Goal: Task Accomplishment & Management: Complete application form

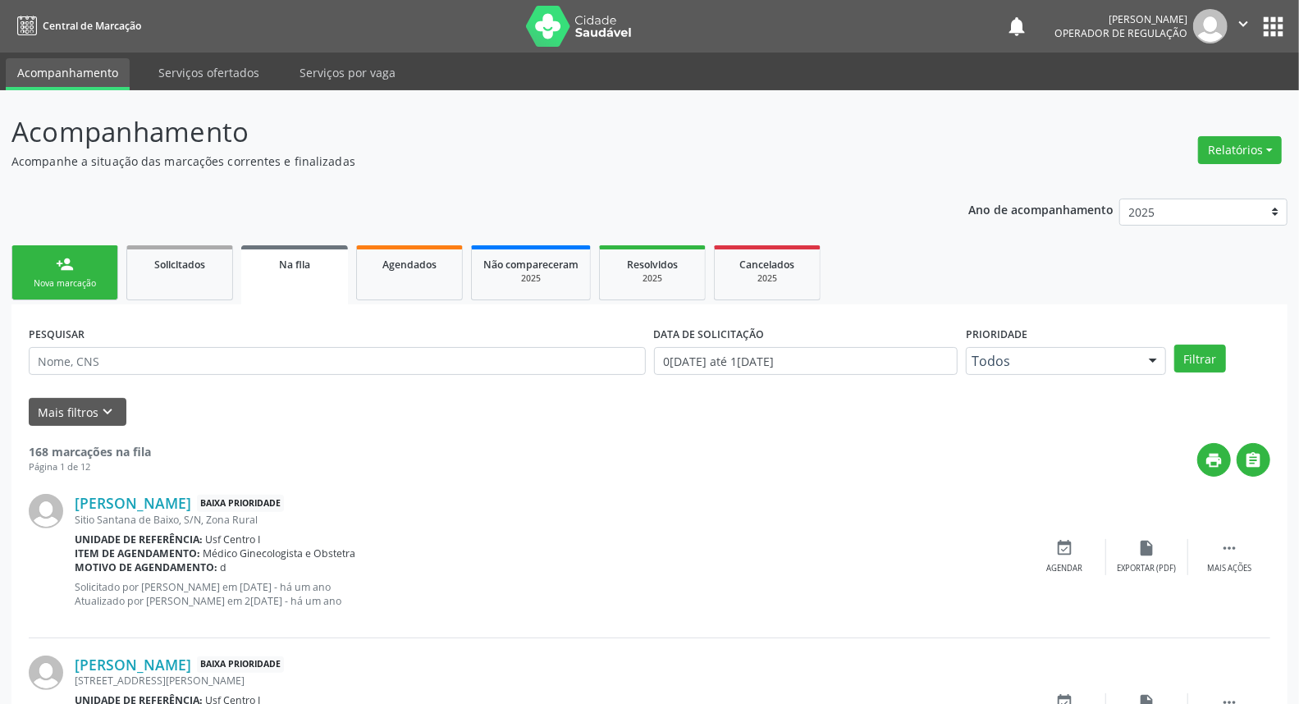
click at [58, 274] on link "person_add Nova marcação" at bounding box center [64, 272] width 107 height 55
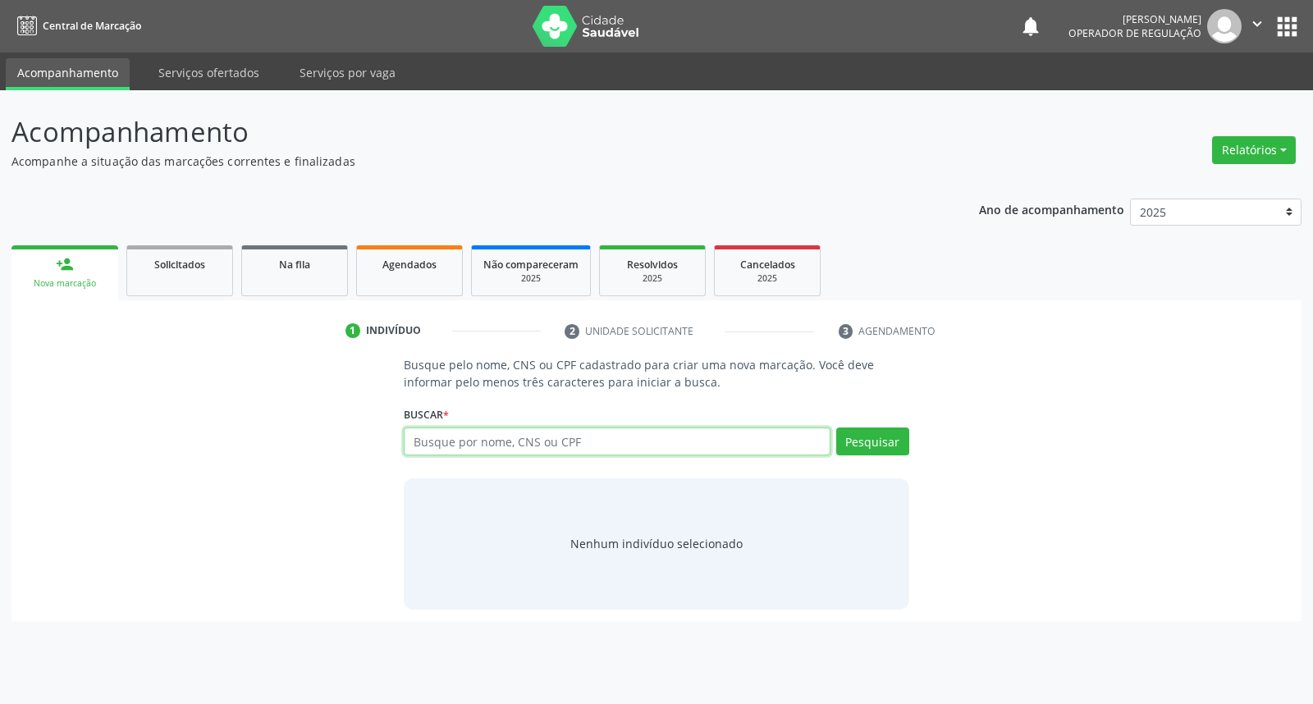
click at [484, 438] on input "text" at bounding box center [617, 441] width 426 height 28
type input "708008541594130"
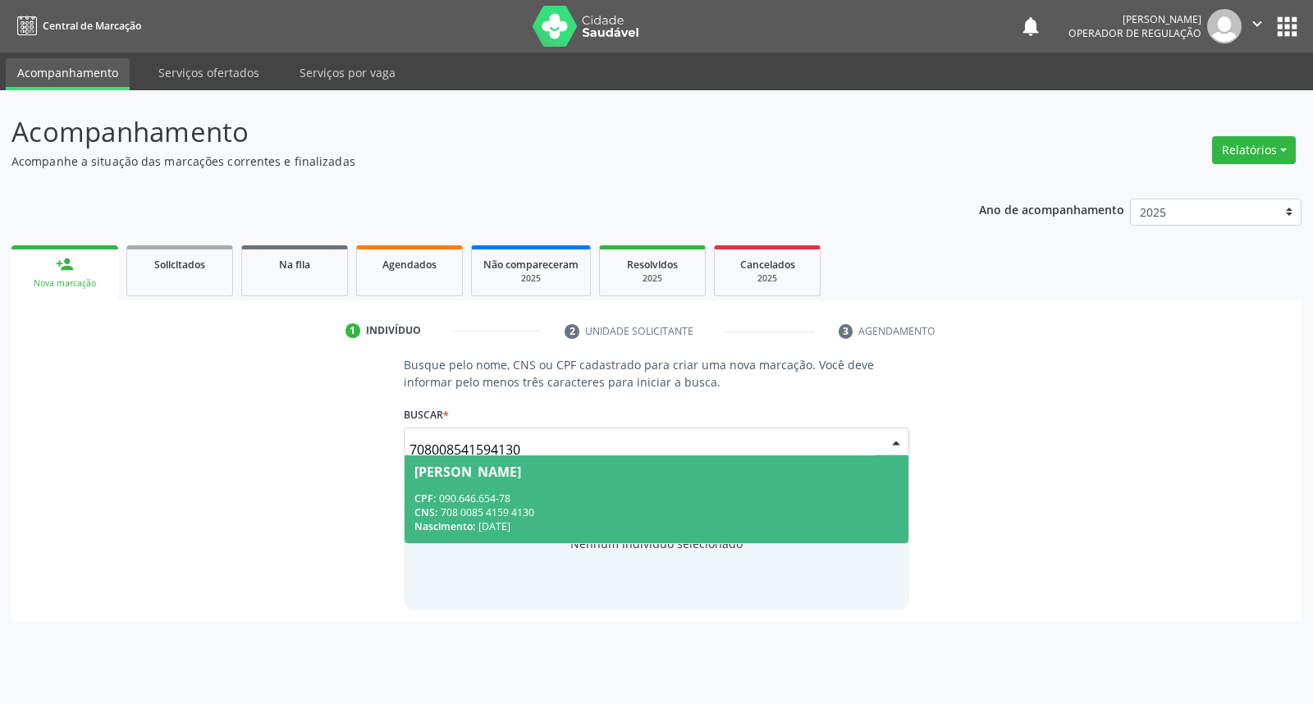
click at [615, 519] on div "Nascimento: [DATE]" at bounding box center [655, 526] width 483 height 14
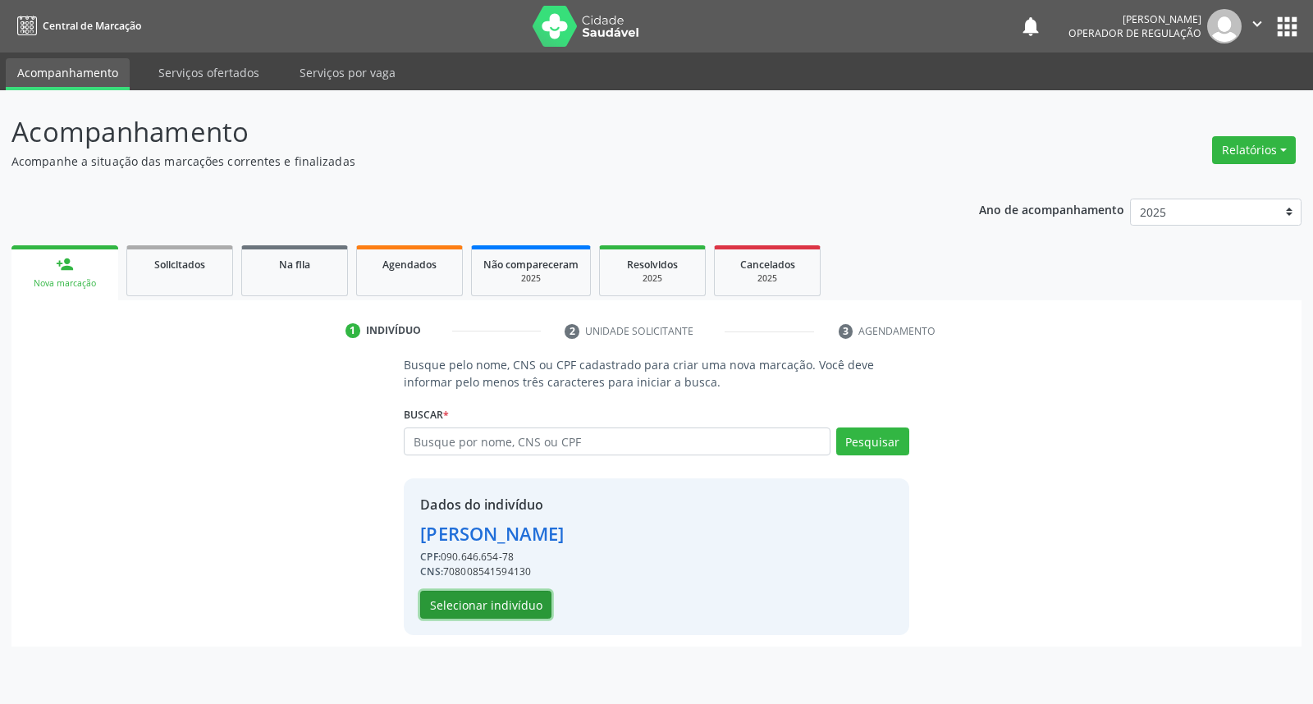
click at [523, 601] on button "Selecionar indivíduo" at bounding box center [485, 605] width 131 height 28
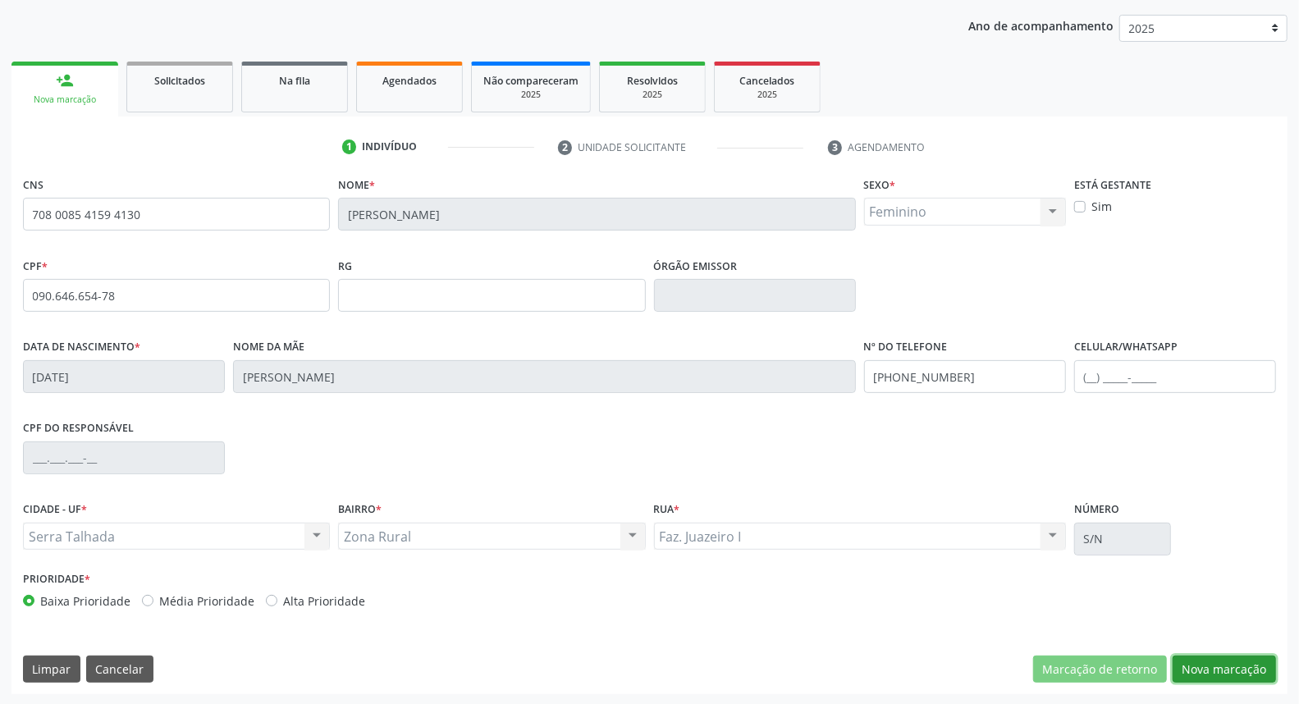
drag, startPoint x: 1248, startPoint y: 670, endPoint x: 711, endPoint y: 482, distance: 568.5
click at [1243, 670] on button "Nova marcação" at bounding box center [1223, 670] width 103 height 28
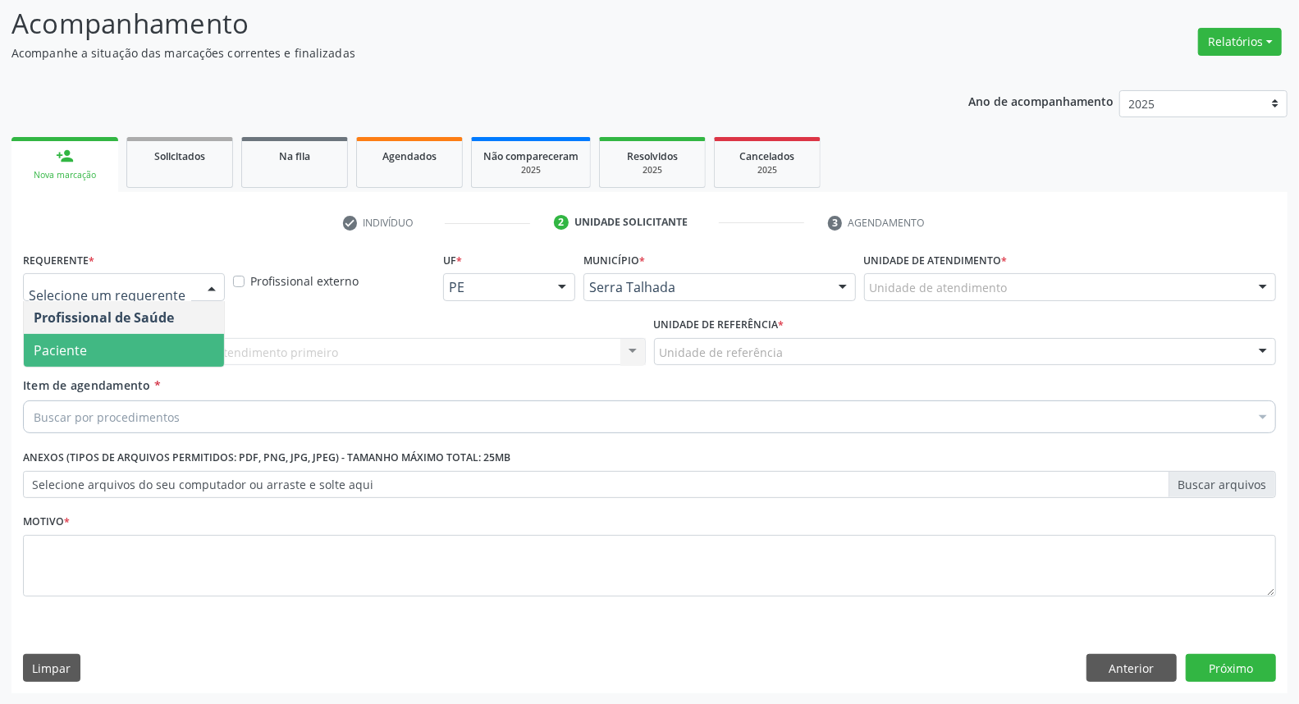
click at [169, 337] on span "Paciente" at bounding box center [124, 350] width 200 height 33
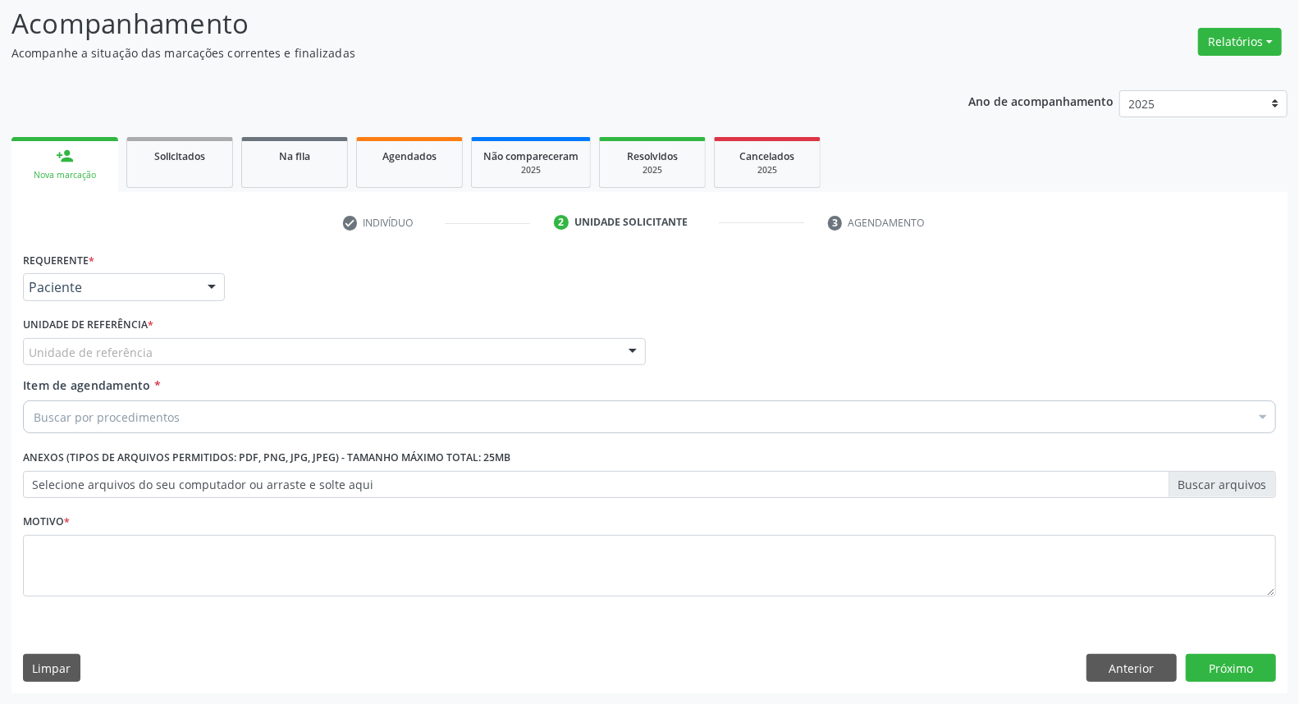
click at [172, 340] on div "Unidade de referência" at bounding box center [334, 352] width 623 height 28
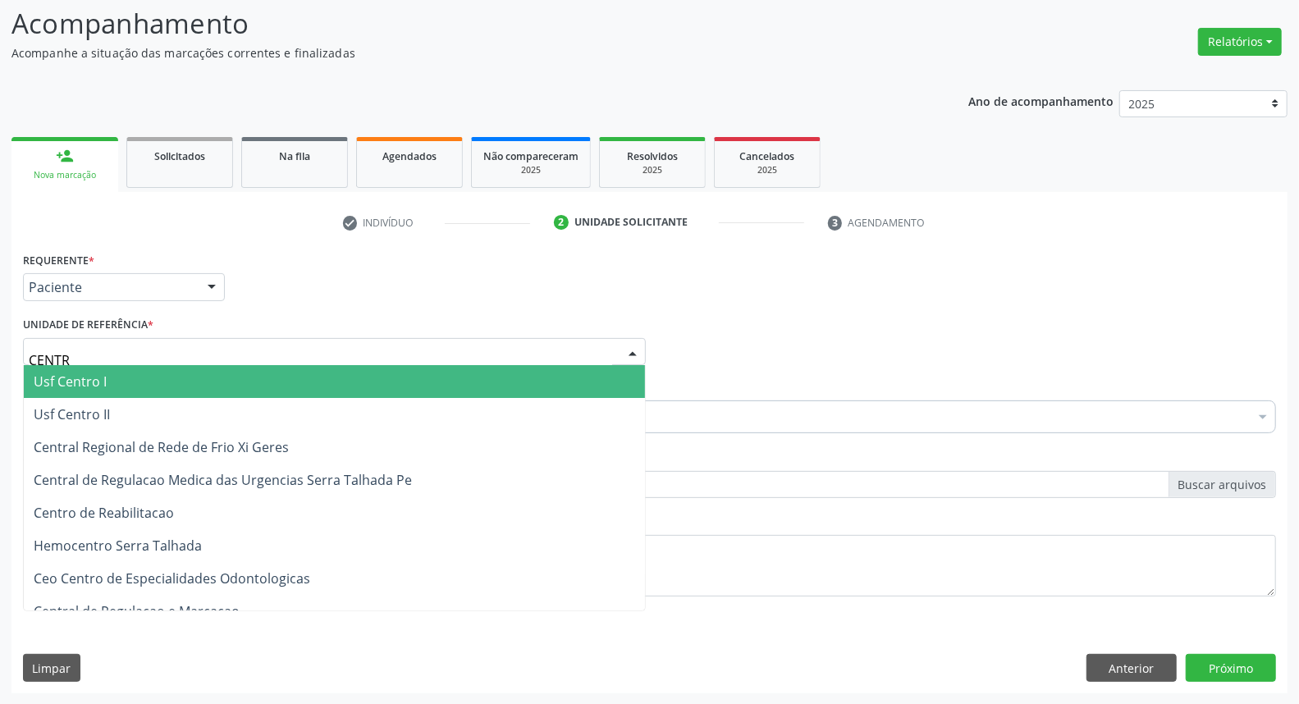
type input "CENTRO"
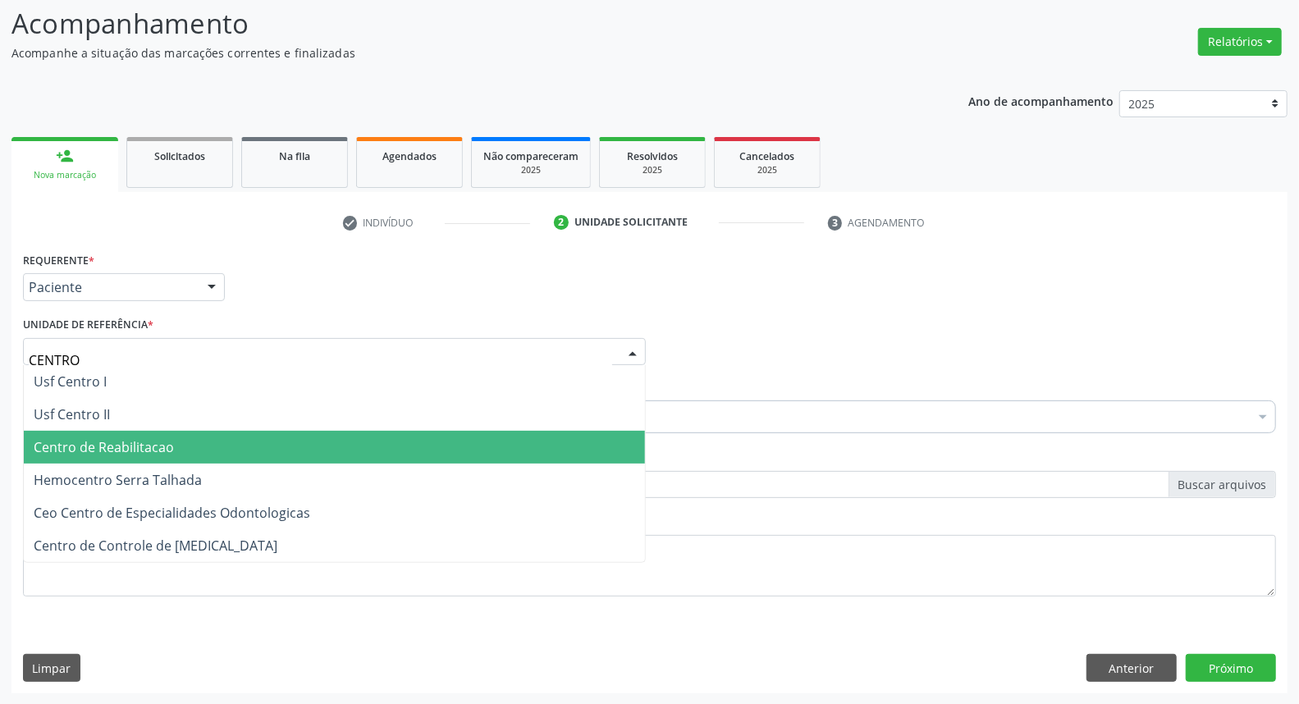
click at [129, 450] on span "Centro de Reabilitacao" at bounding box center [104, 447] width 140 height 18
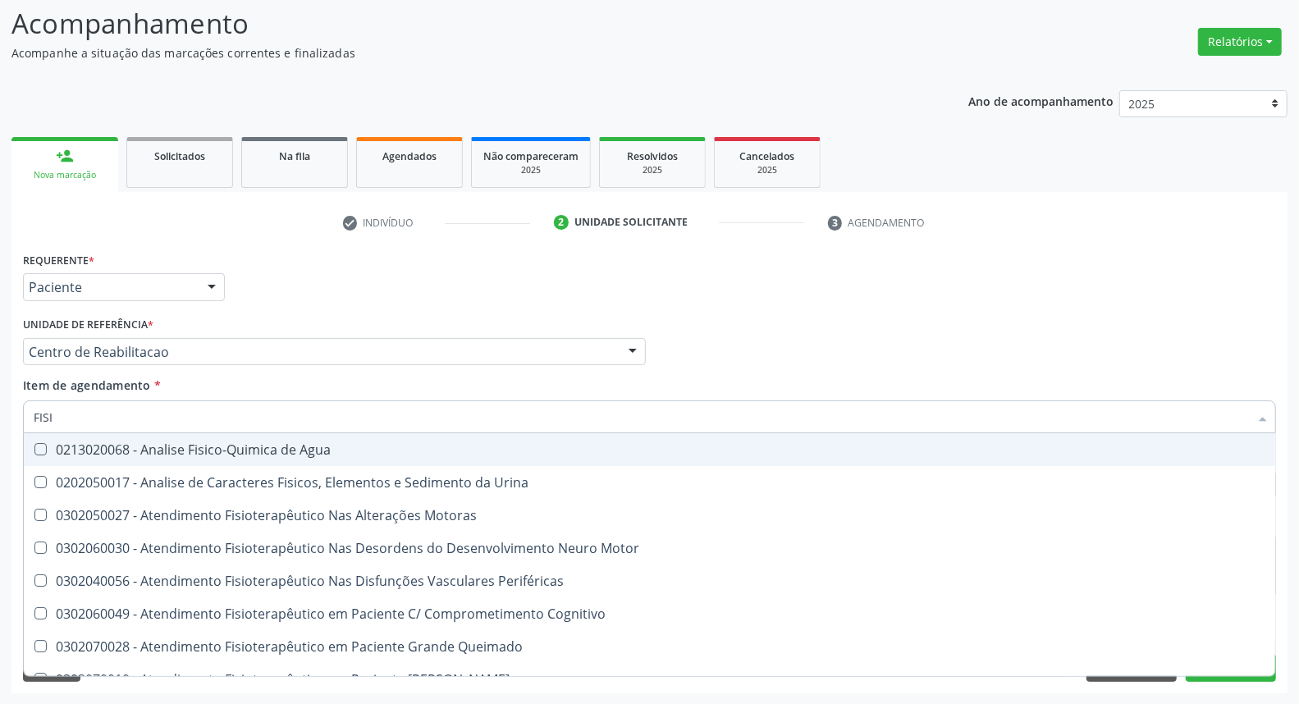
type input "FISIO"
click at [192, 443] on div "0302050027 - Atendimento Fisioterapêutico Nas Alterações Motoras" at bounding box center [650, 449] width 1232 height 13
checkbox Motoras "true"
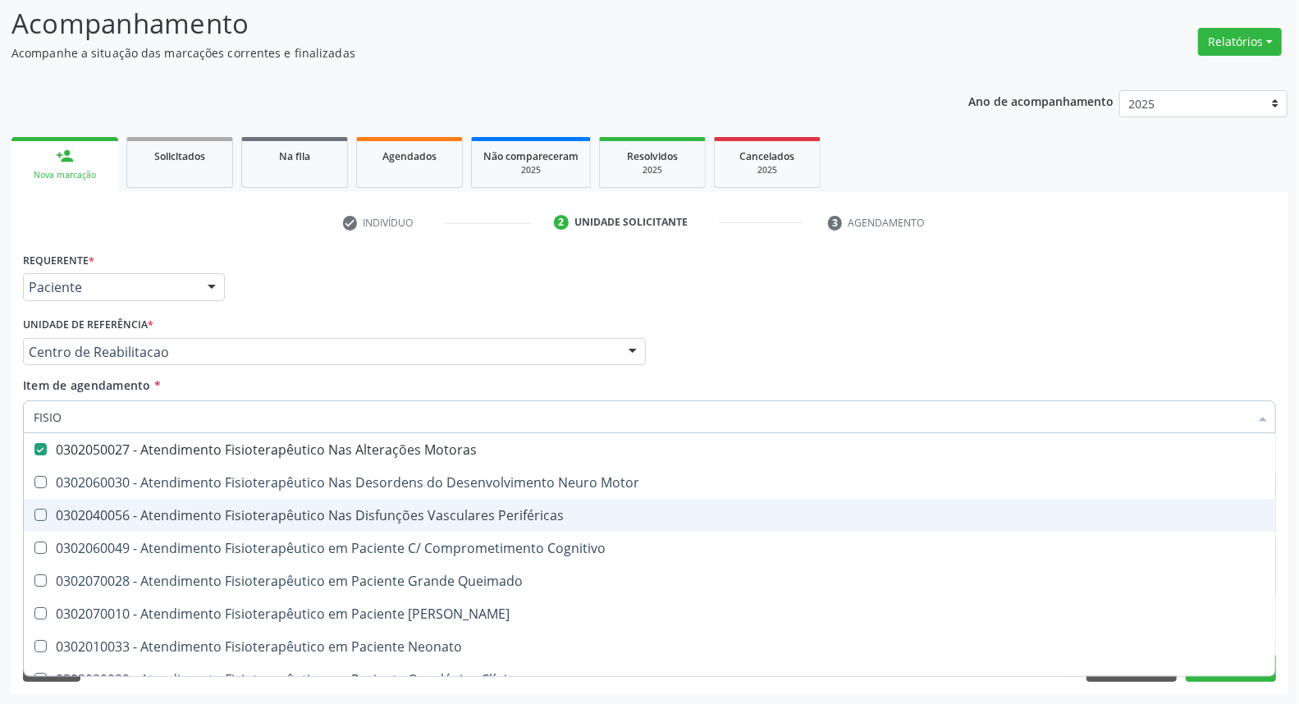
click at [0, 525] on div "Acompanhamento Acompanhe a situação das marcações correntes e finalizadas Relat…" at bounding box center [649, 343] width 1299 height 723
checkbox Motor "true"
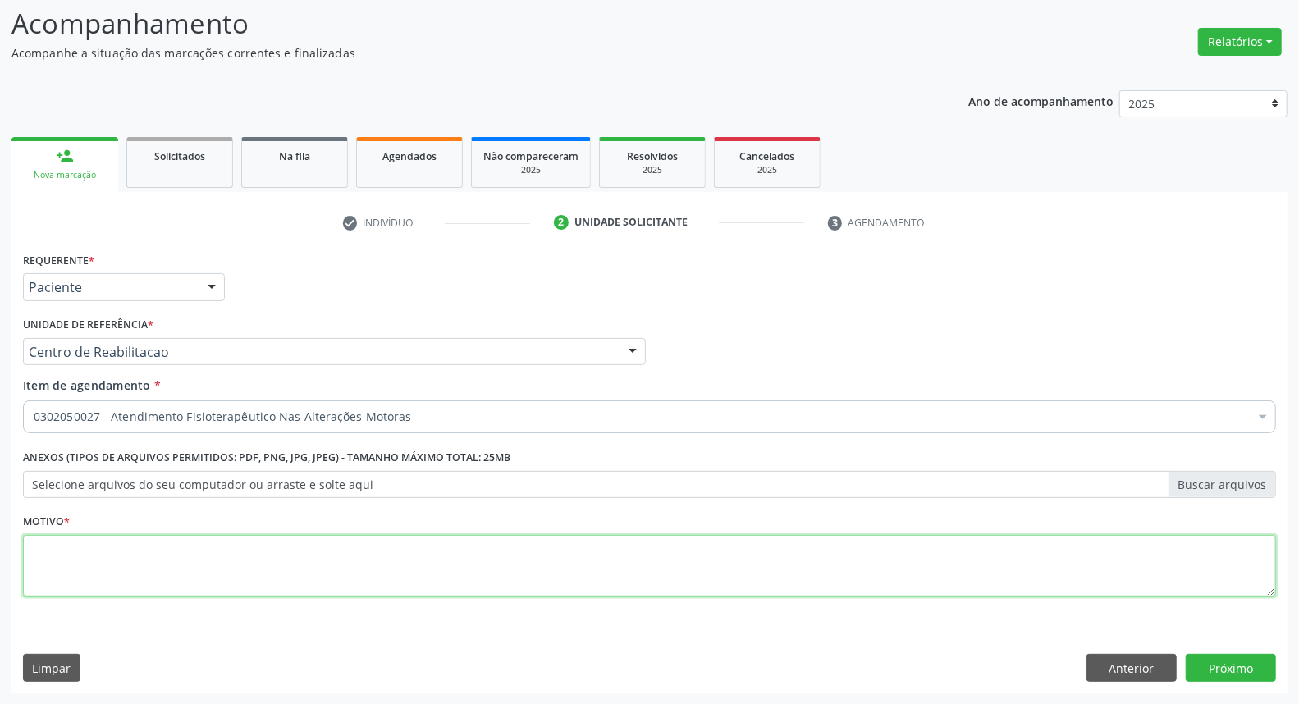
click at [97, 555] on textarea at bounding box center [649, 566] width 1253 height 62
type textarea "+"
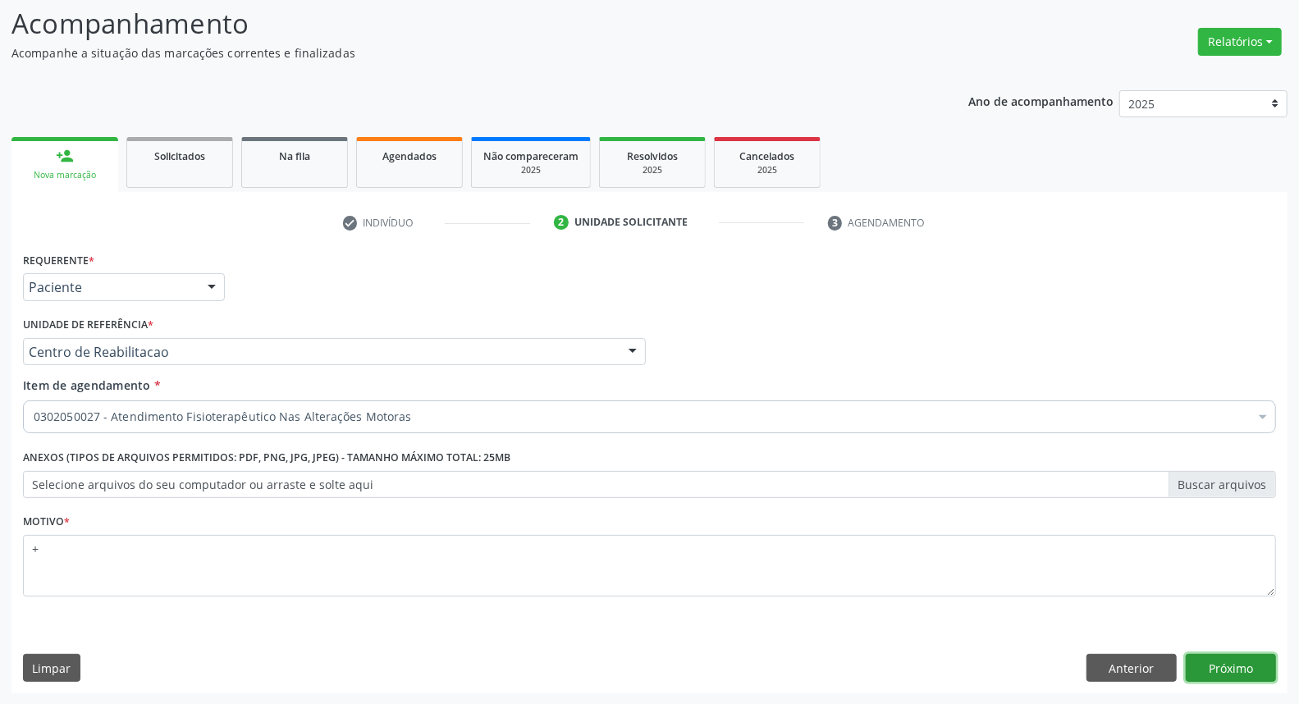
click at [1240, 676] on button "Próximo" at bounding box center [1231, 668] width 90 height 28
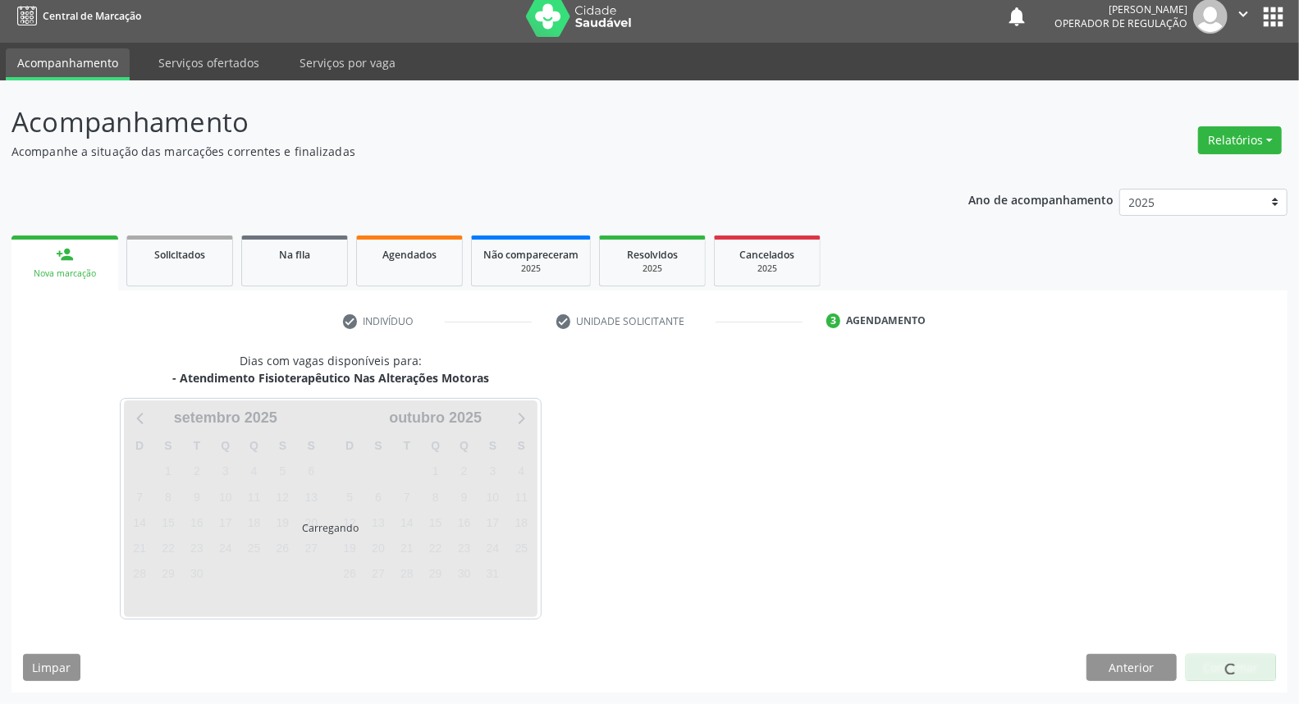
scroll to position [9, 0]
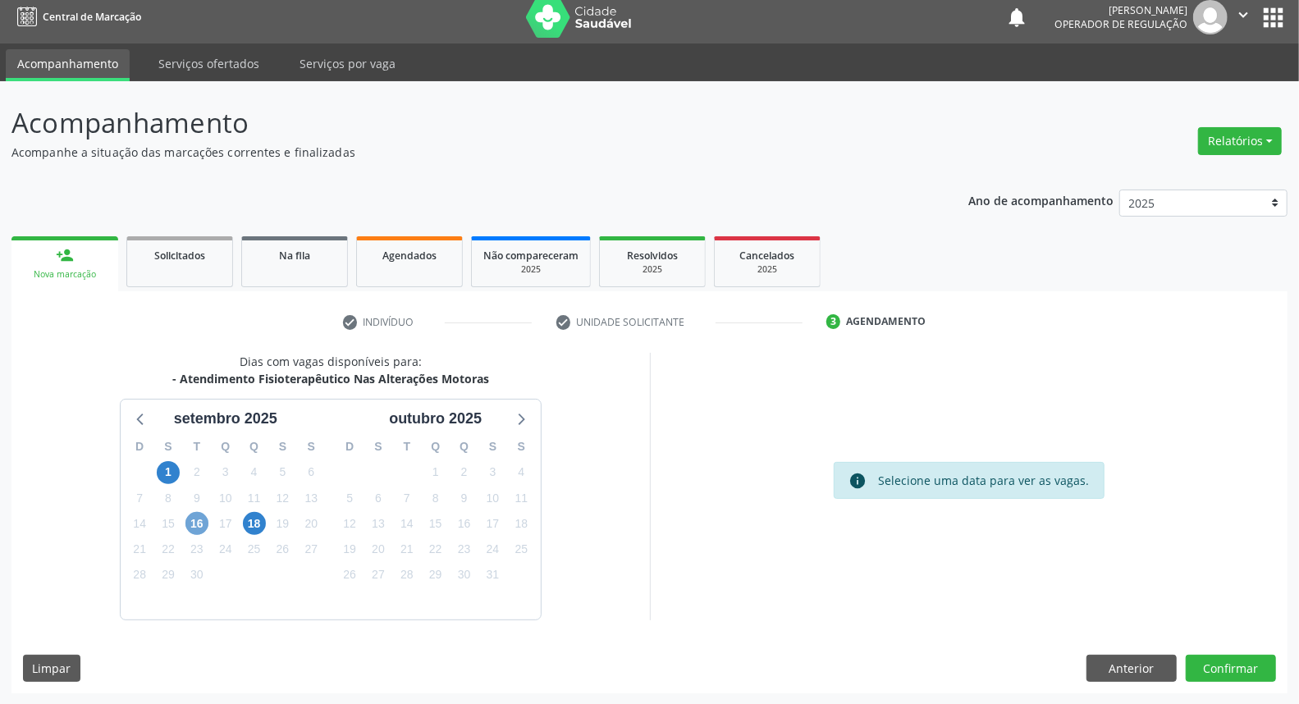
click at [197, 519] on span "16" at bounding box center [196, 523] width 23 height 23
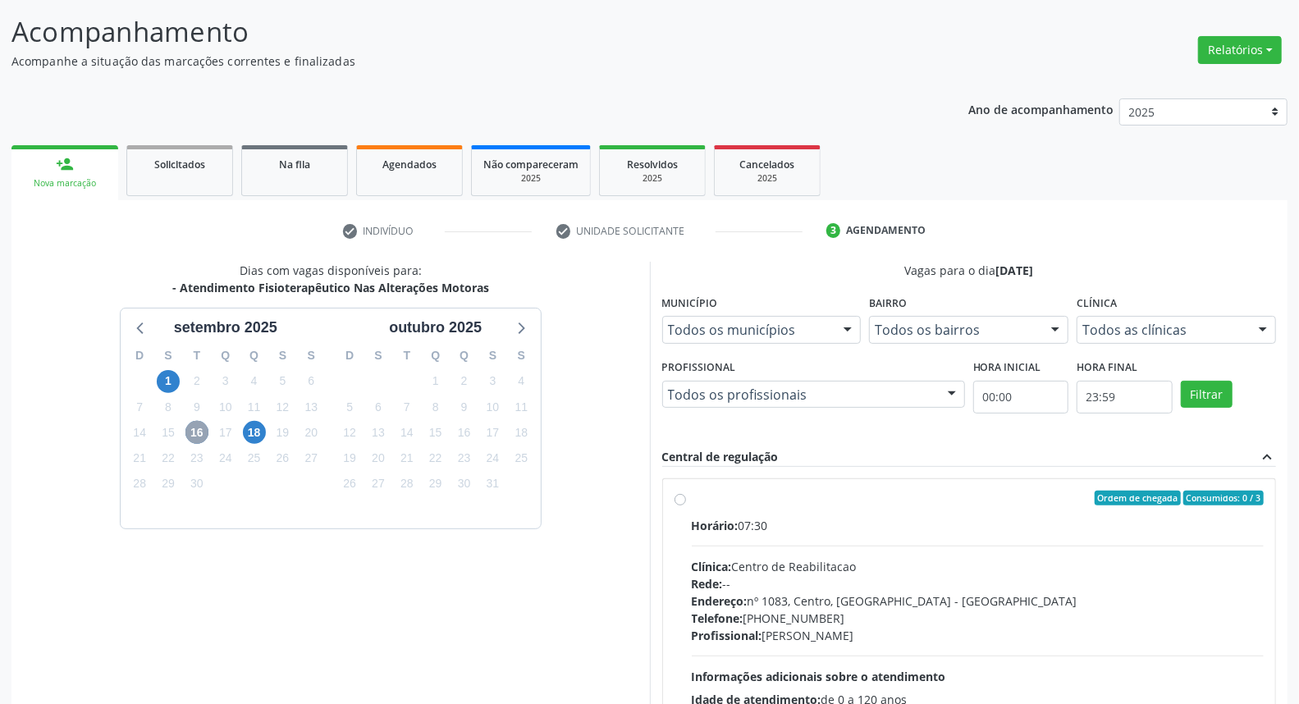
scroll to position [275, 0]
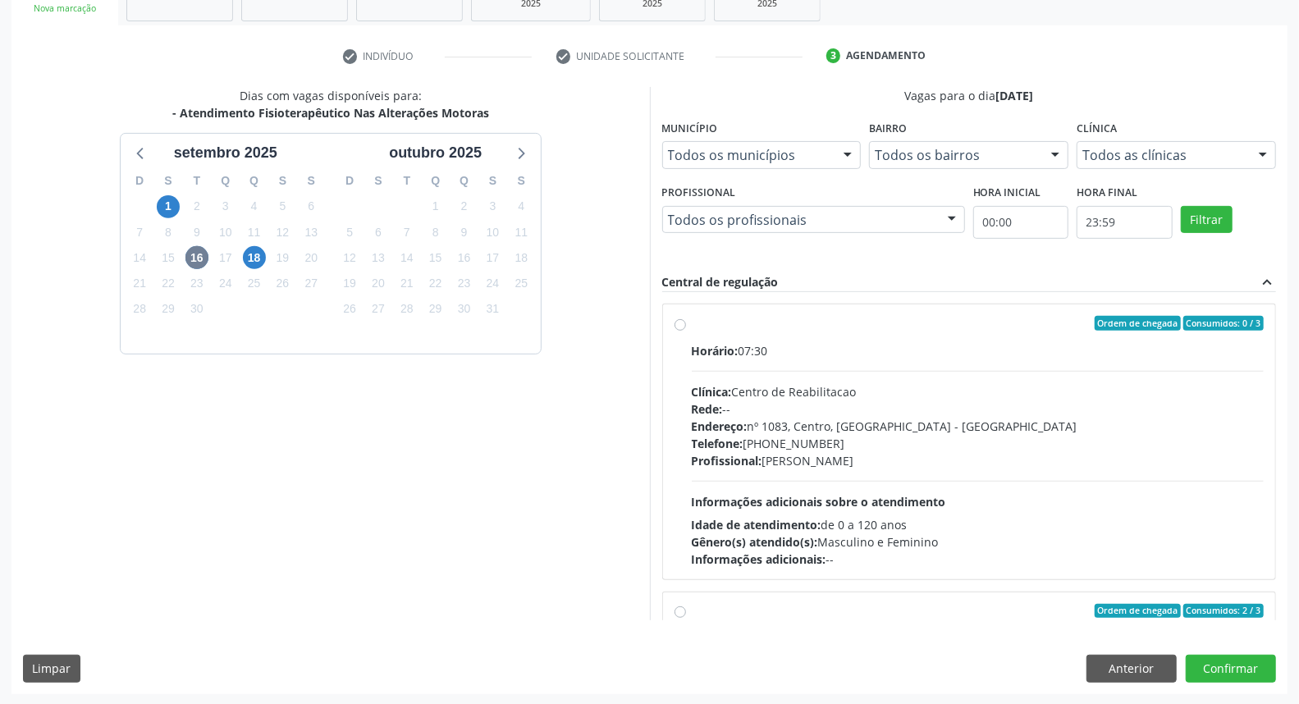
click at [866, 348] on div "Horário: 07:30" at bounding box center [978, 350] width 573 height 17
click at [686, 331] on input "Ordem de chegada Consumidos: 0 / 3 Horário: 07:30 Clínica: Centro de Reabilitac…" at bounding box center [679, 323] width 11 height 15
radio input "true"
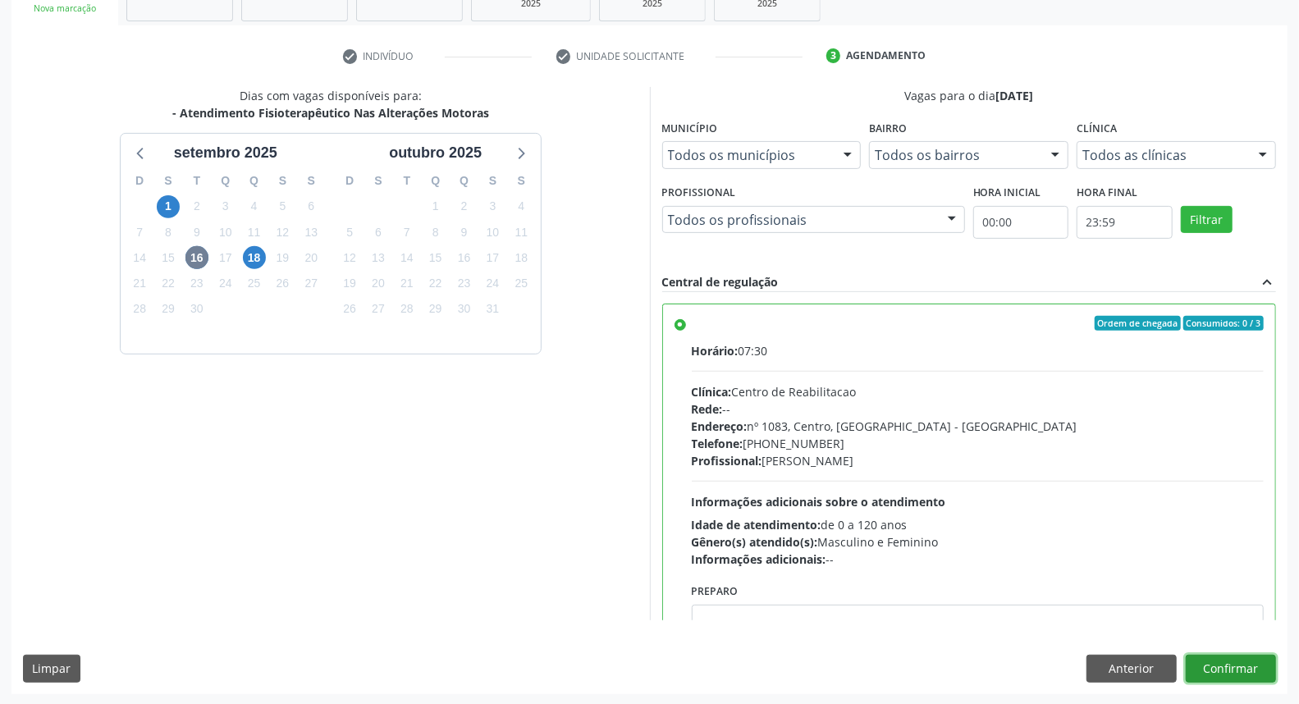
click at [1236, 669] on button "Confirmar" at bounding box center [1231, 669] width 90 height 28
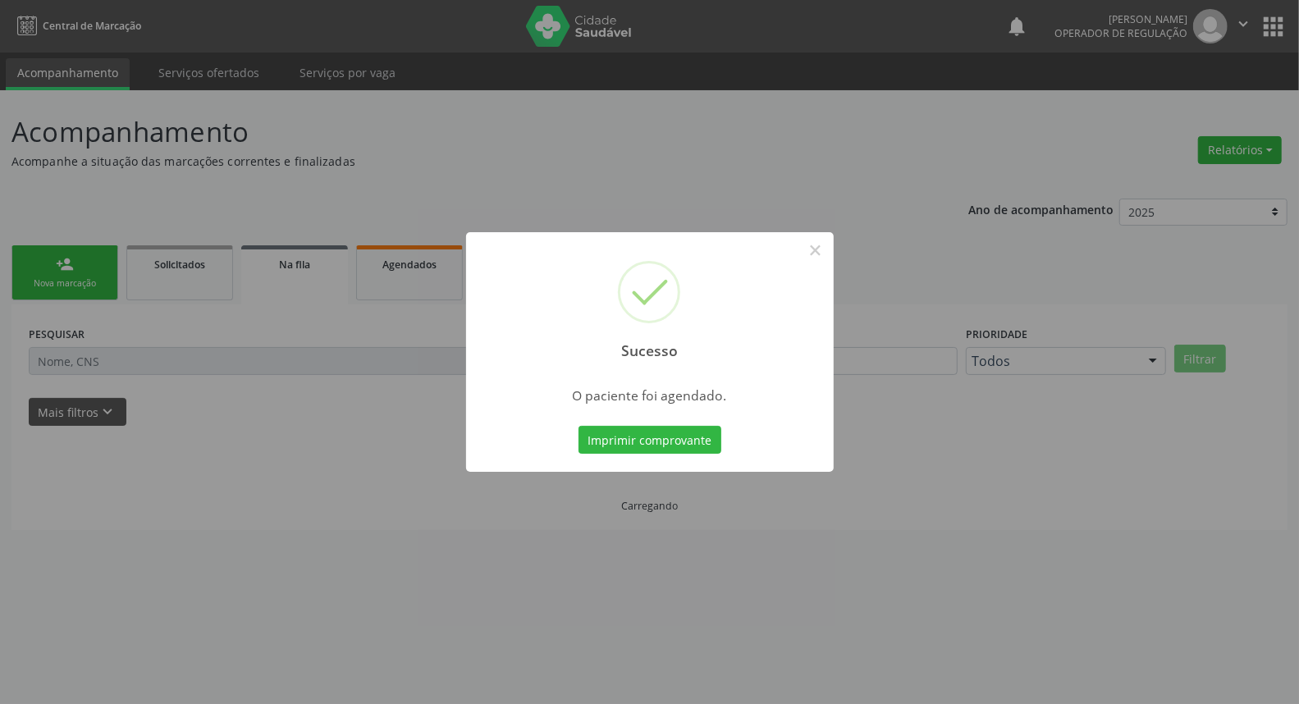
scroll to position [0, 0]
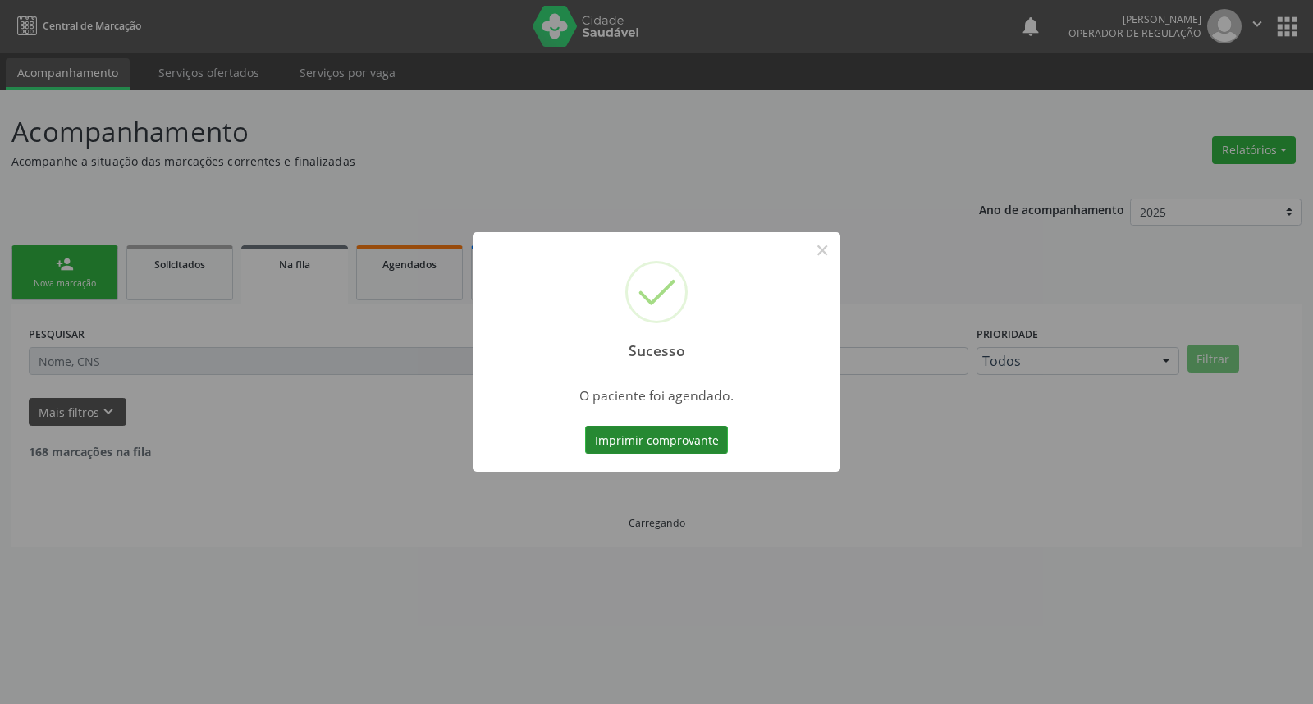
click at [619, 443] on button "Imprimir comprovante" at bounding box center [656, 440] width 143 height 28
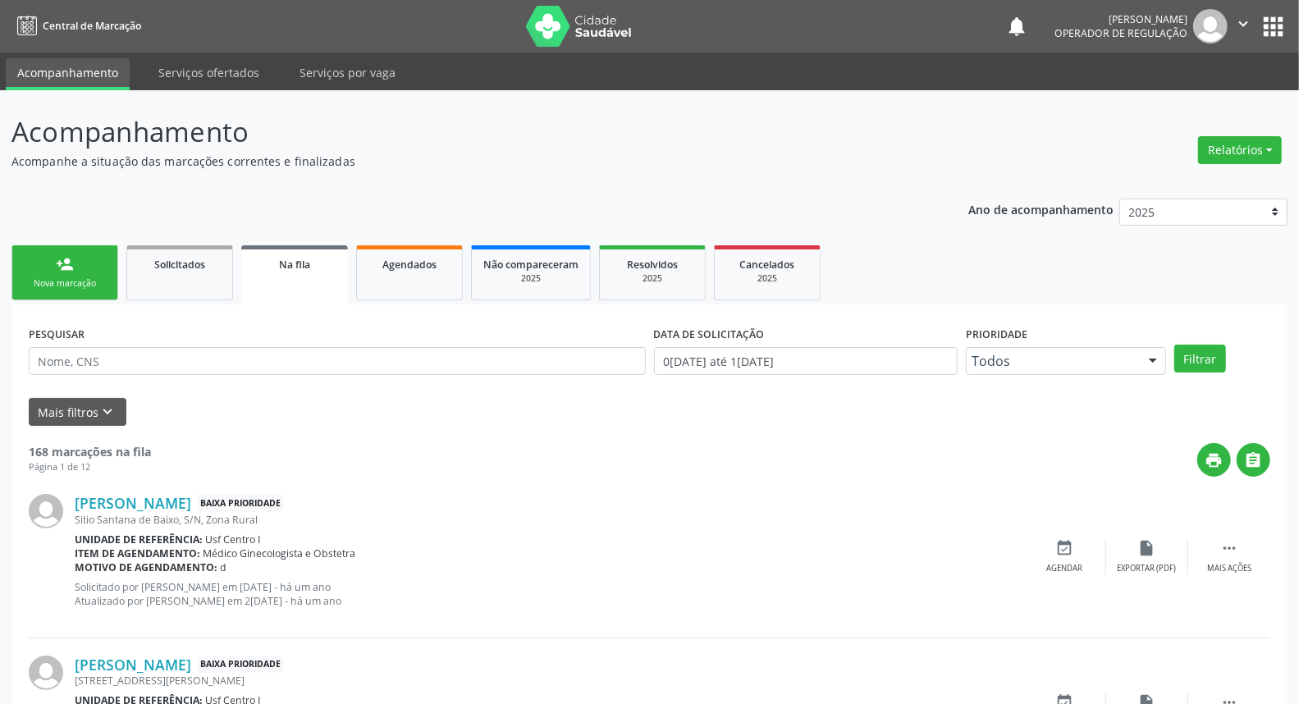
click at [50, 281] on div "Nova marcação" at bounding box center [65, 283] width 82 height 12
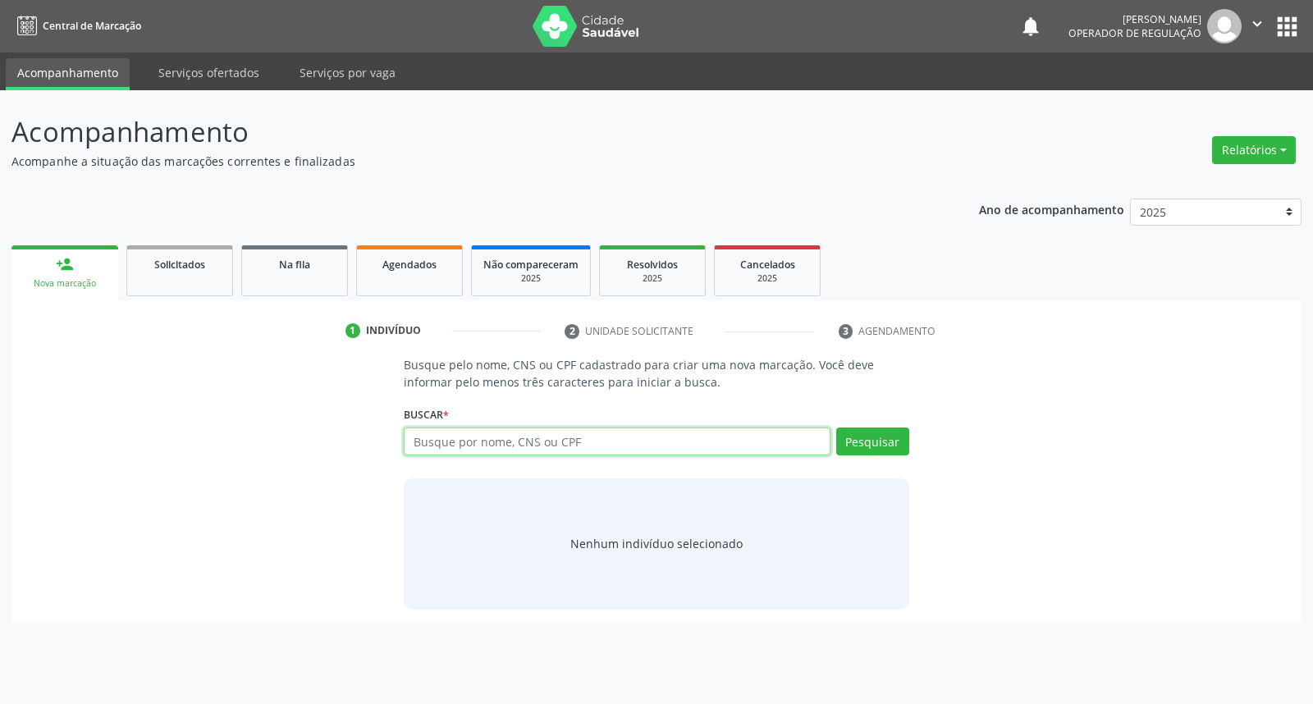
click at [581, 446] on input "text" at bounding box center [617, 441] width 426 height 28
type input "[PERSON_NAME] NUNES NUNES BEZERRA"
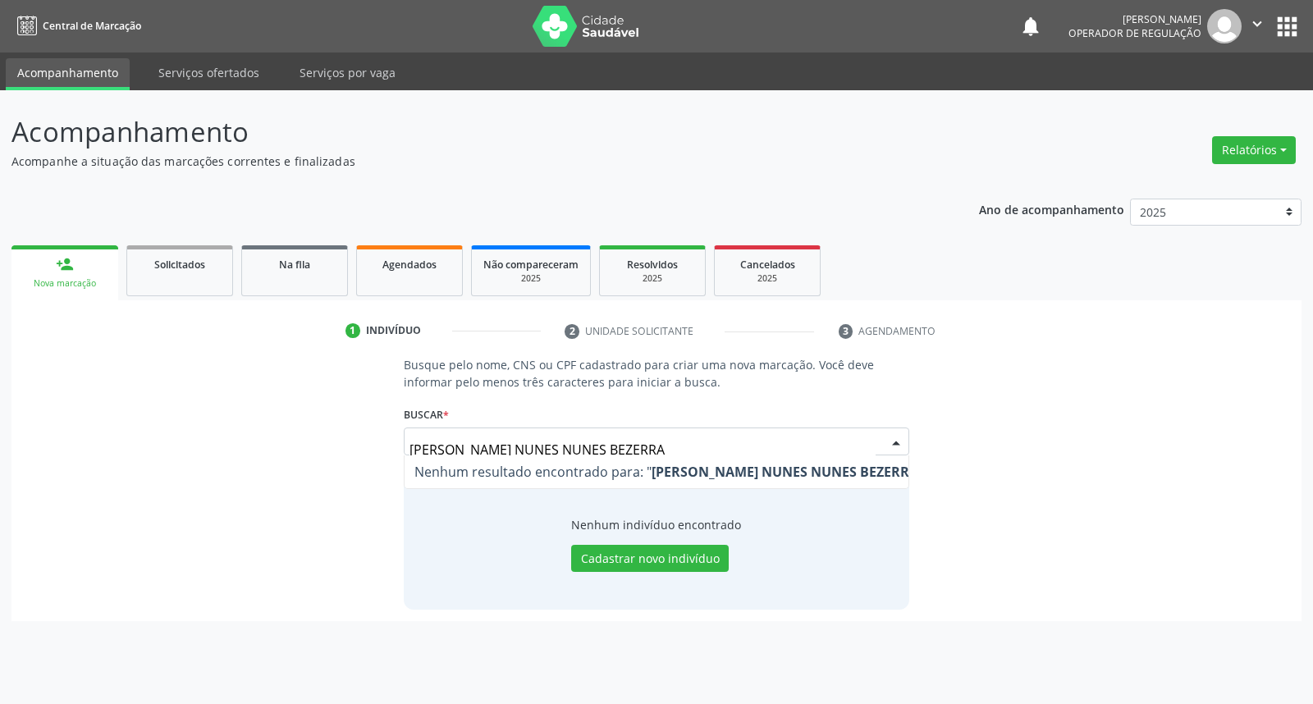
drag, startPoint x: 546, startPoint y: 437, endPoint x: 510, endPoint y: 441, distance: 36.3
click at [564, 443] on input "[PERSON_NAME] NUNES NUNES BEZERRA" at bounding box center [641, 449] width 465 height 33
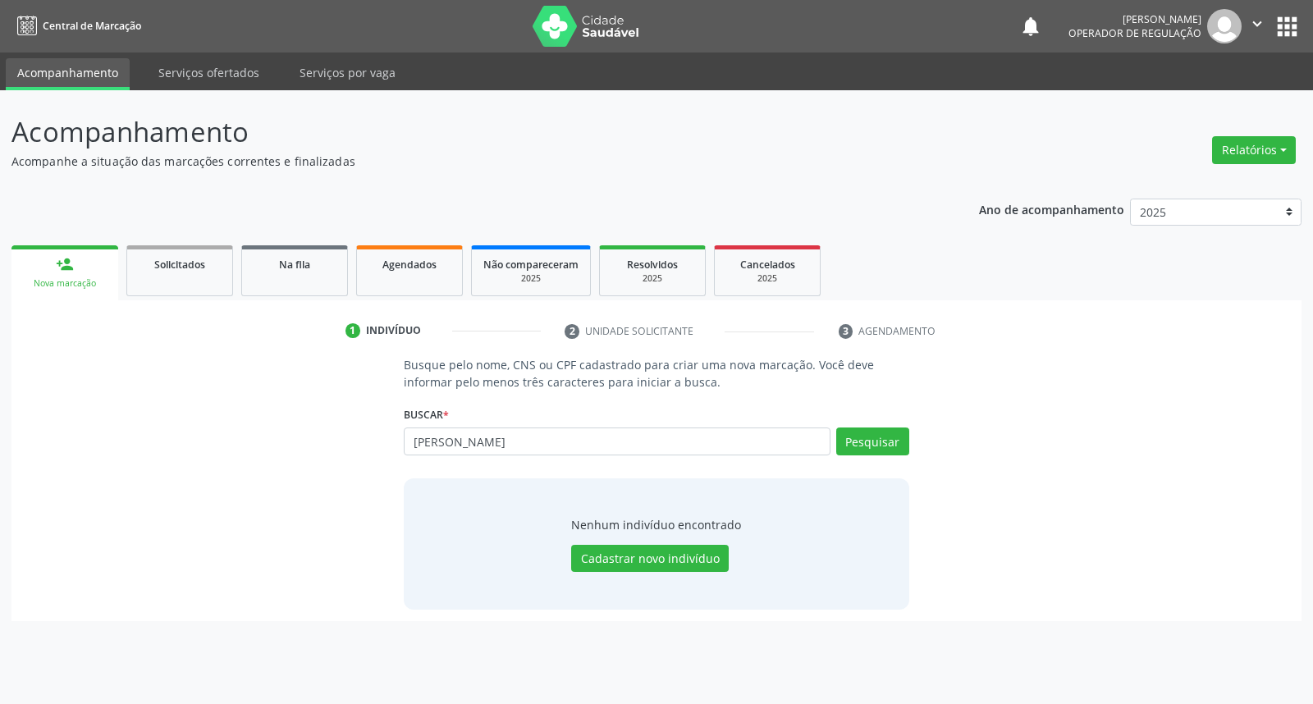
type input "[PERSON_NAME]"
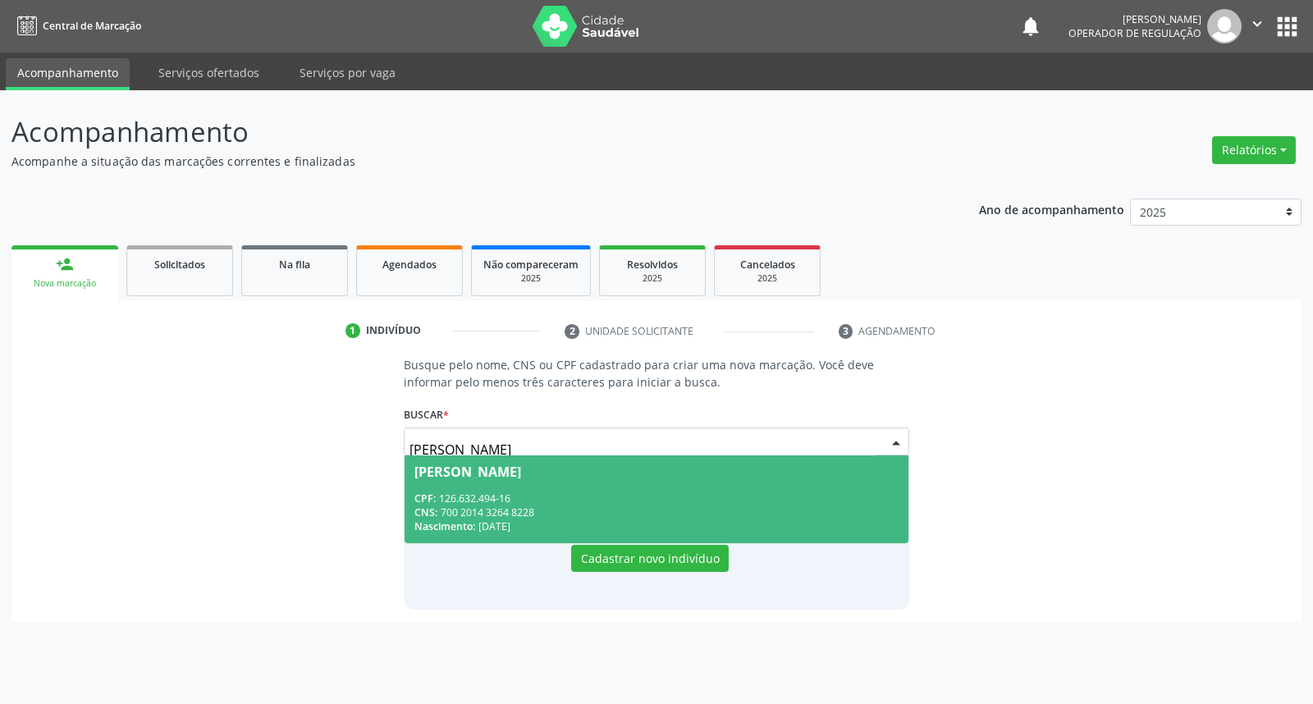
click at [568, 482] on span "[PERSON_NAME] CPF: 126.632.494-16 CNS: 700 2014 3264 8228 Nascimento: [DATE]" at bounding box center [655, 499] width 503 height 88
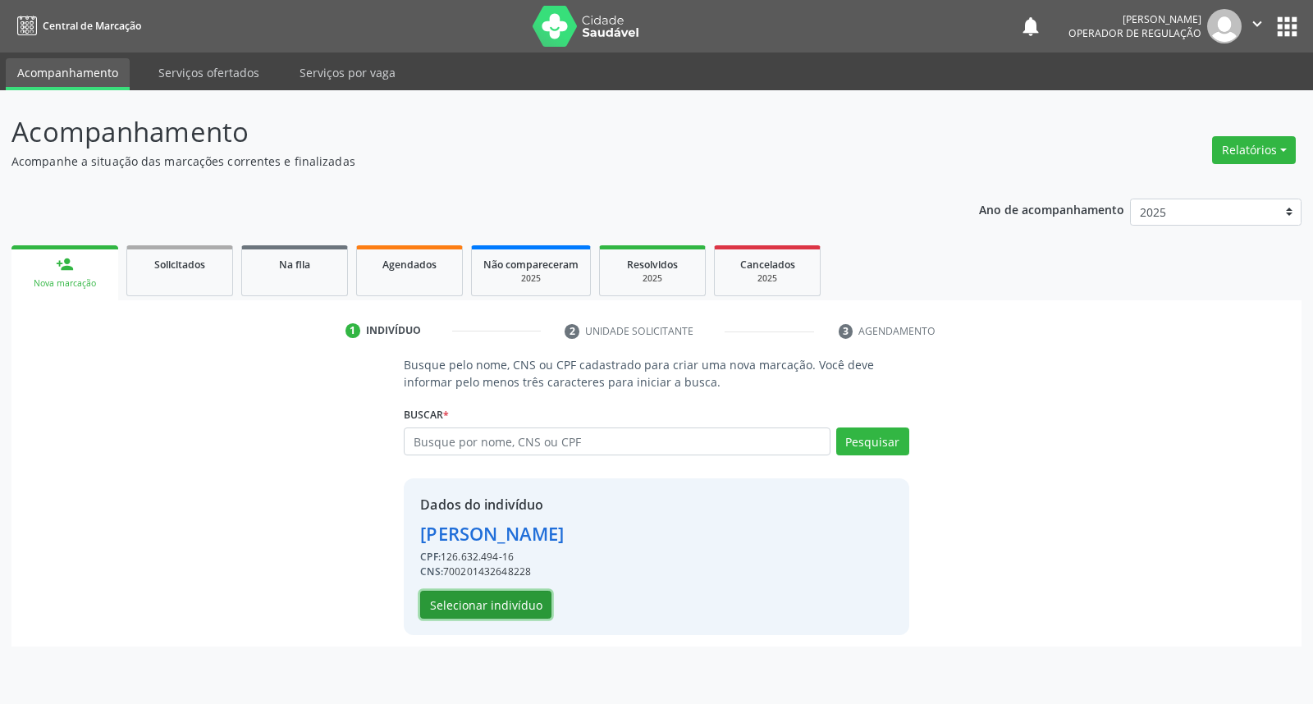
click at [503, 601] on button "Selecionar indivíduo" at bounding box center [485, 605] width 131 height 28
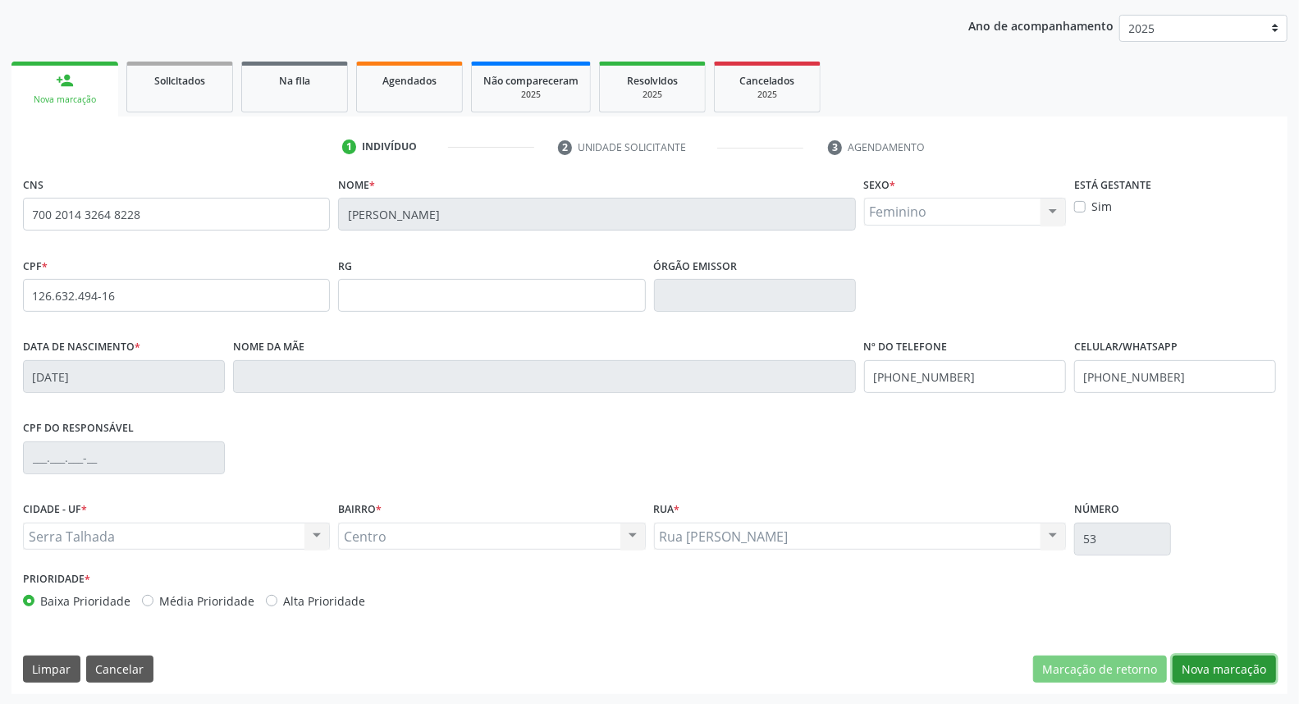
drag, startPoint x: 1256, startPoint y: 666, endPoint x: 816, endPoint y: 491, distance: 474.3
click at [1255, 665] on button "Nova marcação" at bounding box center [1223, 670] width 103 height 28
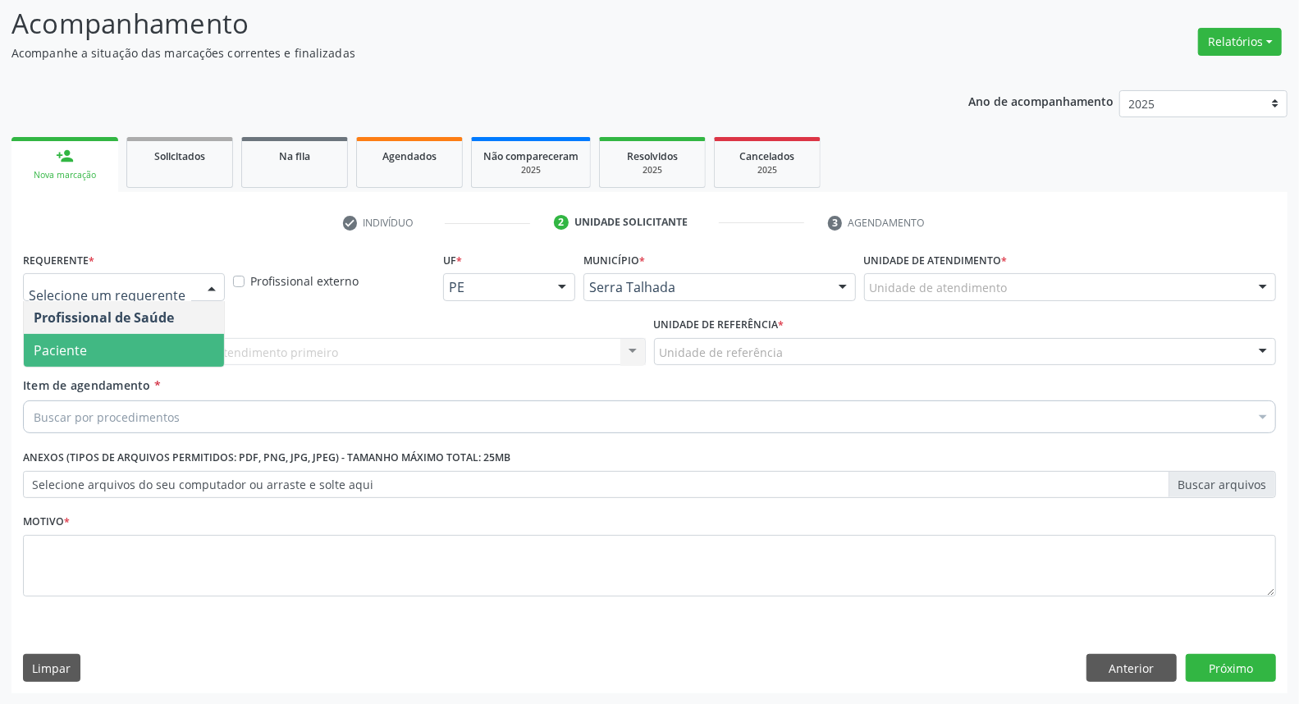
click at [133, 350] on span "Paciente" at bounding box center [124, 350] width 200 height 33
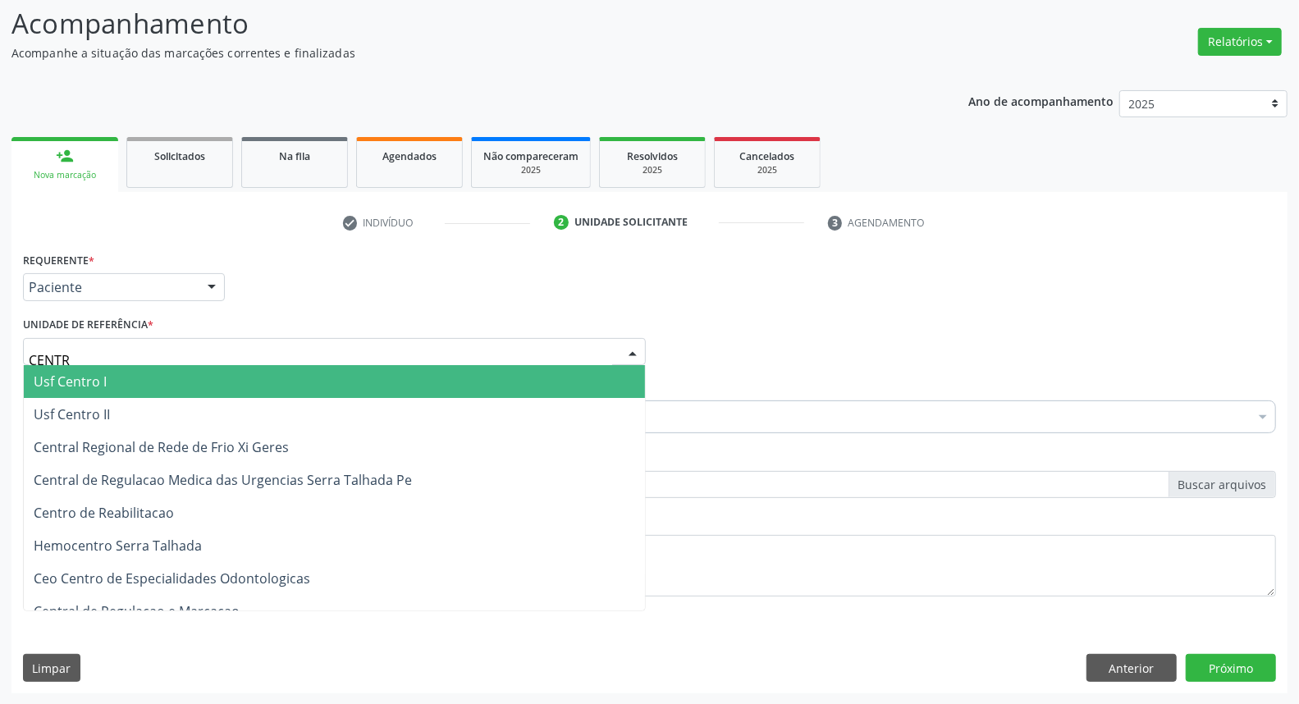
type input "CENTRO"
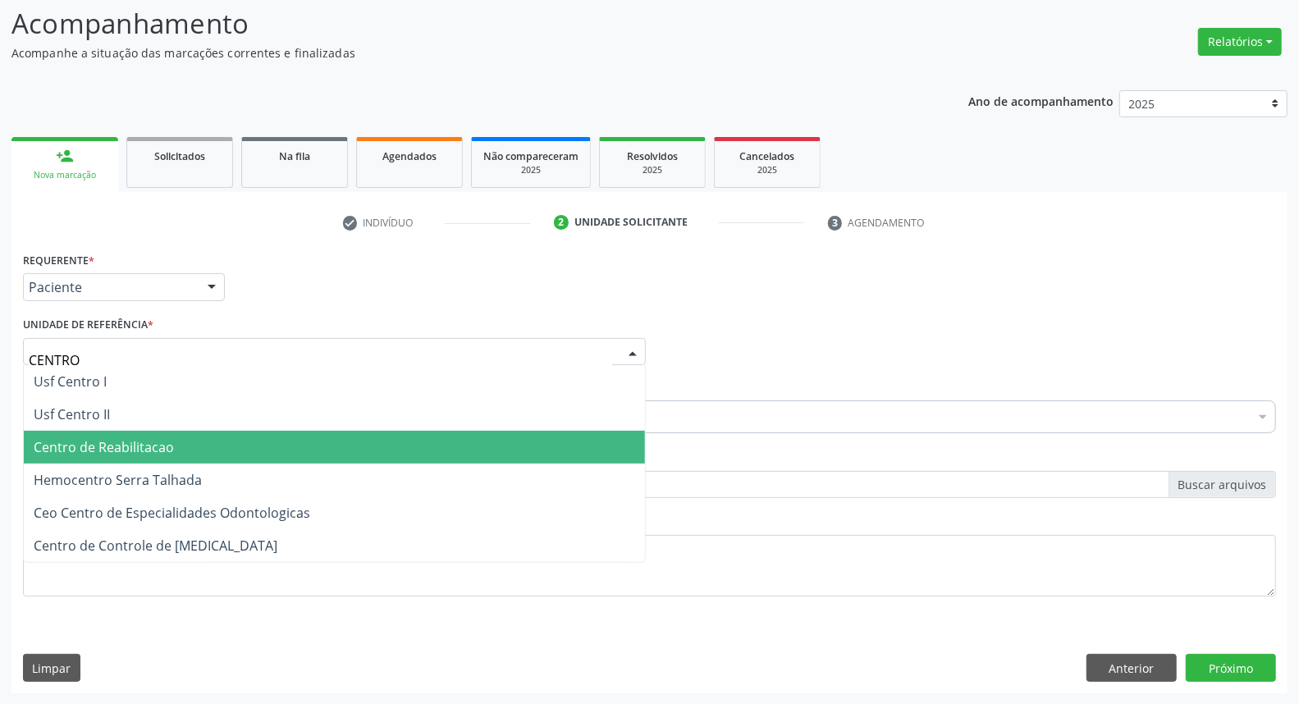
click at [201, 451] on span "Centro de Reabilitacao" at bounding box center [334, 447] width 621 height 33
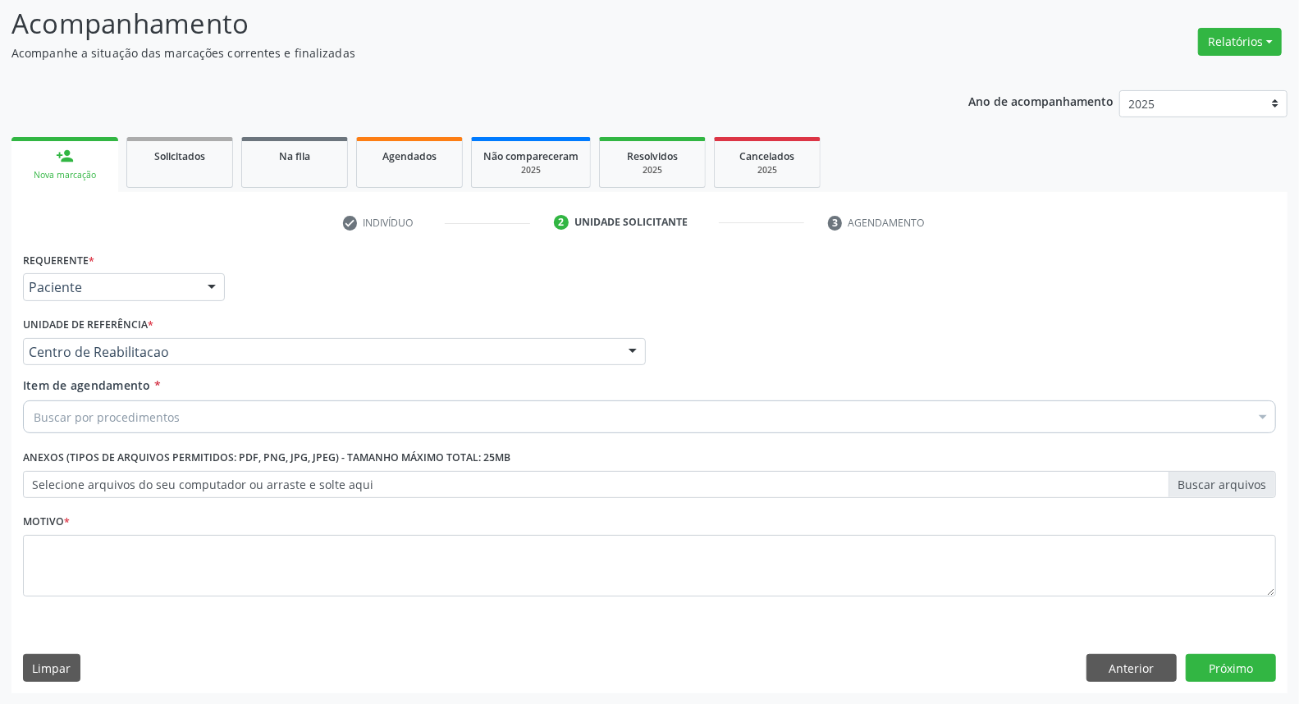
click at [214, 424] on div "Buscar por procedimentos" at bounding box center [649, 416] width 1253 height 33
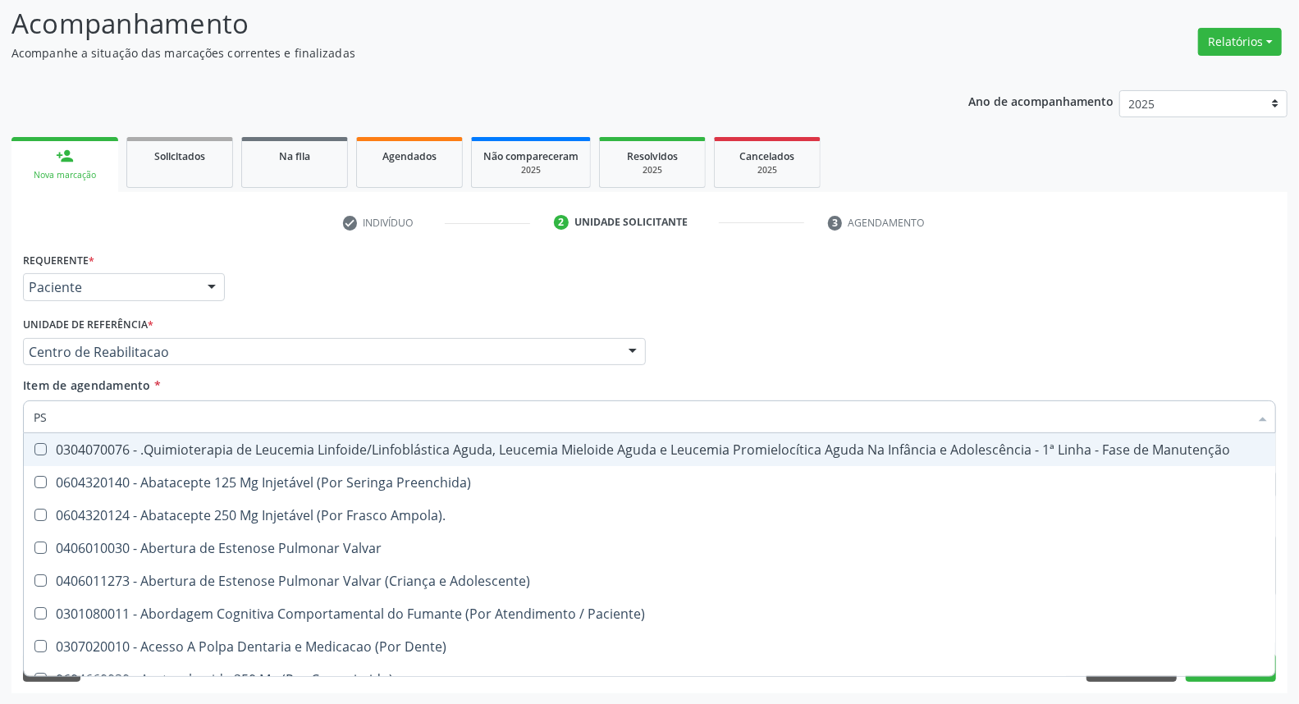
type input "PSI"
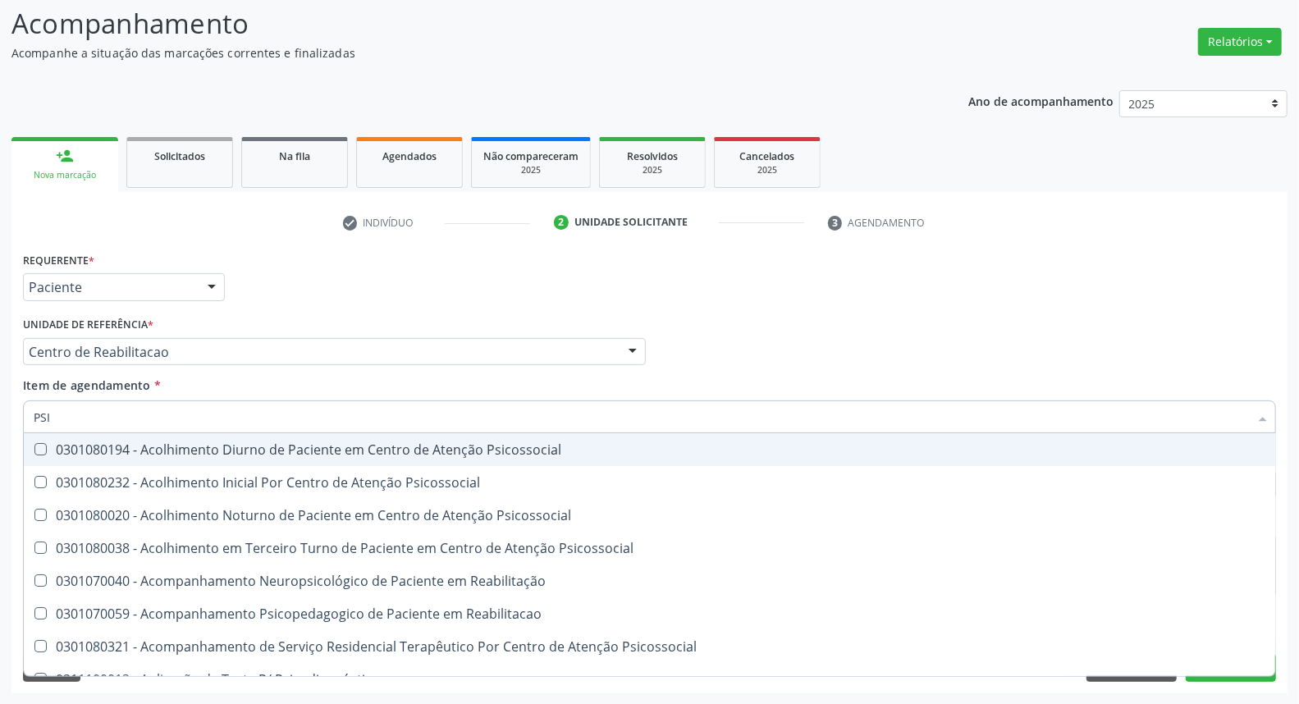
click at [181, 452] on div "0301080194 - Acolhimento Diurno de Paciente em Centro de Atenção Psicossocial" at bounding box center [650, 449] width 1232 height 13
checkbox Psicossocial "true"
drag, startPoint x: 839, startPoint y: 323, endPoint x: 251, endPoint y: 432, distance: 598.2
click at [824, 326] on div "Profissional Solicitante Por favor, selecione a Unidade de Atendimento primeiro…" at bounding box center [649, 345] width 1261 height 64
checkbox Psicossocial "true"
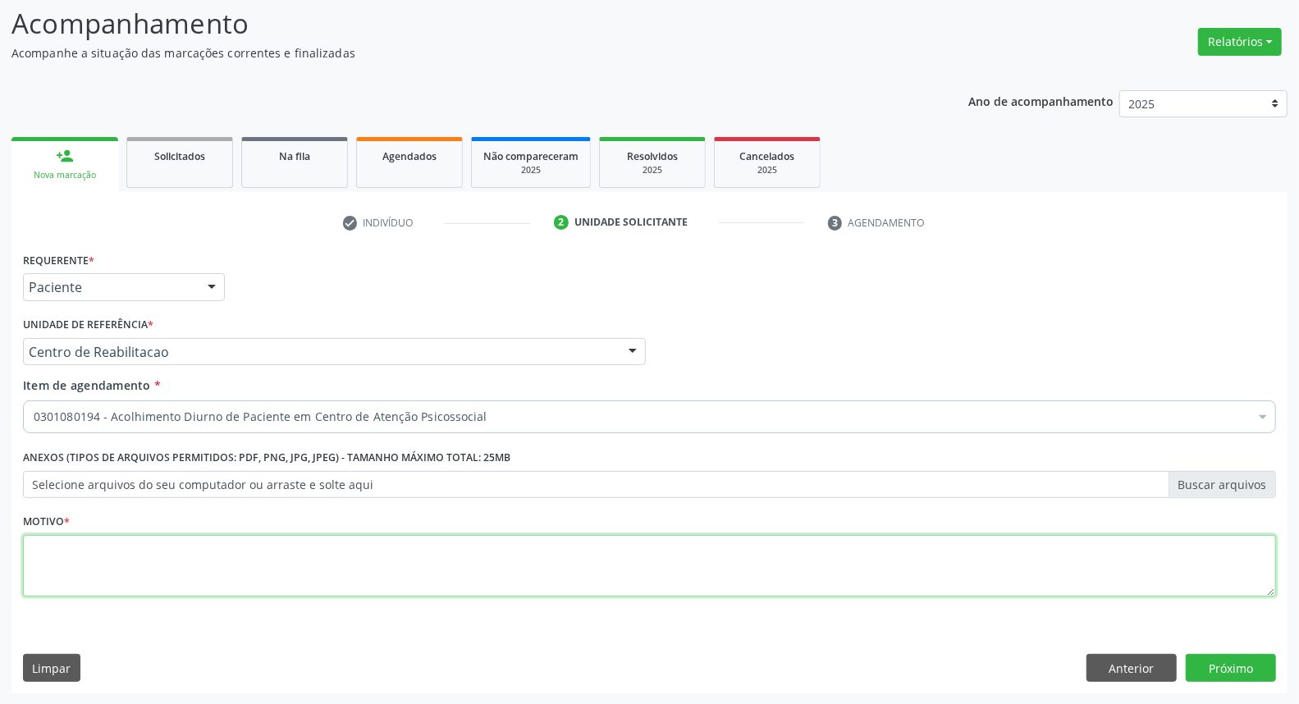
click at [63, 540] on textarea at bounding box center [649, 566] width 1253 height 62
type textarea "."
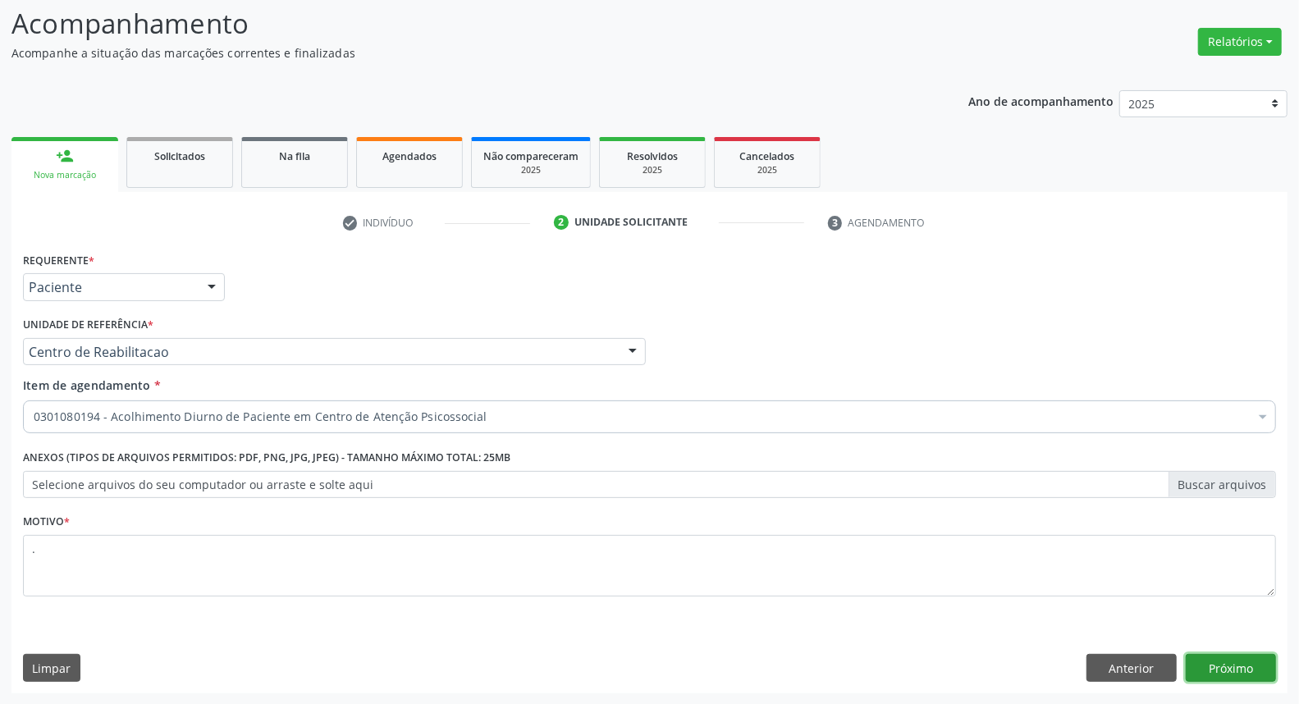
click at [1257, 674] on button "Próximo" at bounding box center [1231, 668] width 90 height 28
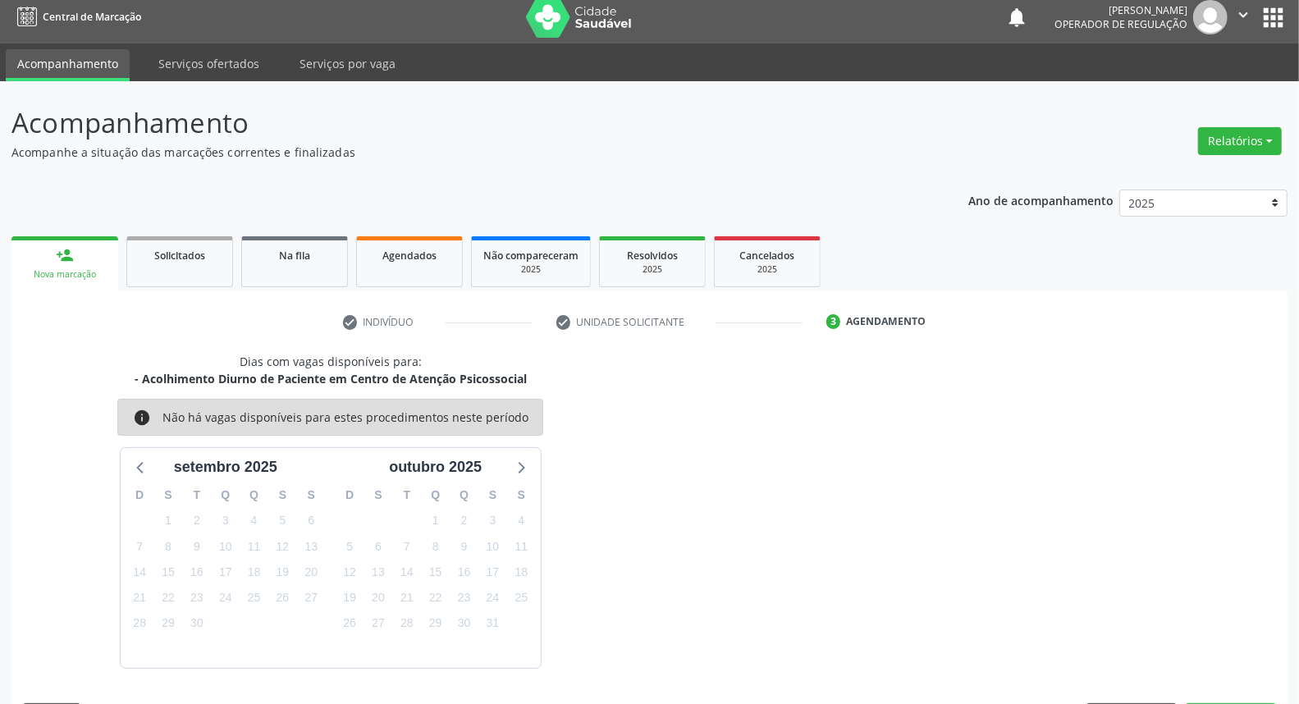
scroll to position [57, 0]
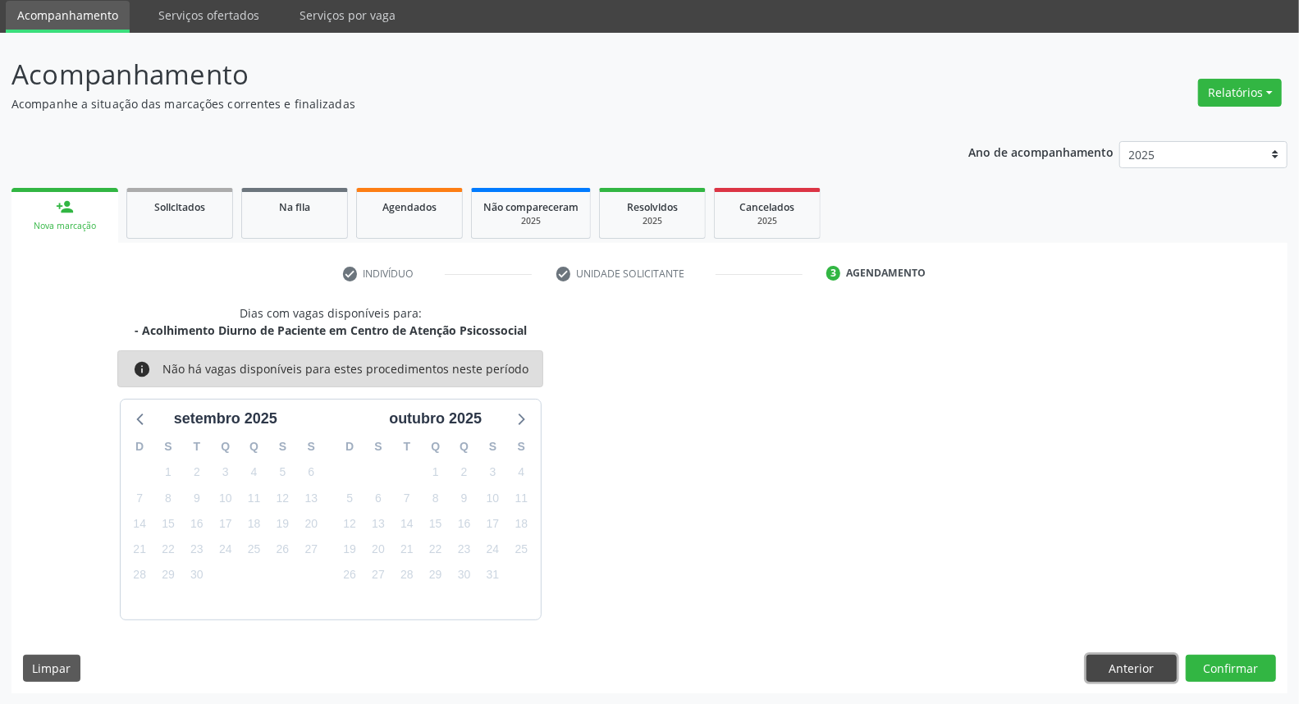
drag, startPoint x: 1101, startPoint y: 665, endPoint x: 1093, endPoint y: 663, distance: 8.4
click at [1096, 663] on button "Anterior" at bounding box center [1131, 669] width 90 height 28
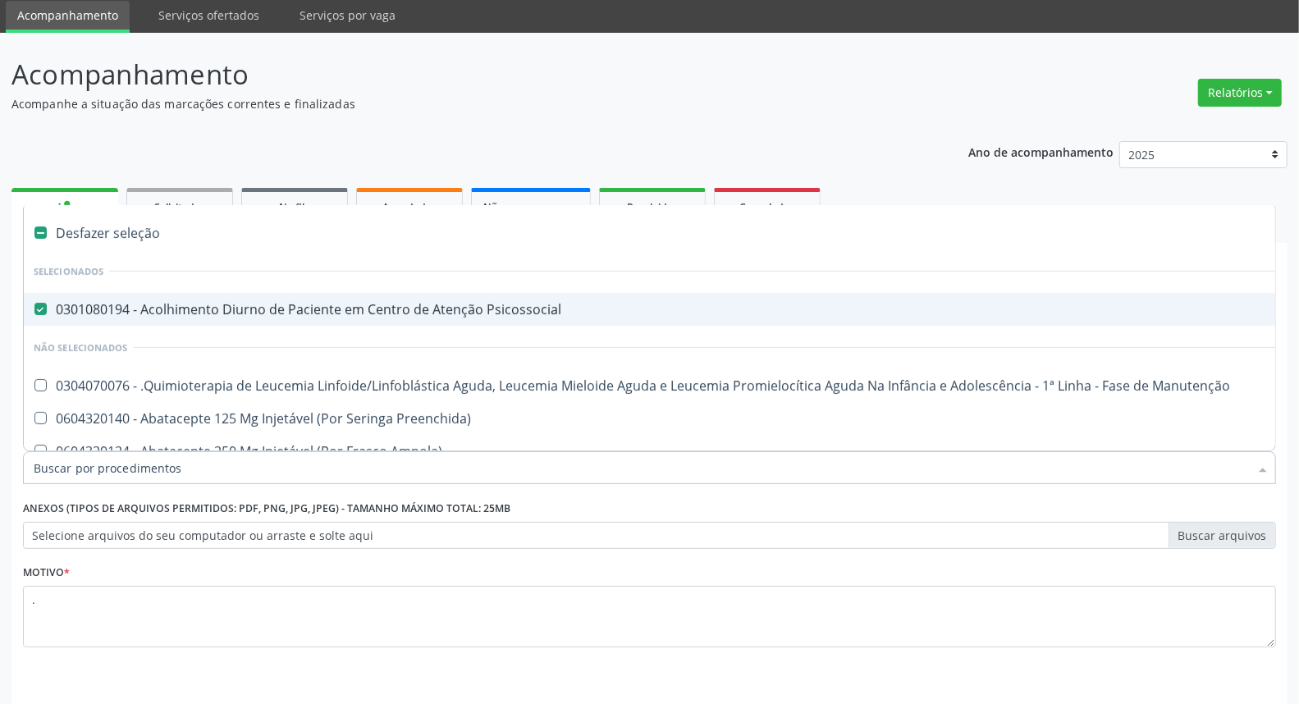
click at [168, 306] on div "0301080194 - Acolhimento Diurno de Paciente em Centro de Atenção Psicossocial" at bounding box center [672, 309] width 1277 height 13
checkbox Psicossocial "false"
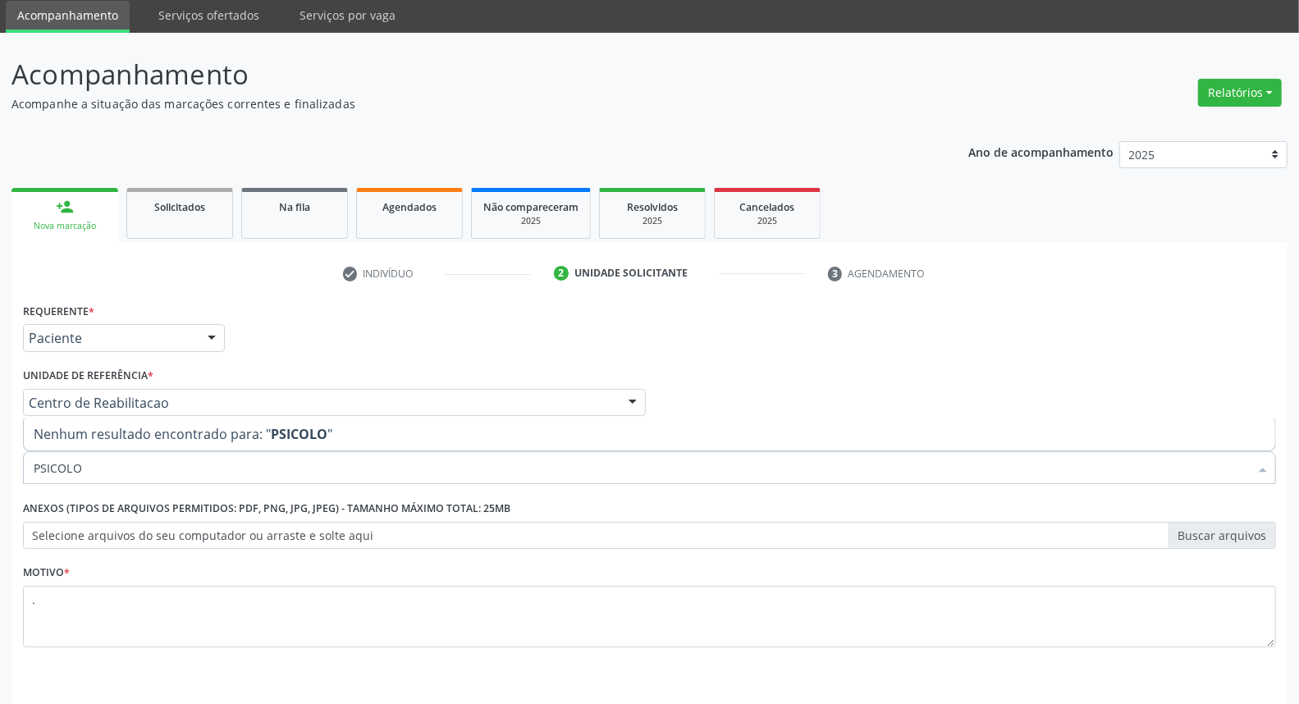
drag, startPoint x: 94, startPoint y: 470, endPoint x: 0, endPoint y: 464, distance: 93.8
click at [0, 464] on div "Acompanhamento Acompanhe a situação das marcações correntes e finalizadas Relat…" at bounding box center [649, 394] width 1299 height 723
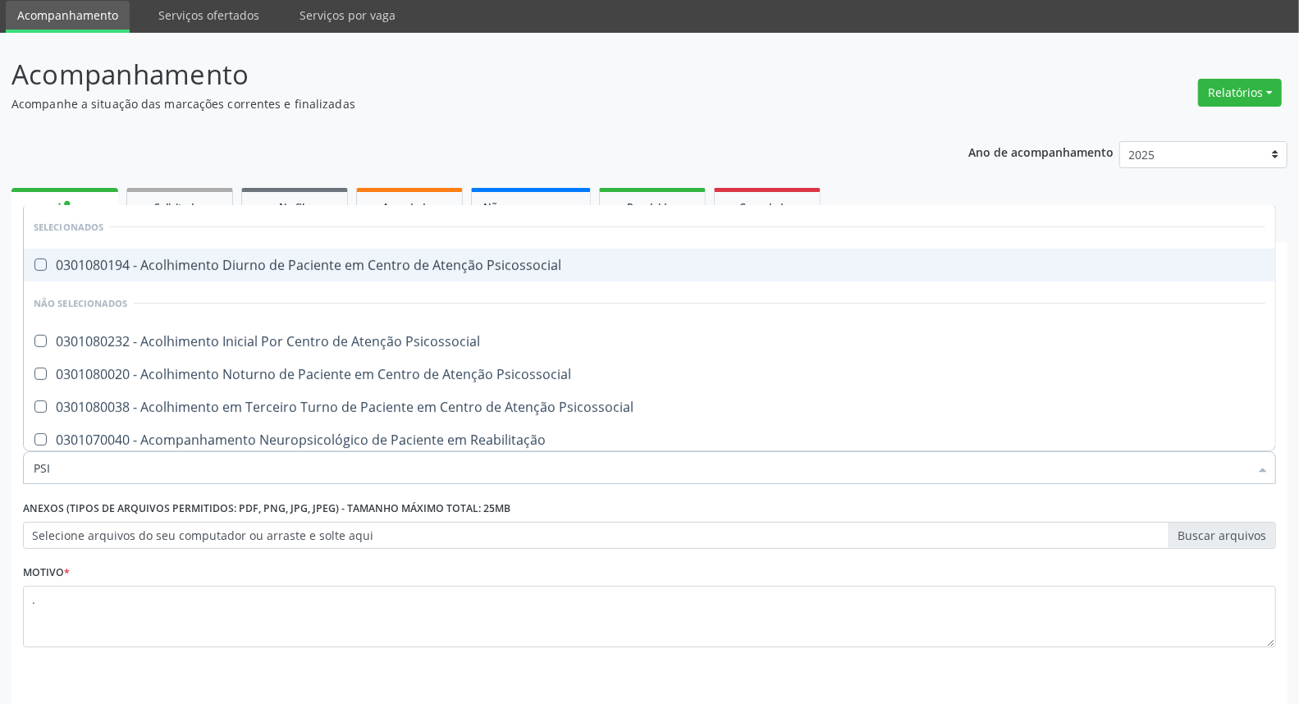
type input "PSIC"
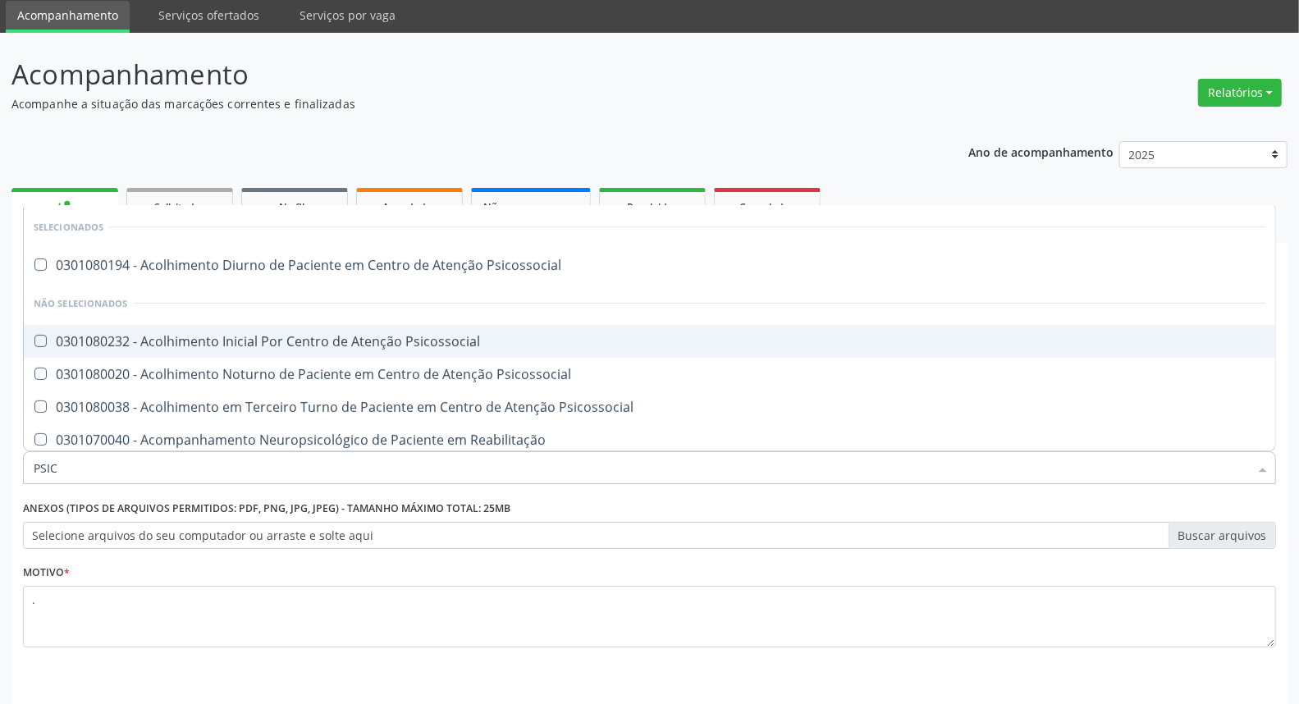
click at [161, 339] on div "0301080232 - Acolhimento Inicial Por Centro de Atenção Psicossocial" at bounding box center [650, 341] width 1232 height 13
checkbox Psicossocial "true"
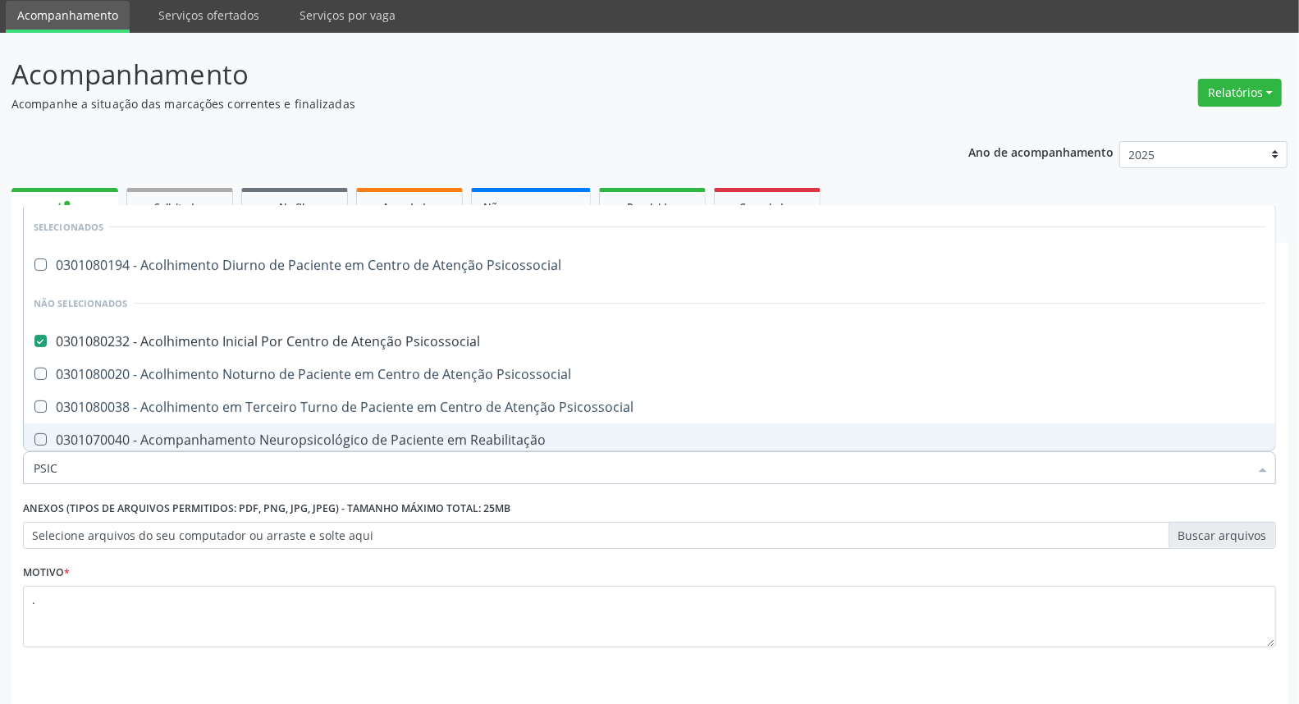
type input "PSIC"
click at [1250, 673] on div "Requerente * Paciente Profissional de Saúde Paciente Nenhum resultado encontrad…" at bounding box center [649, 522] width 1276 height 446
checkbox Psicossocial "true"
checkbox Psicossocial "false"
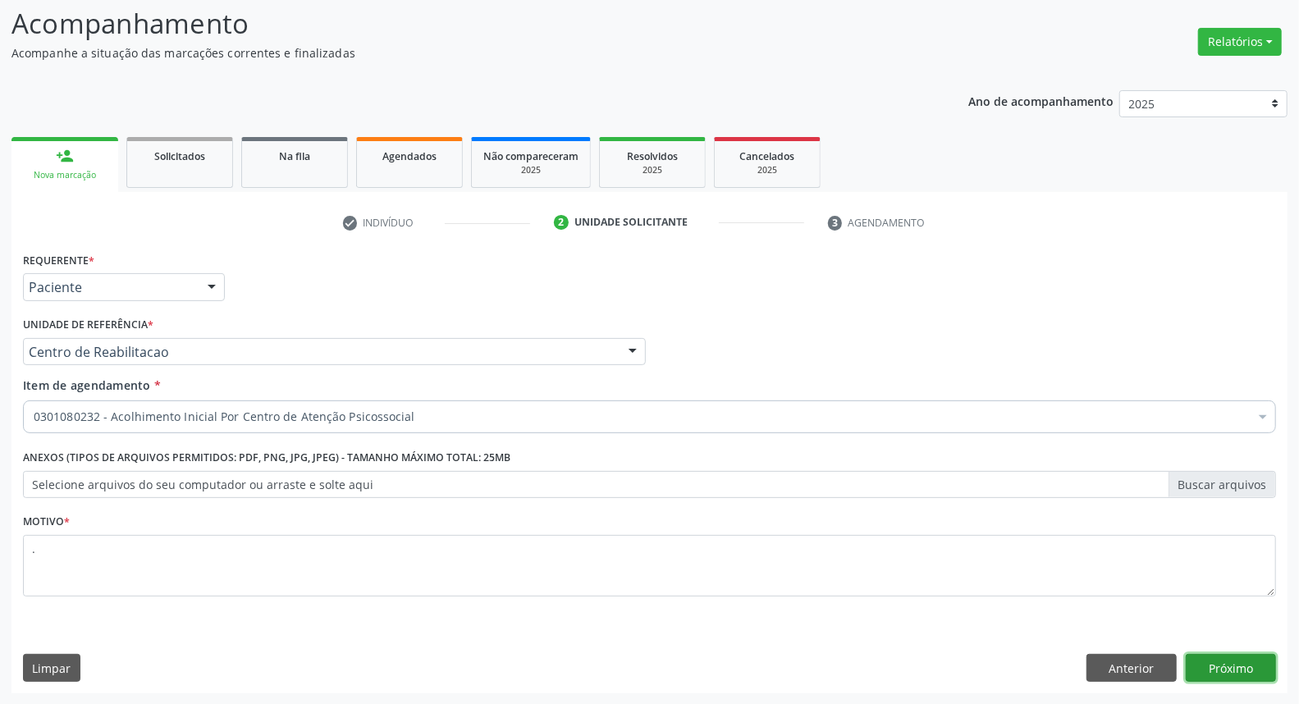
click at [1236, 673] on button "Próximo" at bounding box center [1231, 668] width 90 height 28
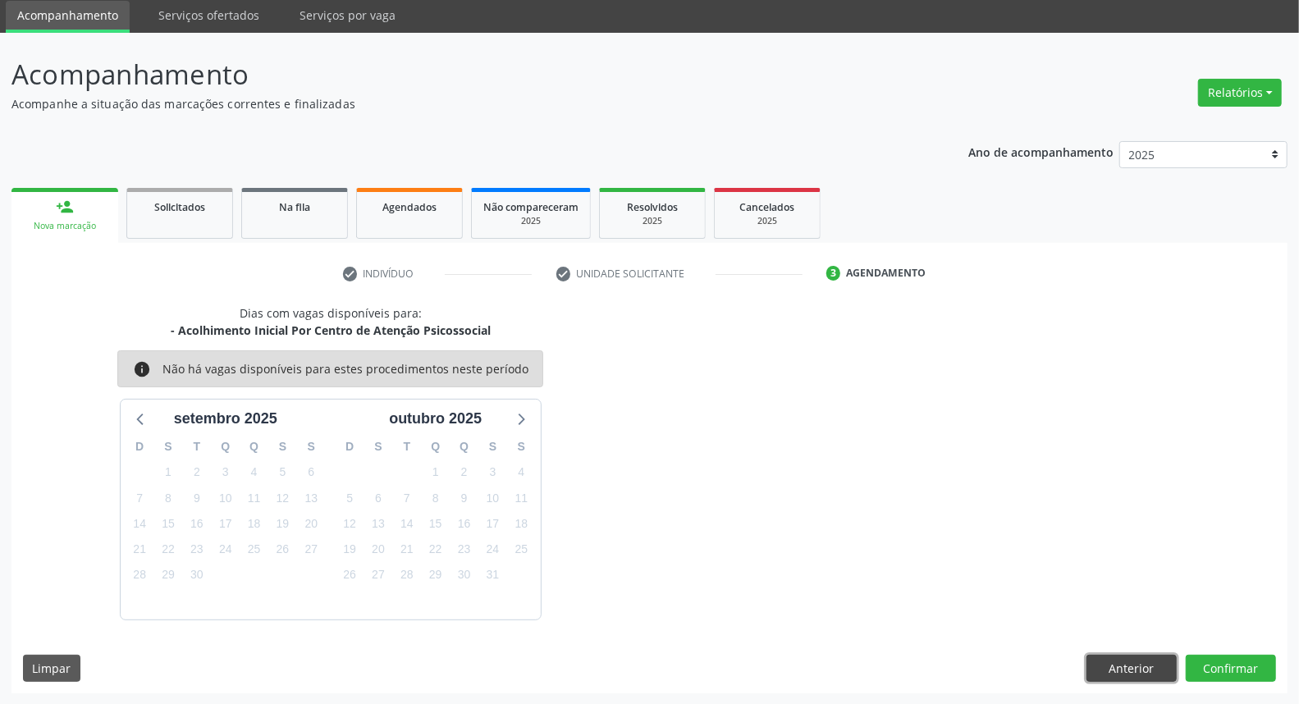
drag, startPoint x: 1157, startPoint y: 670, endPoint x: 1143, endPoint y: 666, distance: 14.5
click at [1154, 670] on button "Anterior" at bounding box center [1131, 669] width 90 height 28
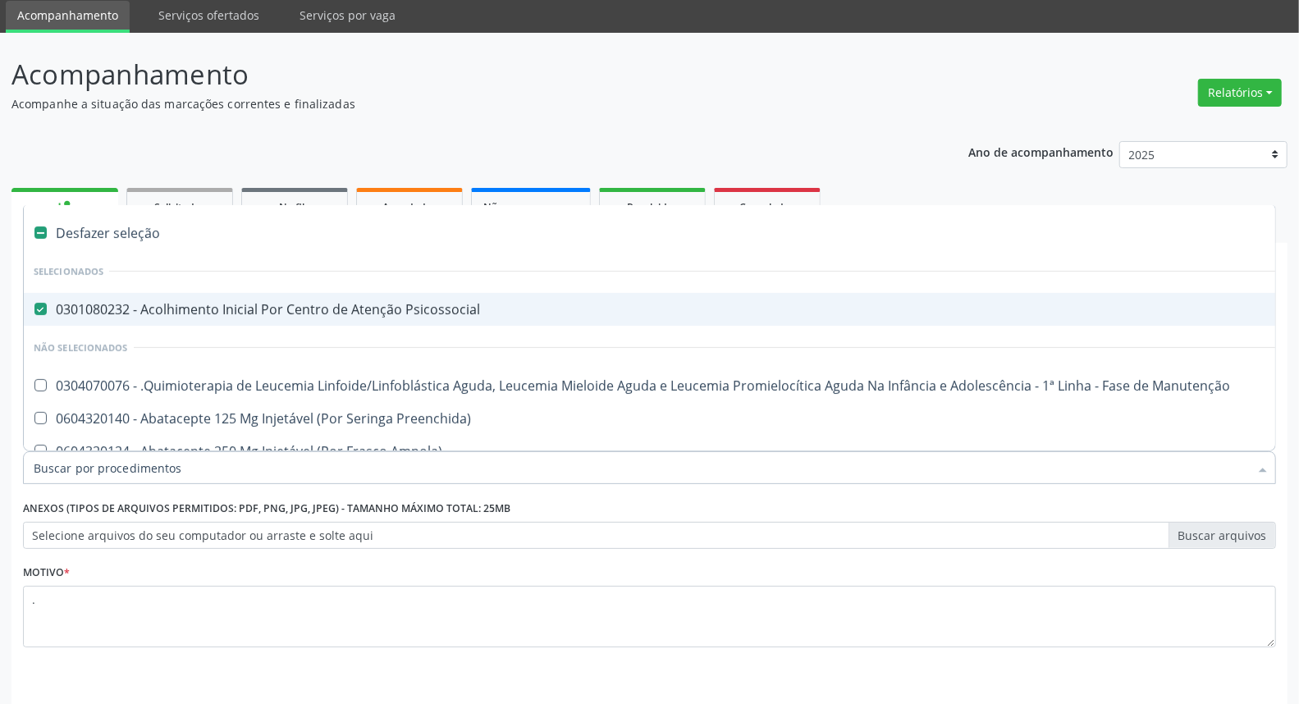
click at [202, 314] on div "0301080232 - Acolhimento Inicial Por Centro de Atenção Psicossocial" at bounding box center [672, 309] width 1277 height 13
checkbox Psicossocial "false"
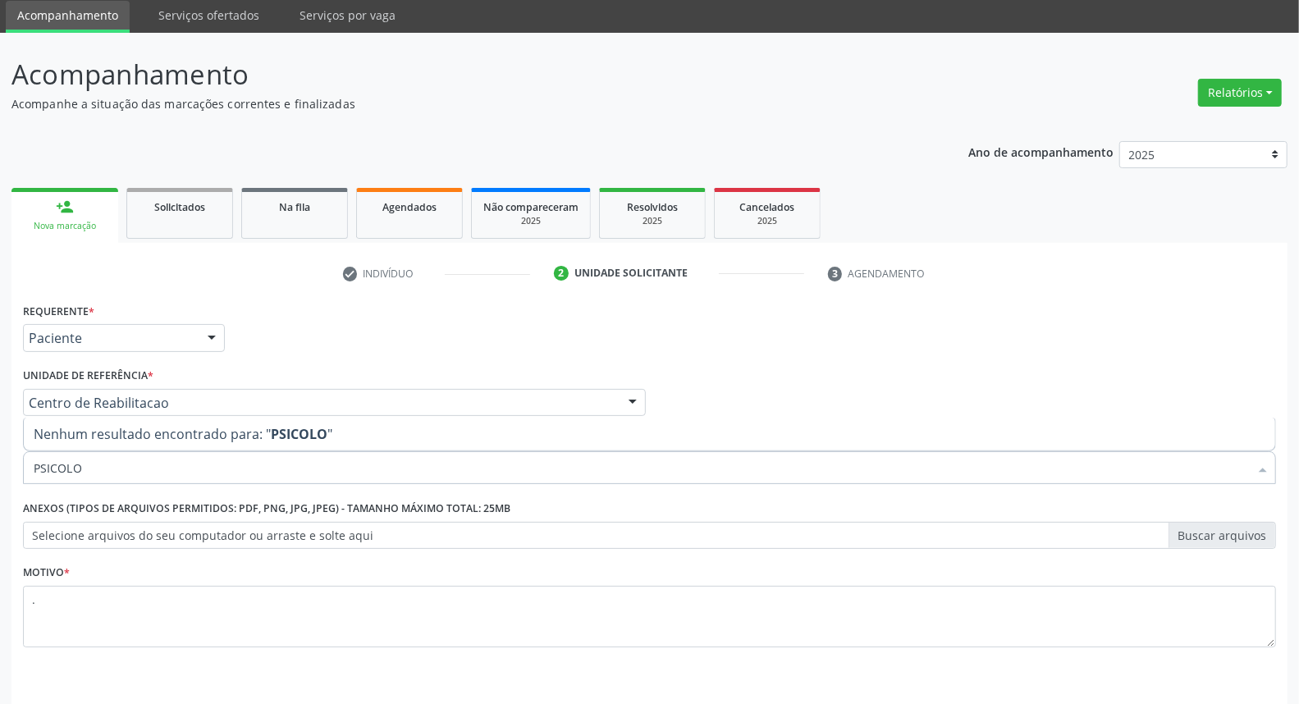
click at [151, 463] on input "PSICOLO" at bounding box center [641, 467] width 1215 height 33
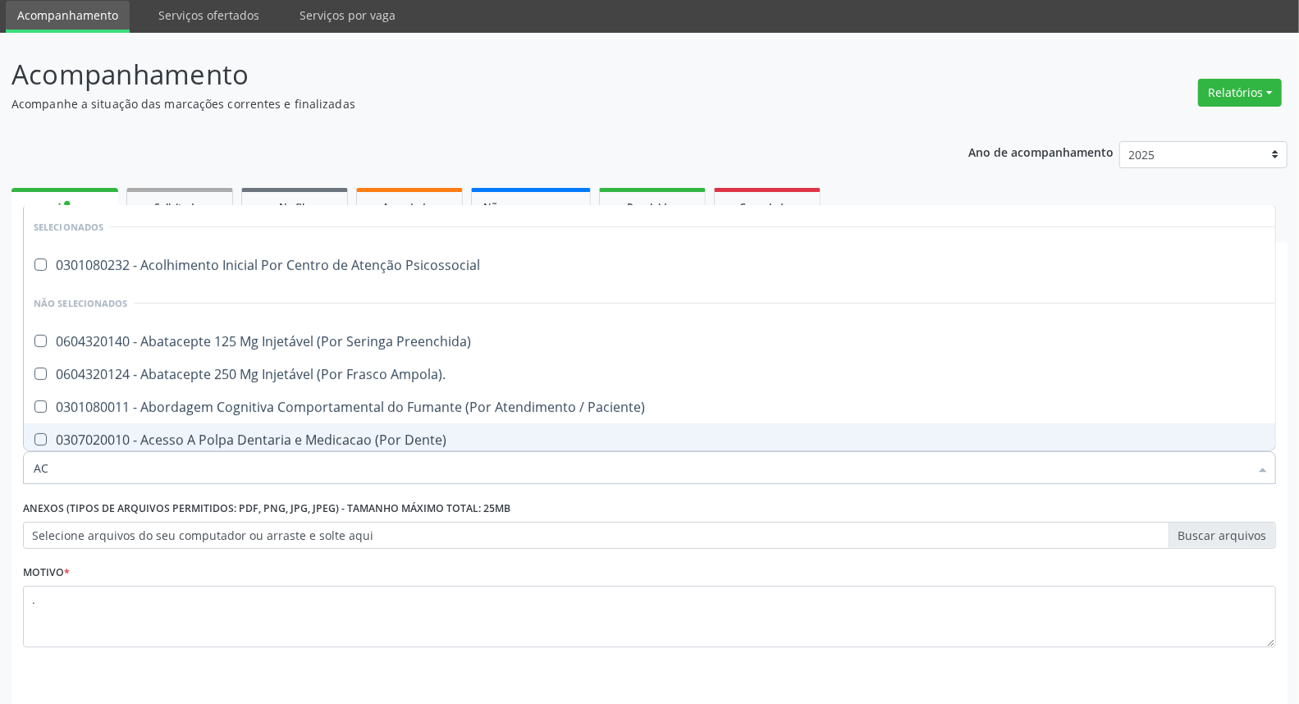
type input "ACO"
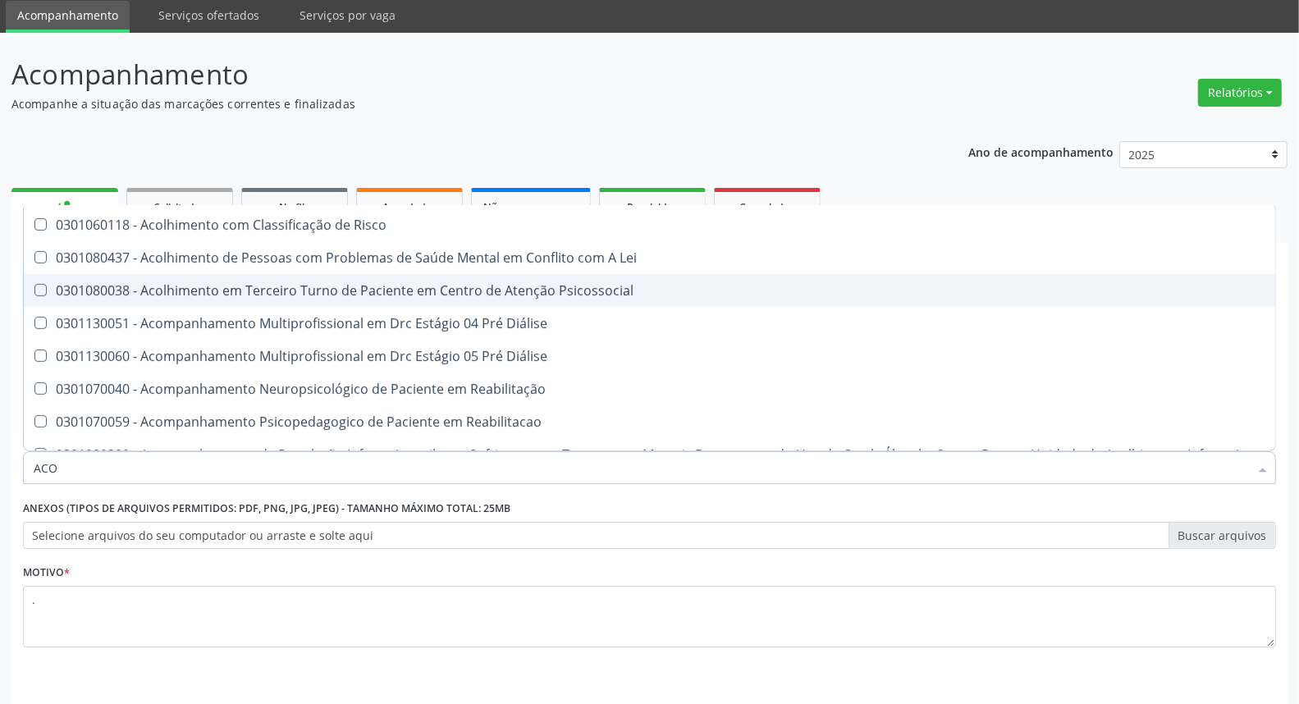
scroll to position [273, 0]
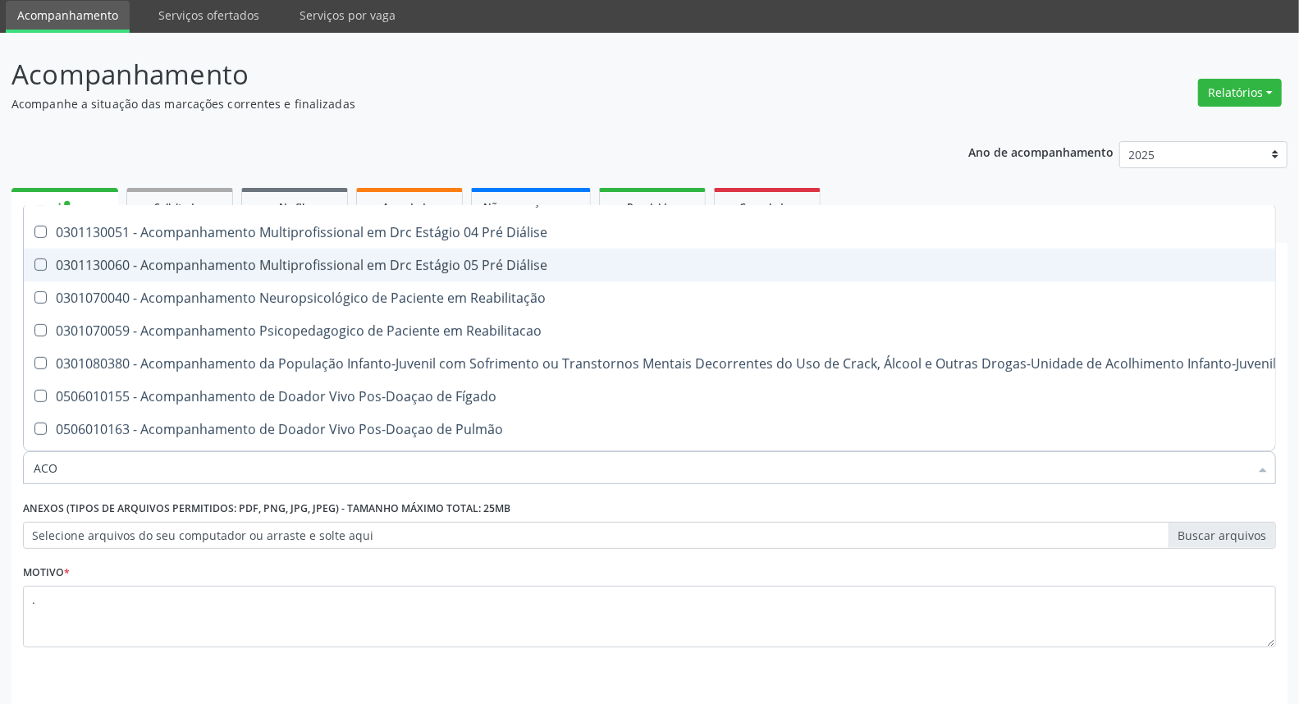
click at [261, 275] on span "0301130060 - Acompanhamento Multiprofissional em Drc Estágio 05 Pré Diálise" at bounding box center [702, 265] width 1357 height 33
drag, startPoint x: 258, startPoint y: 266, endPoint x: 253, endPoint y: 295, distance: 30.1
click at [258, 266] on div "0301130060 - Acompanhamento Multiprofissional em Drc Estágio 05 Pré Diálise" at bounding box center [702, 264] width 1337 height 13
checkbox Diálise "false"
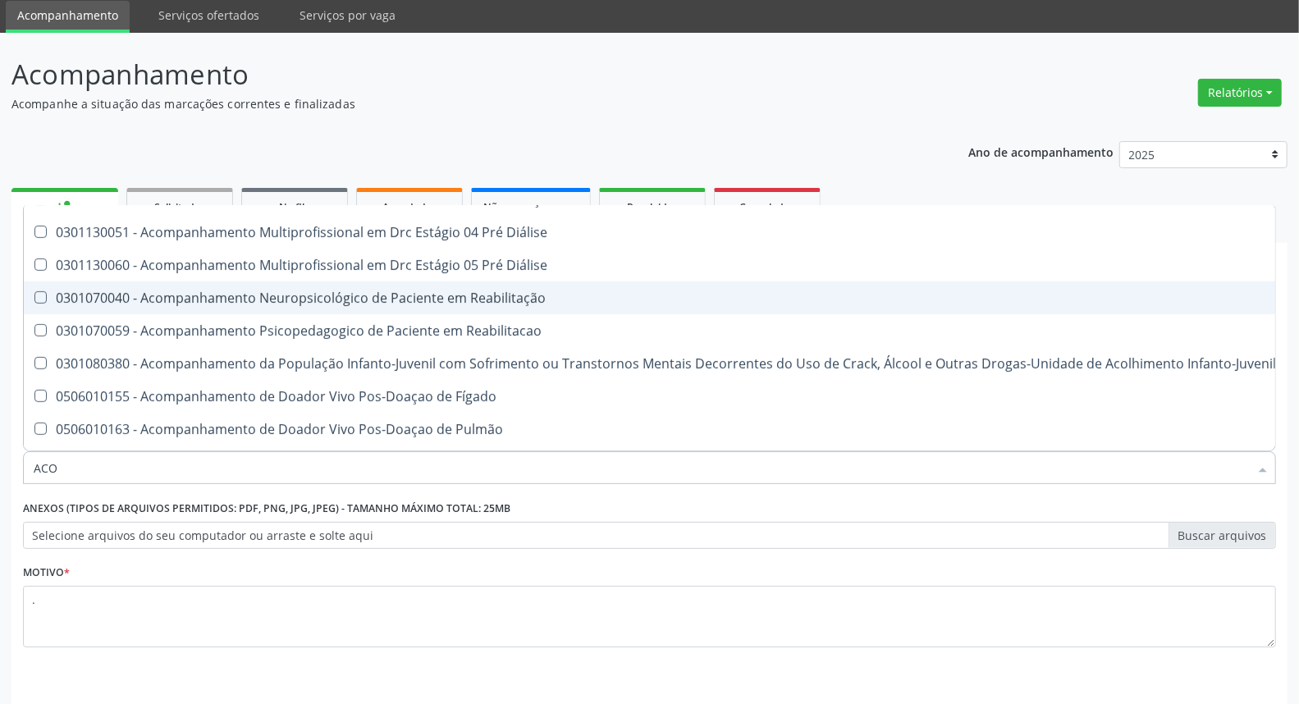
click at [253, 295] on div "0301070040 - Acompanhamento Neuropsicológico de Paciente em Reabilitação" at bounding box center [702, 297] width 1337 height 13
checkbox Reabilitação "true"
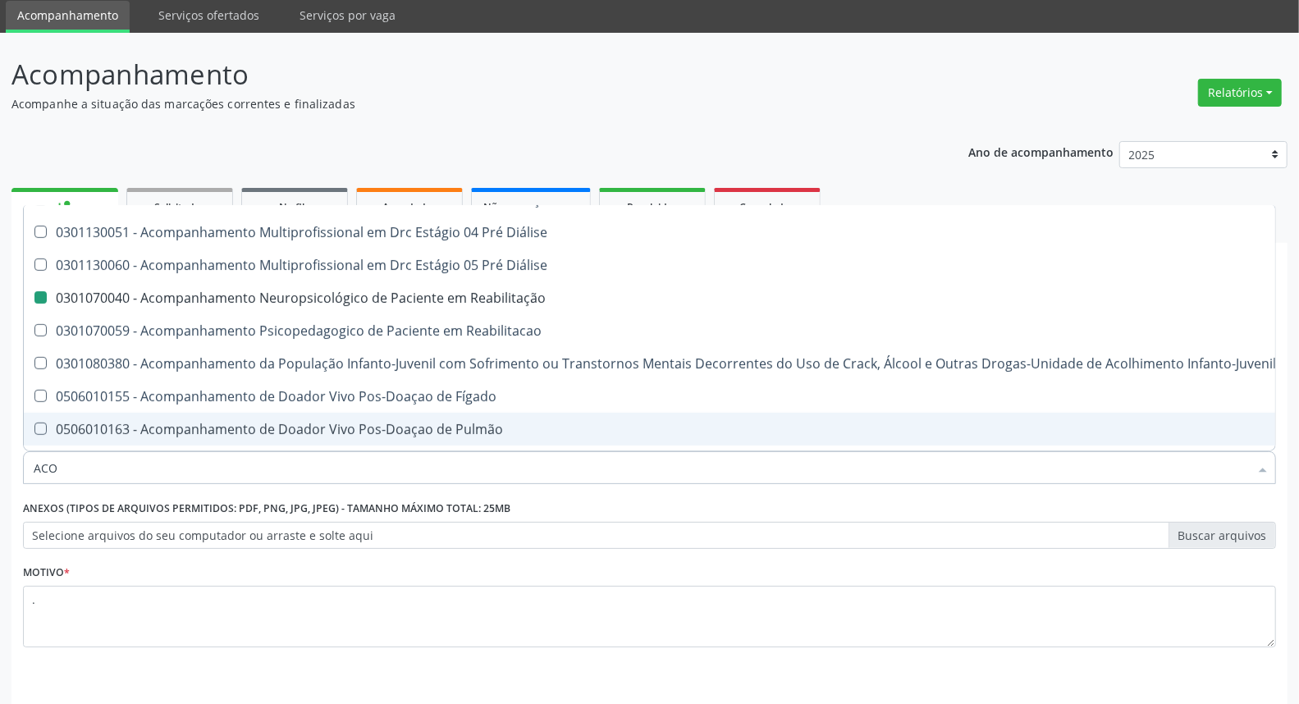
click at [1231, 682] on div "Requerente * Paciente Profissional de Saúde Paciente Nenhum resultado encontrad…" at bounding box center [649, 522] width 1276 height 446
checkbox Psicossocial "true"
checkbox Reabilitação "false"
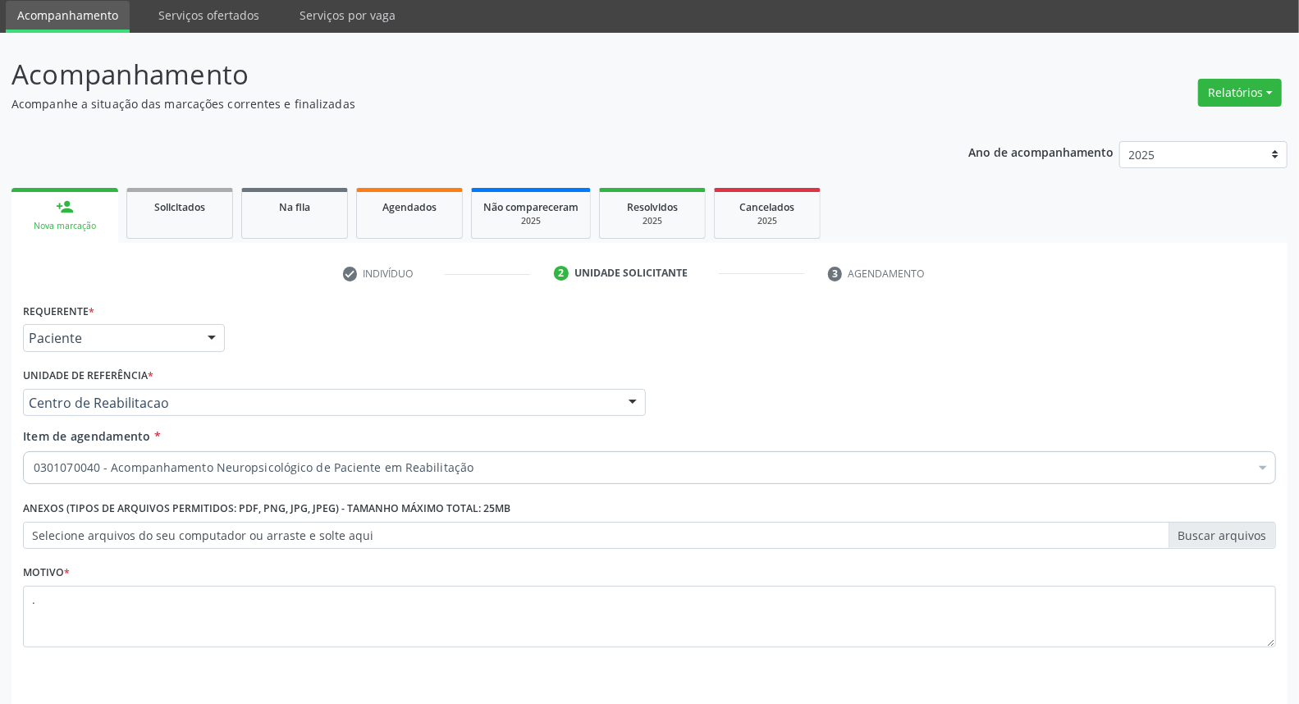
scroll to position [0, 0]
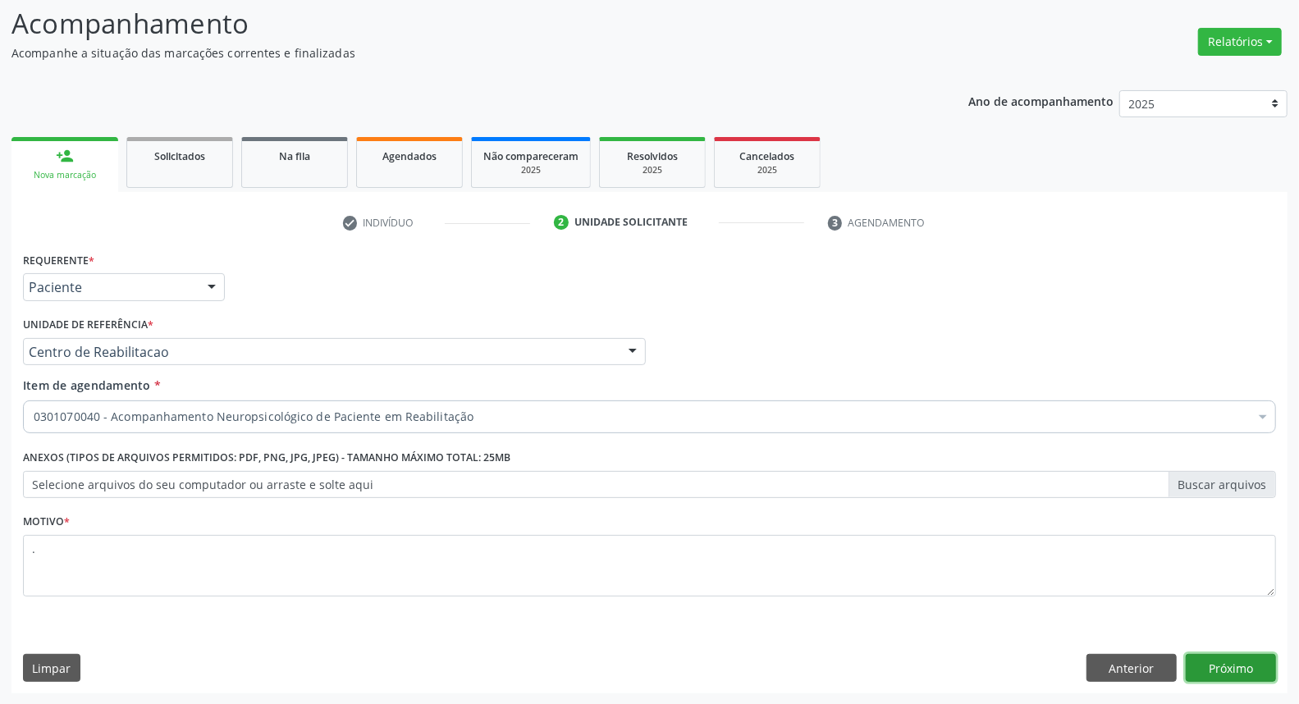
click at [1215, 660] on button "Próximo" at bounding box center [1231, 668] width 90 height 28
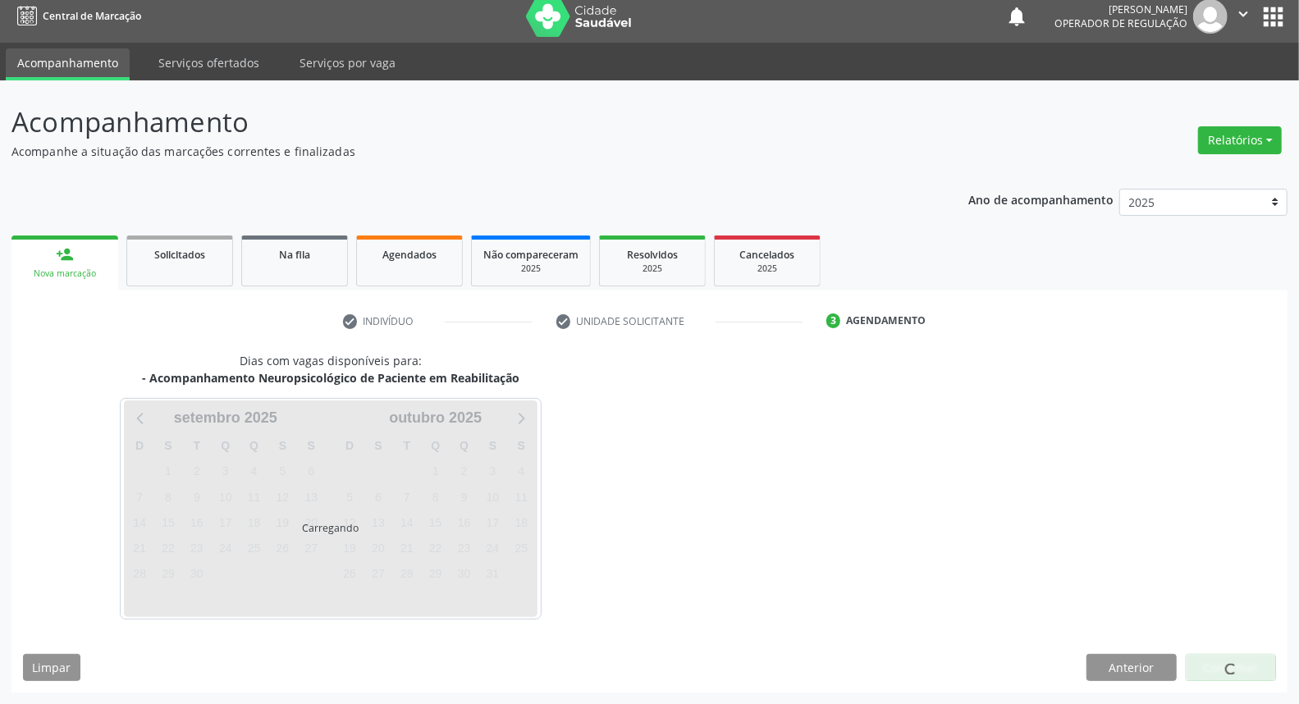
scroll to position [9, 0]
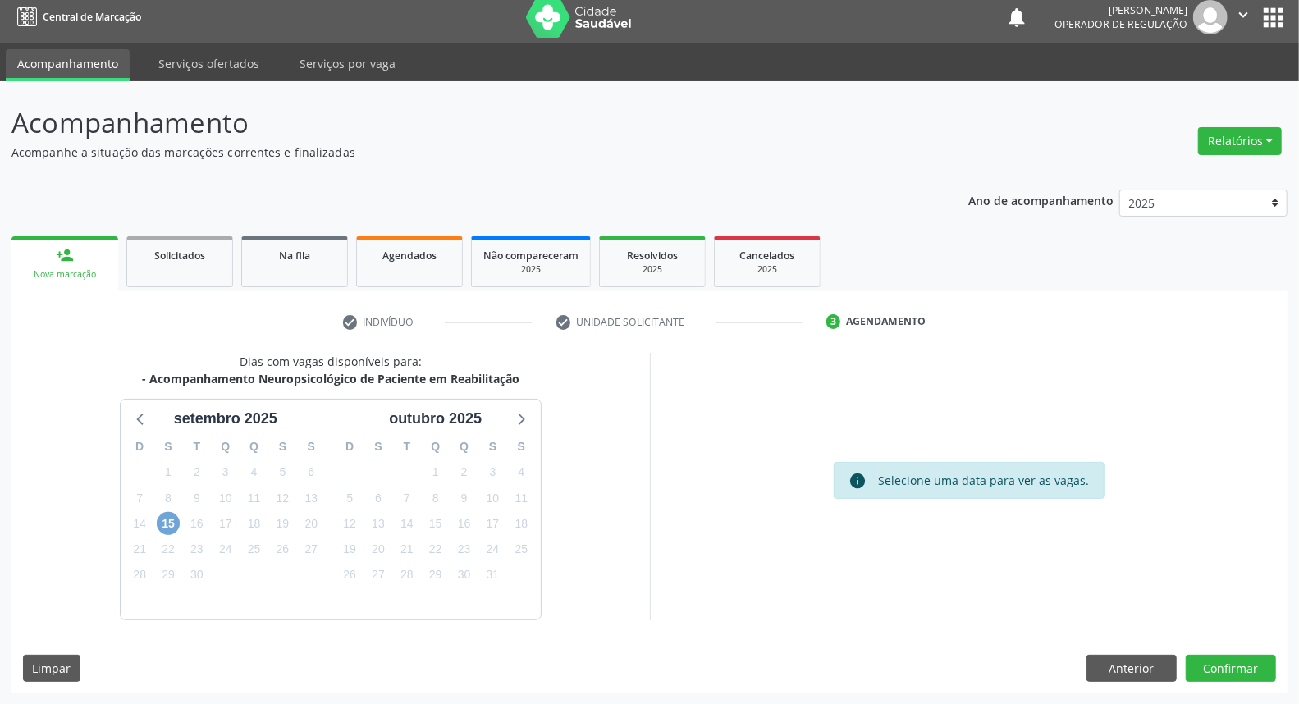
click at [157, 519] on span "15" at bounding box center [168, 523] width 23 height 23
click at [168, 525] on span "15" at bounding box center [168, 523] width 23 height 23
click at [167, 521] on span "15" at bounding box center [168, 523] width 23 height 23
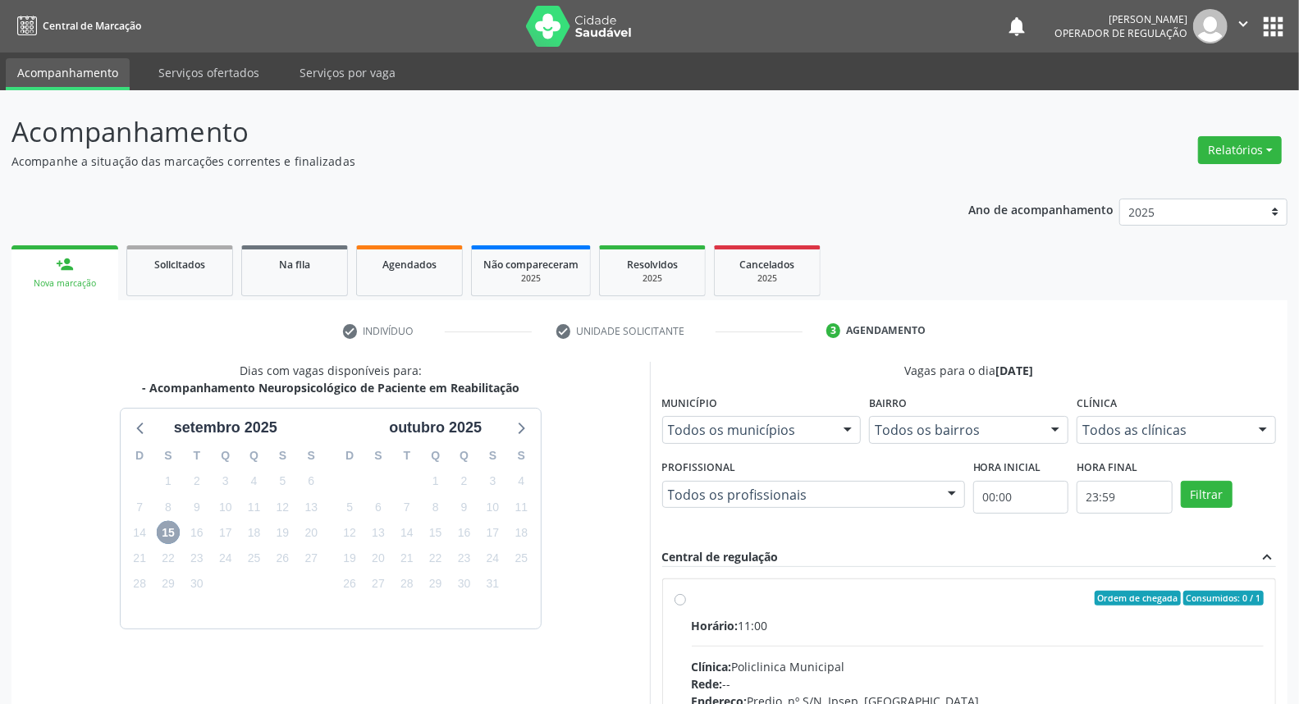
scroll to position [182, 0]
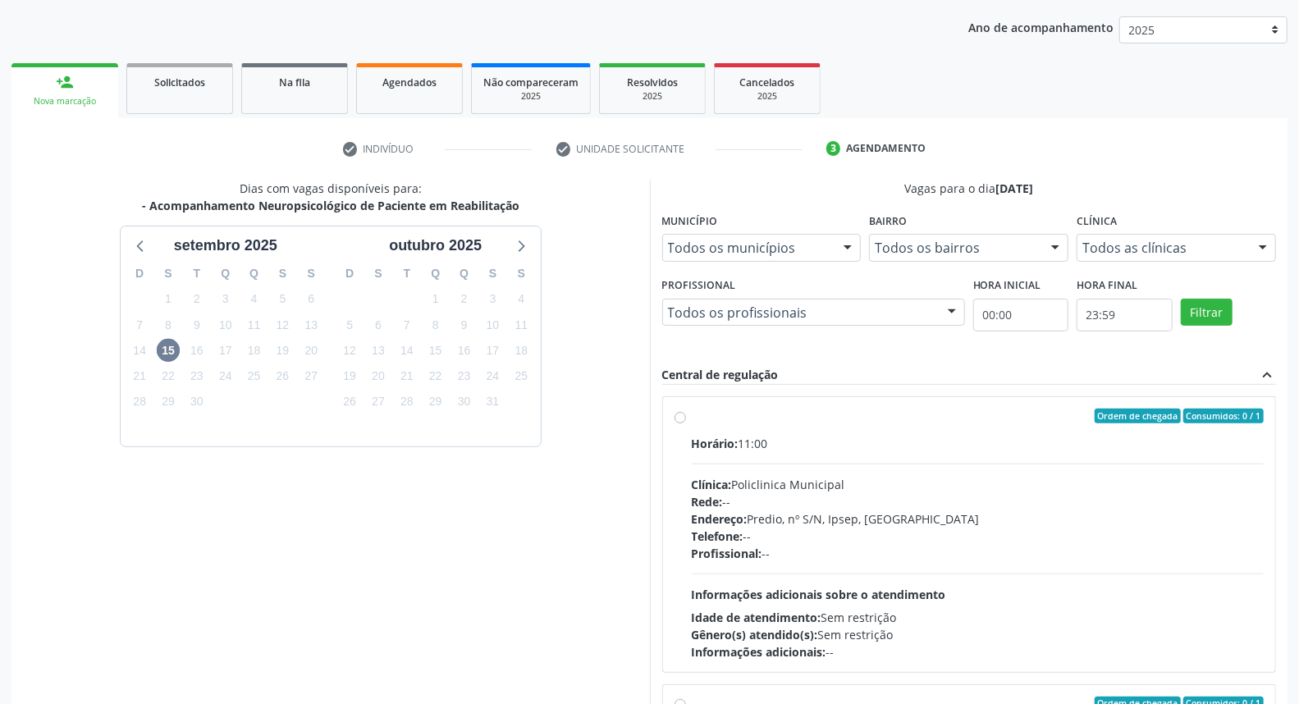
click at [808, 417] on div "Ordem de chegada Consumidos: 0 / 1" at bounding box center [978, 416] width 573 height 15
click at [686, 417] on input "Ordem de chegada Consumidos: 0 / 1 Horário: 11:00 Clínica: Policlinica Municipa…" at bounding box center [679, 416] width 11 height 15
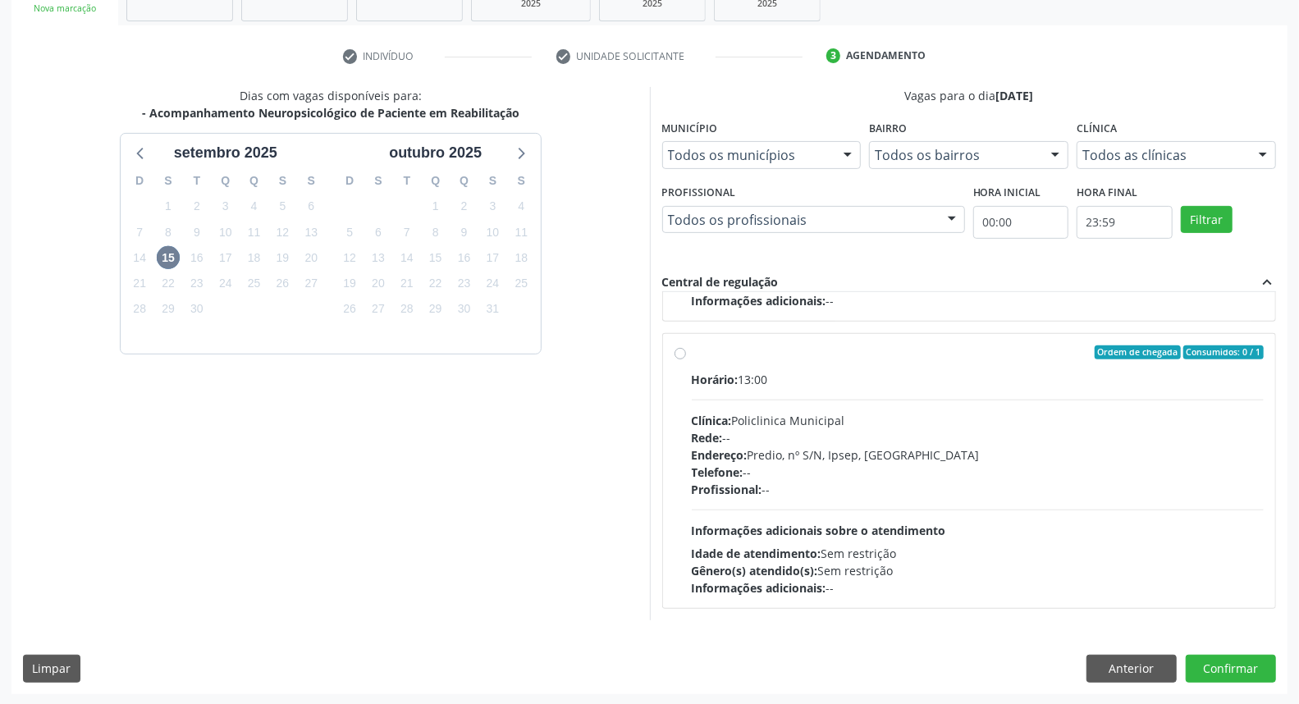
click at [887, 377] on div "Horário: 13:00" at bounding box center [978, 379] width 573 height 17
click at [686, 360] on input "Ordem de chegada Consumidos: 0 / 1 Horário: 13:00 Clínica: Policlinica Municipa…" at bounding box center [679, 352] width 11 height 15
radio input "false"
radio input "true"
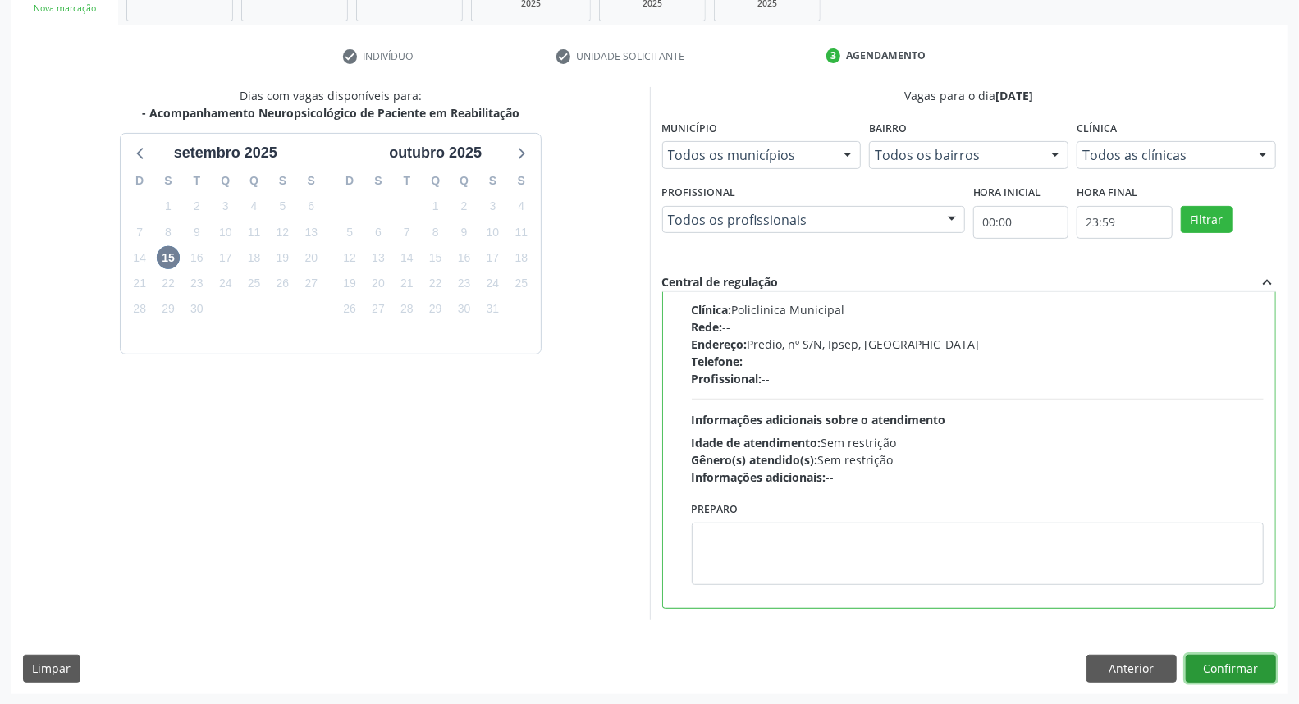
click at [1195, 666] on button "Confirmar" at bounding box center [1231, 669] width 90 height 28
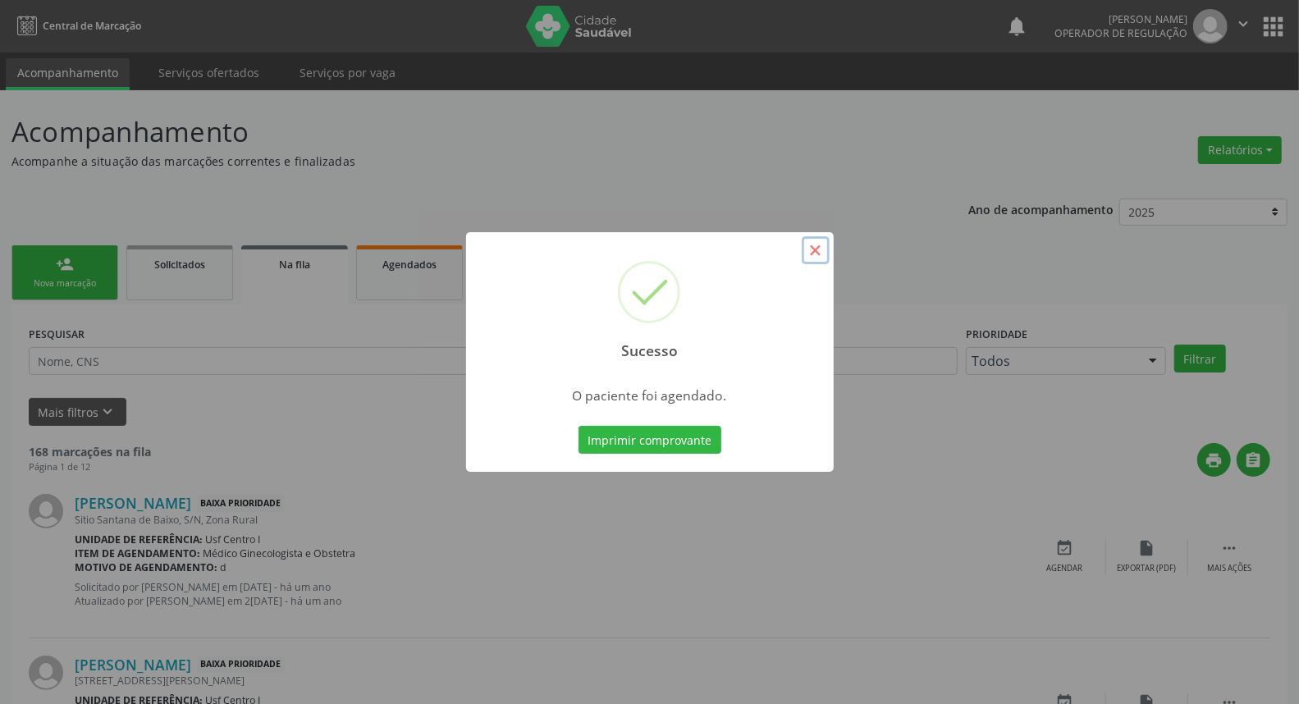
click at [815, 244] on button "×" at bounding box center [816, 250] width 28 height 28
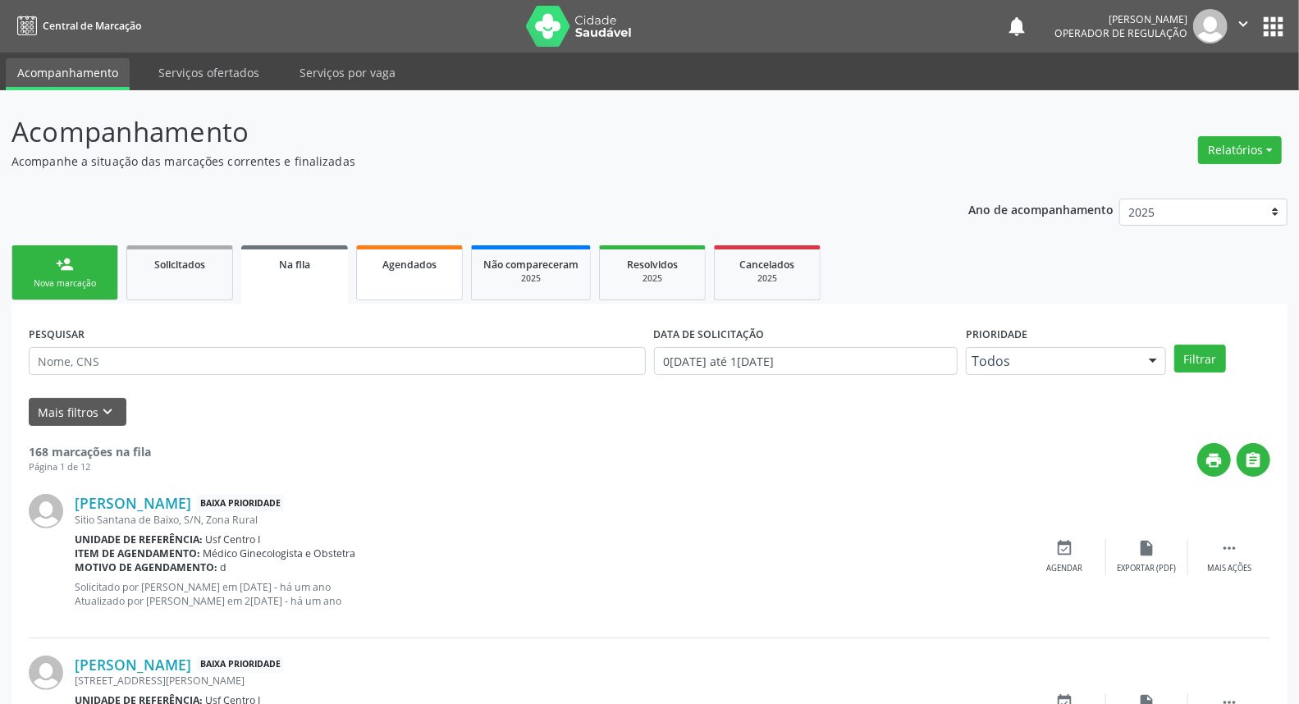
click at [398, 276] on link "Agendados" at bounding box center [409, 272] width 107 height 55
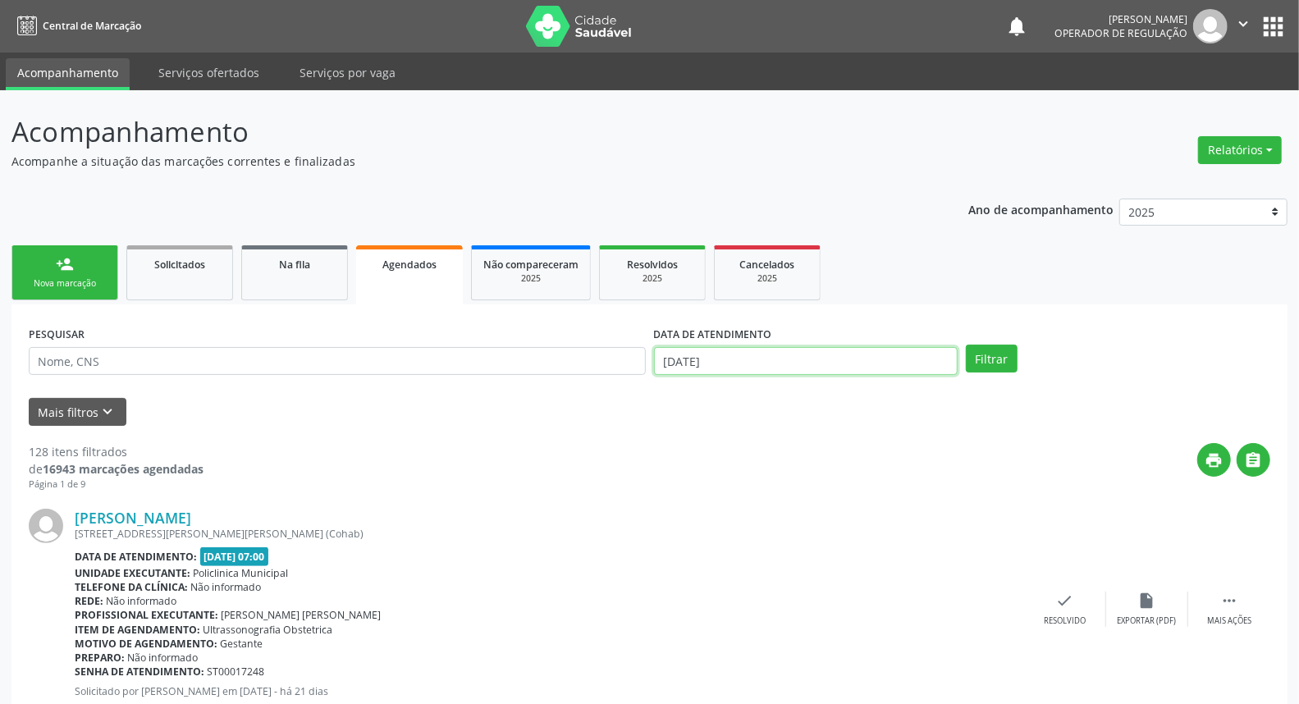
click at [758, 365] on input "[DATE]" at bounding box center [806, 361] width 304 height 28
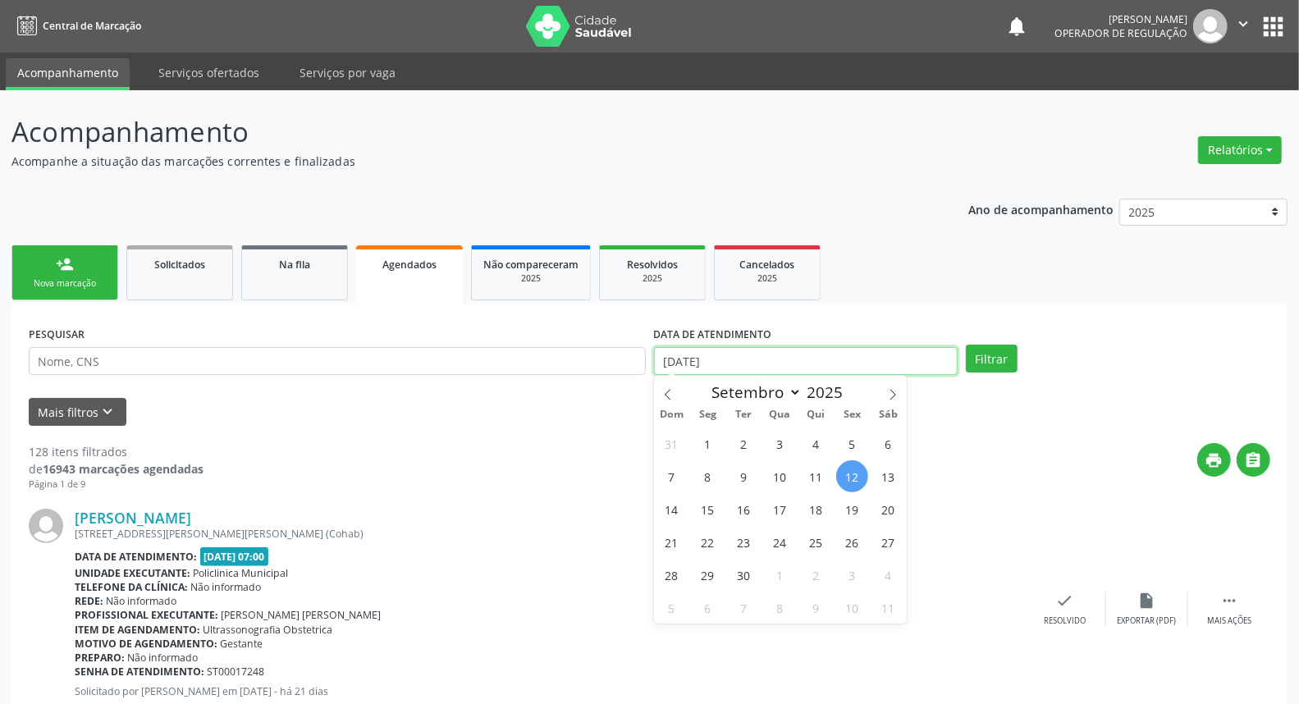
click at [758, 365] on input "[DATE]" at bounding box center [806, 361] width 304 height 28
click at [756, 365] on input "[DATE]" at bounding box center [806, 361] width 304 height 28
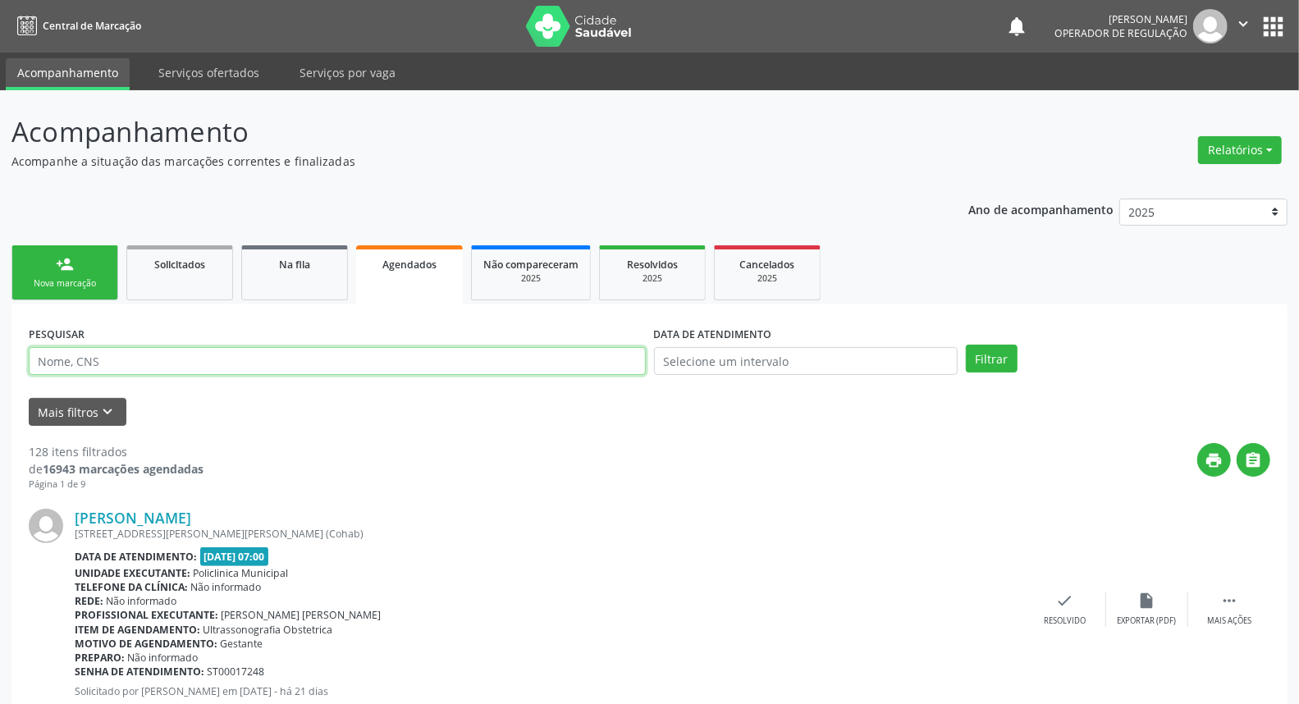
click at [554, 363] on input "text" at bounding box center [337, 361] width 617 height 28
type input "[PERSON_NAME] B"
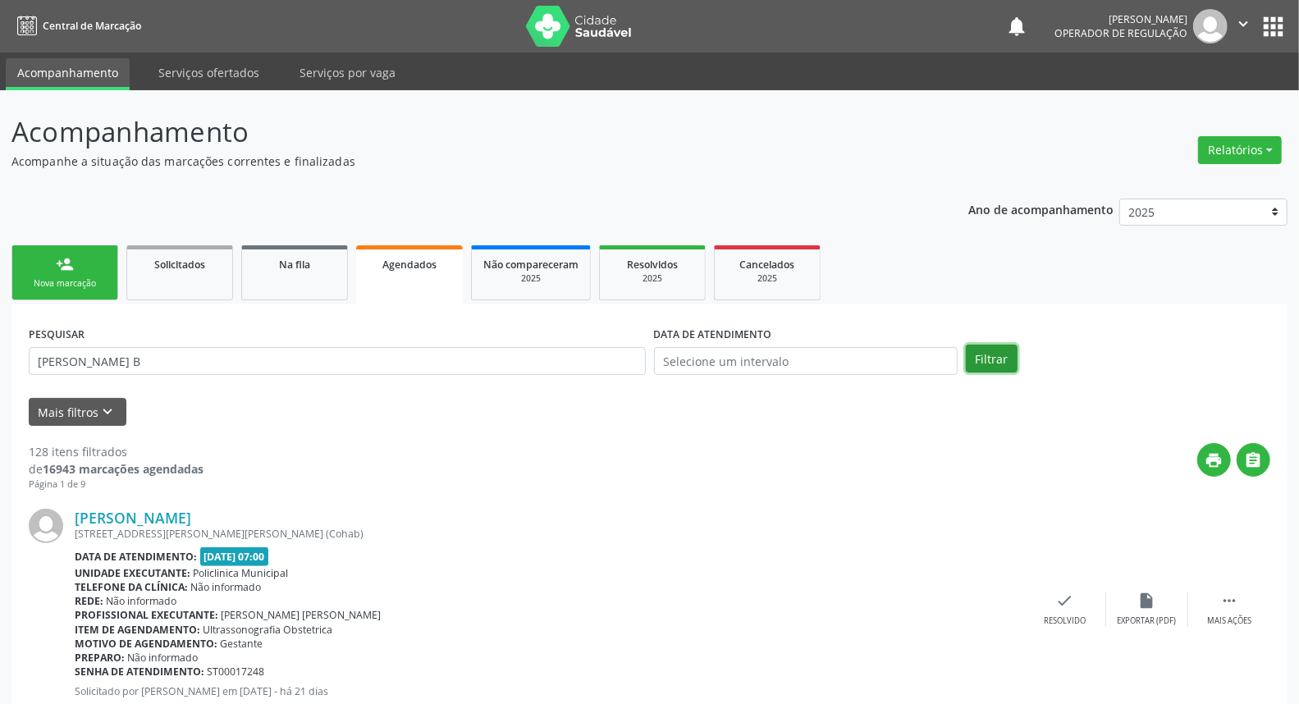
click at [985, 359] on button "Filtrar" at bounding box center [992, 359] width 52 height 28
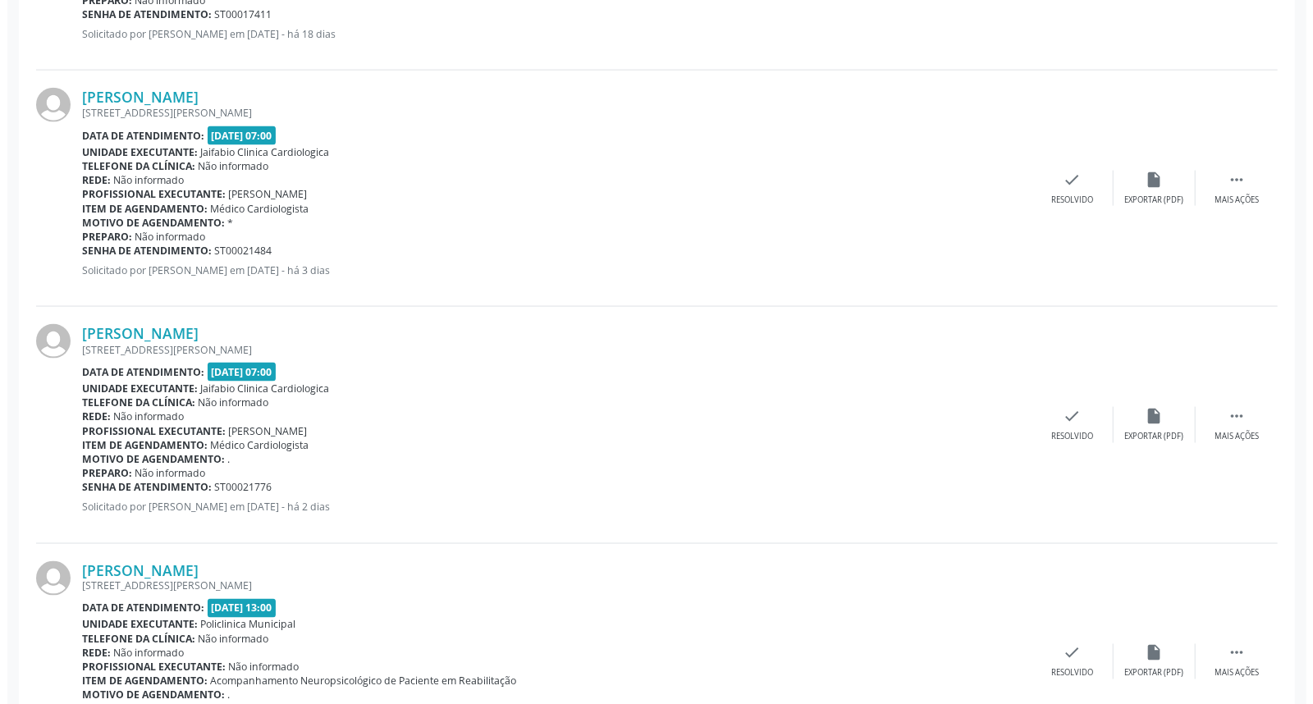
scroll to position [1707, 0]
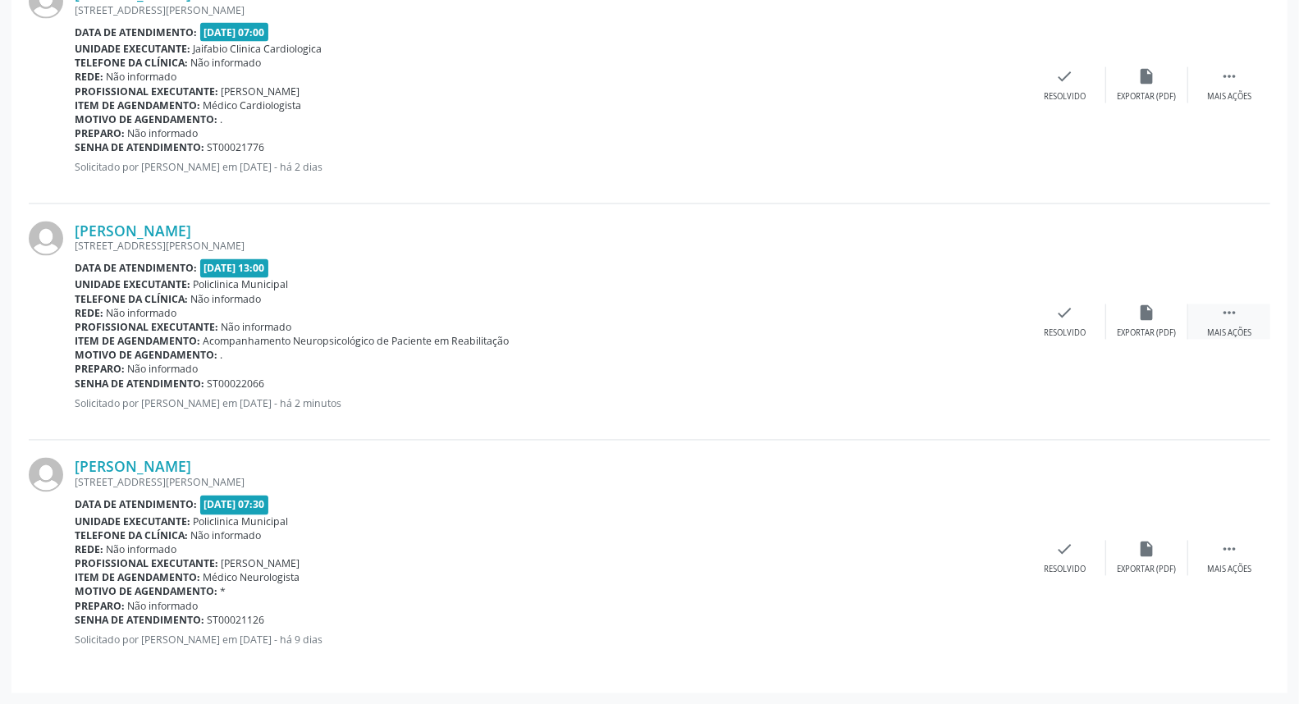
click at [1224, 309] on icon "" at bounding box center [1229, 313] width 18 height 18
click at [988, 304] on icon "cancel" at bounding box center [983, 313] width 18 height 18
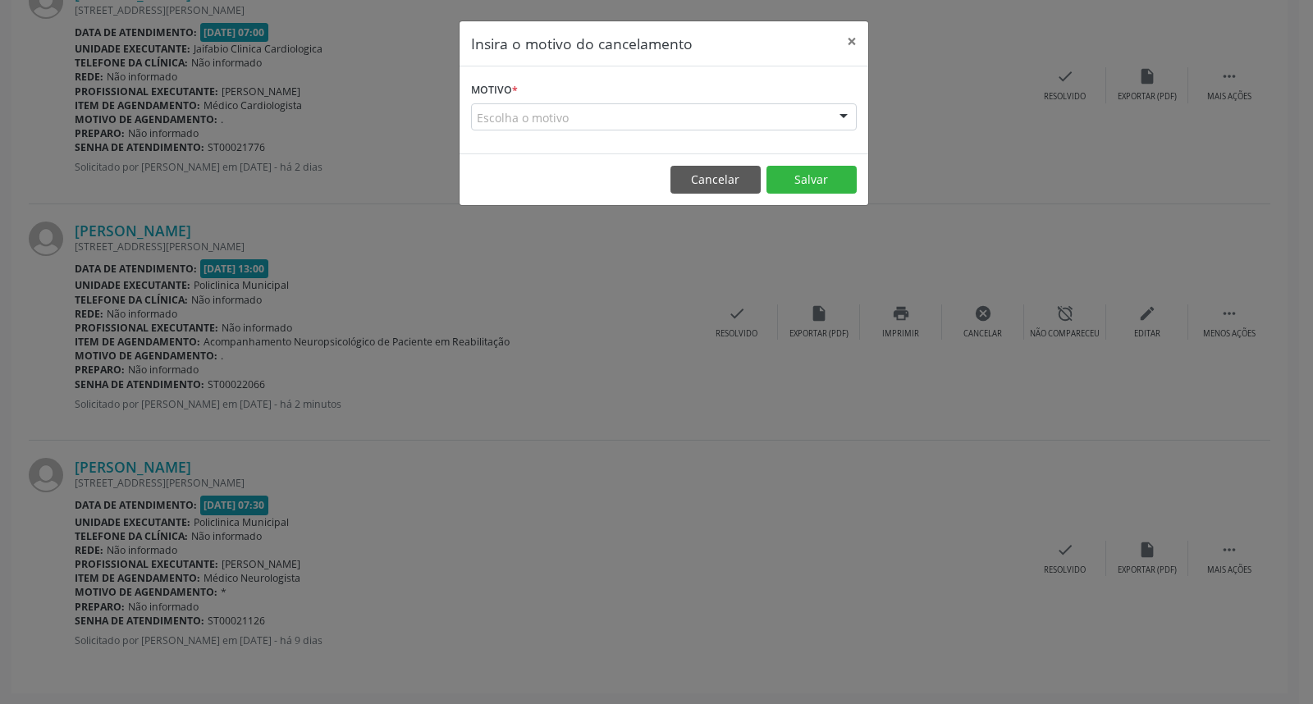
click at [660, 107] on div "Escolha o motivo" at bounding box center [664, 117] width 386 height 28
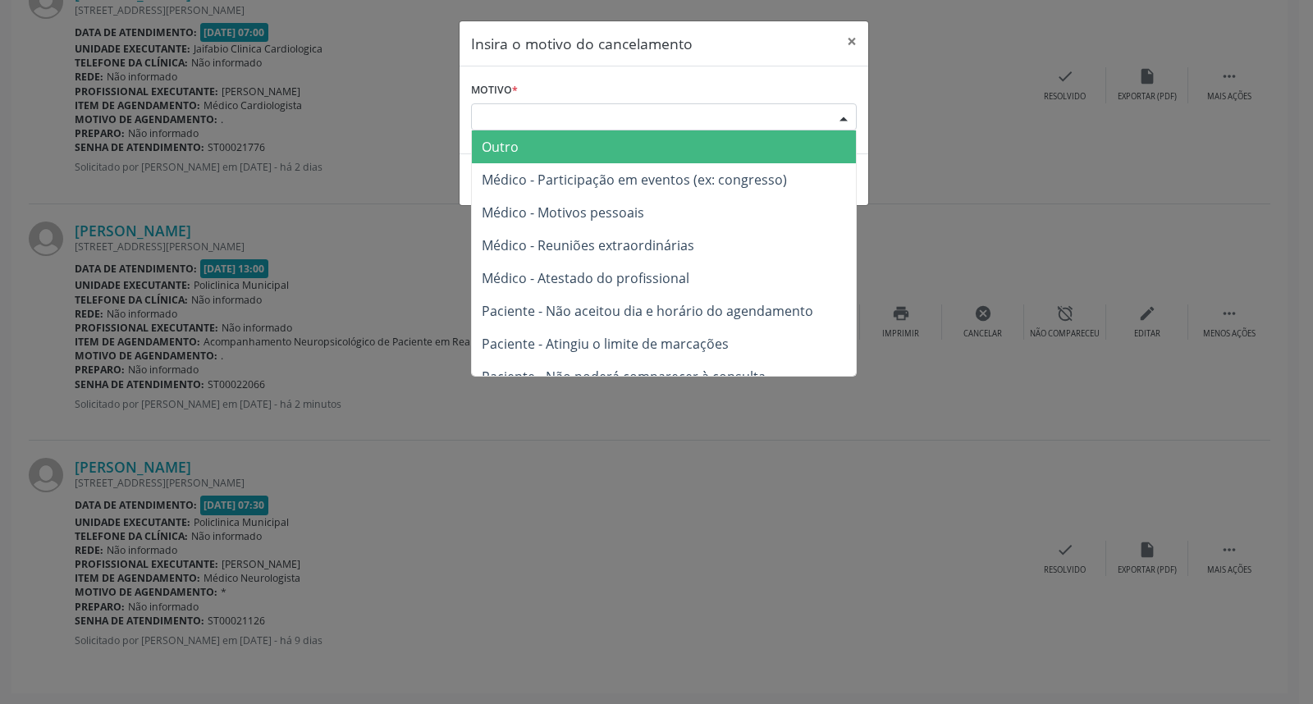
click at [627, 139] on span "Outro" at bounding box center [664, 146] width 384 height 33
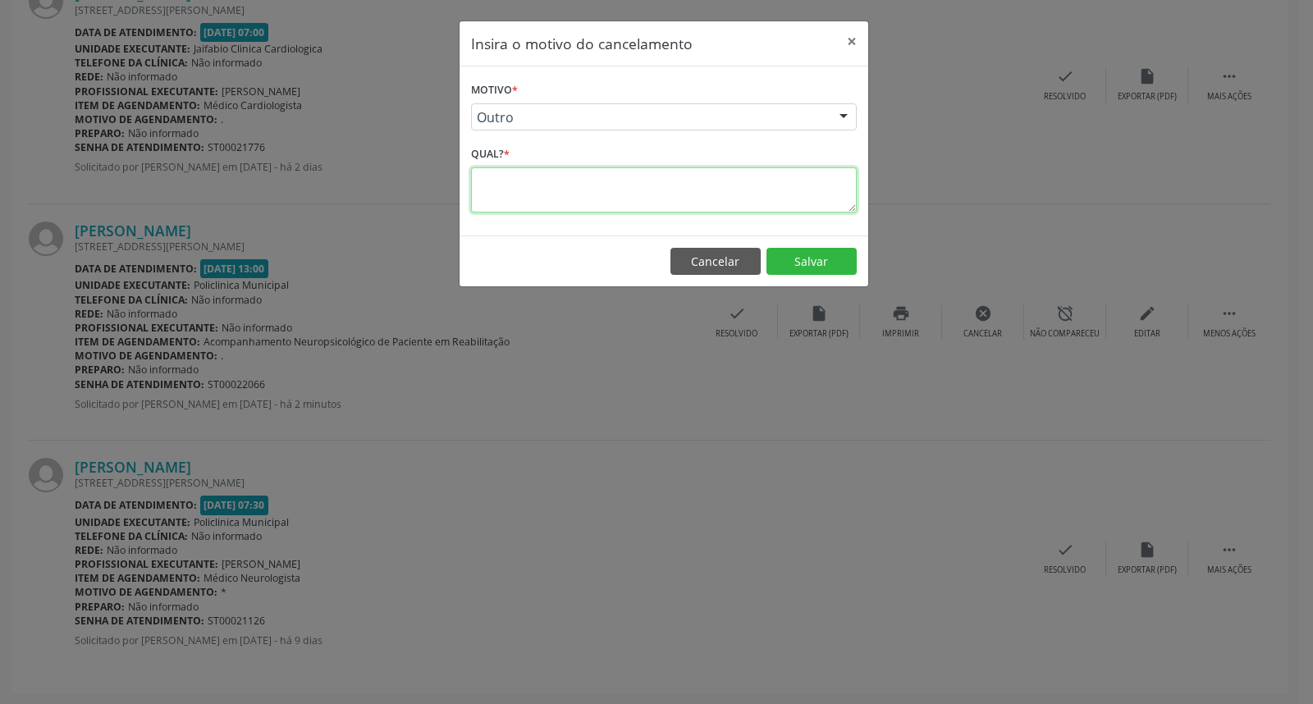
drag, startPoint x: 624, startPoint y: 194, endPoint x: 609, endPoint y: 181, distance: 20.4
click at [624, 193] on textarea at bounding box center [664, 189] width 386 height 45
type textarea "."
click at [818, 259] on button "Salvar" at bounding box center [811, 262] width 90 height 28
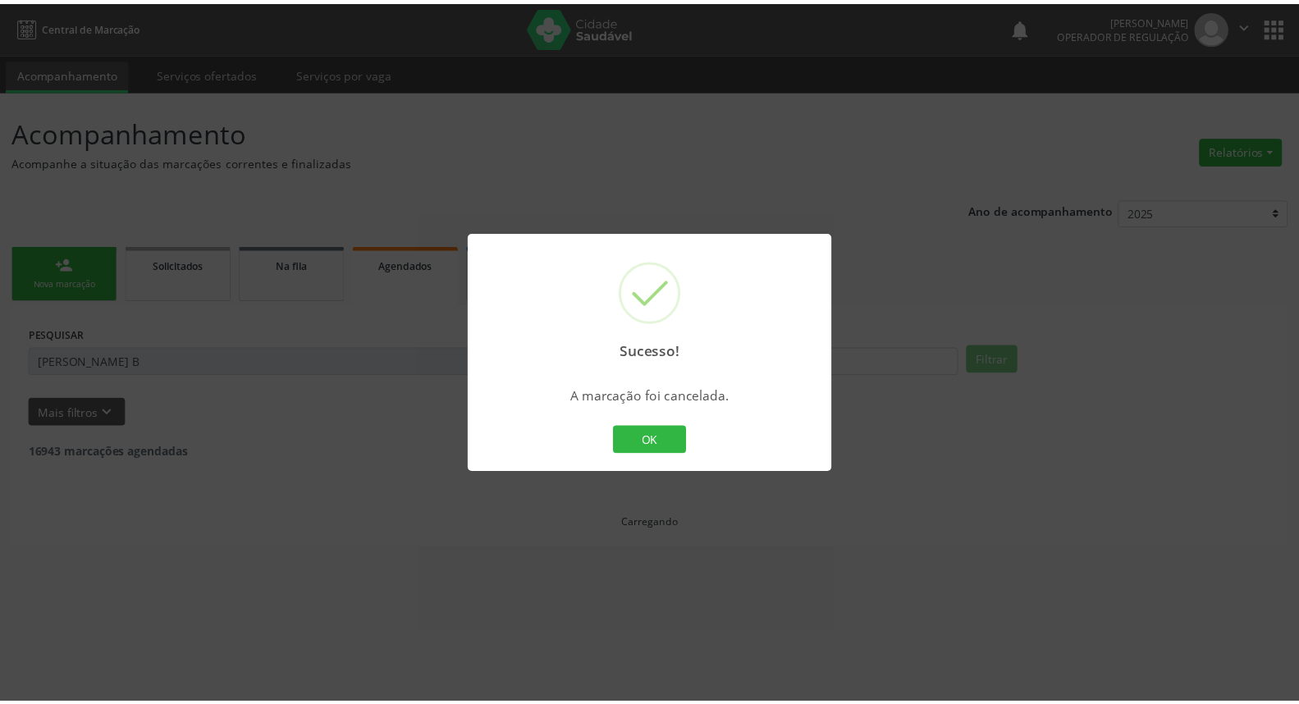
scroll to position [0, 0]
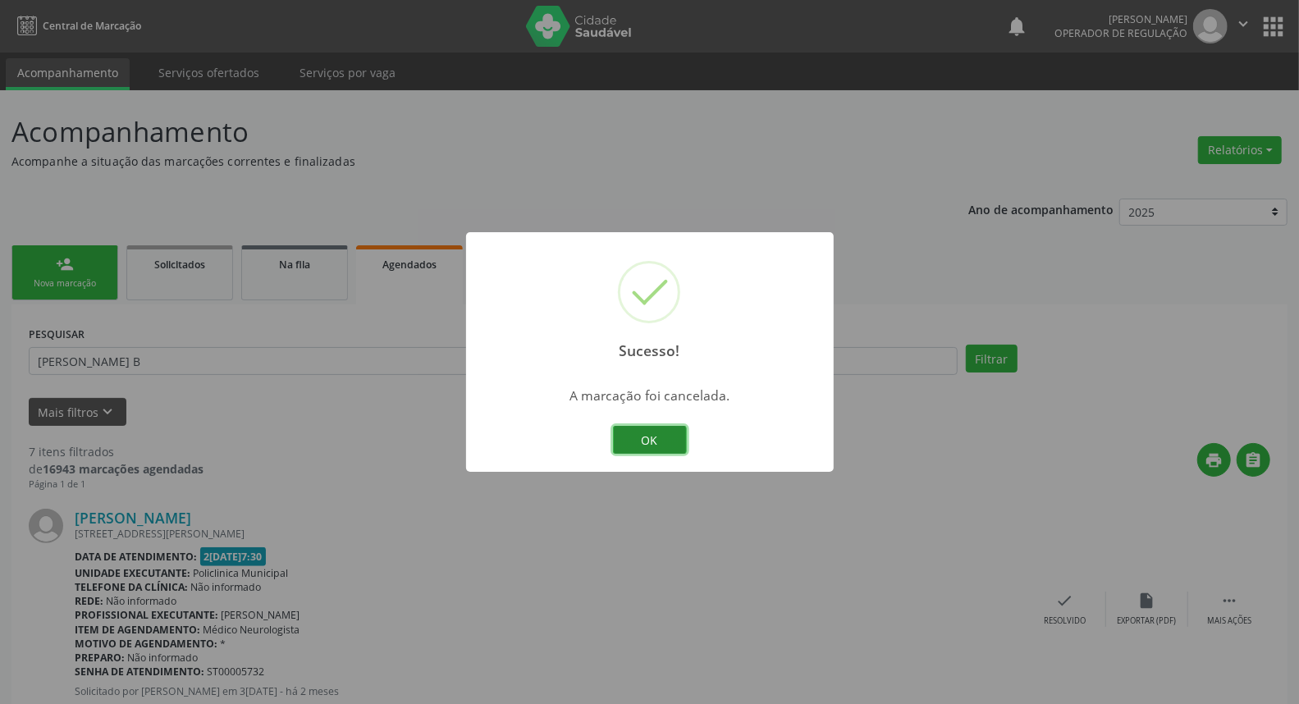
click at [667, 436] on button "OK" at bounding box center [650, 440] width 74 height 28
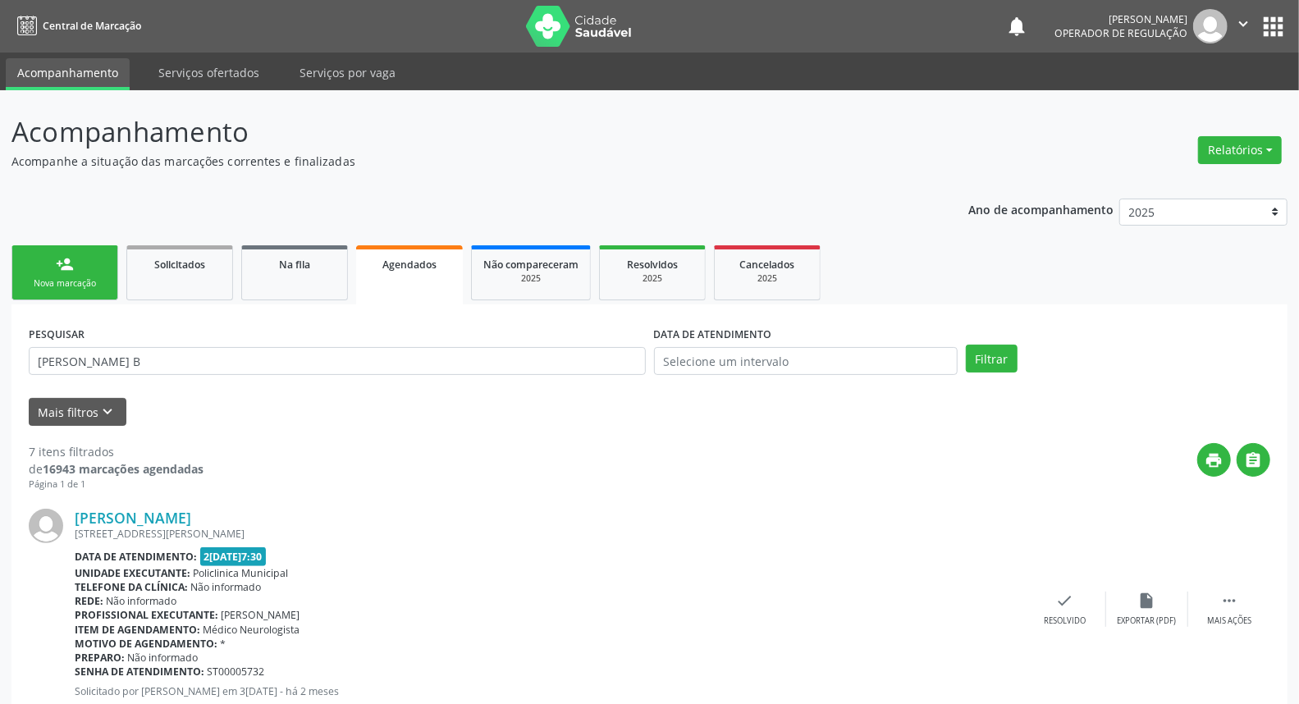
click at [99, 260] on link "person_add Nova marcação" at bounding box center [64, 272] width 107 height 55
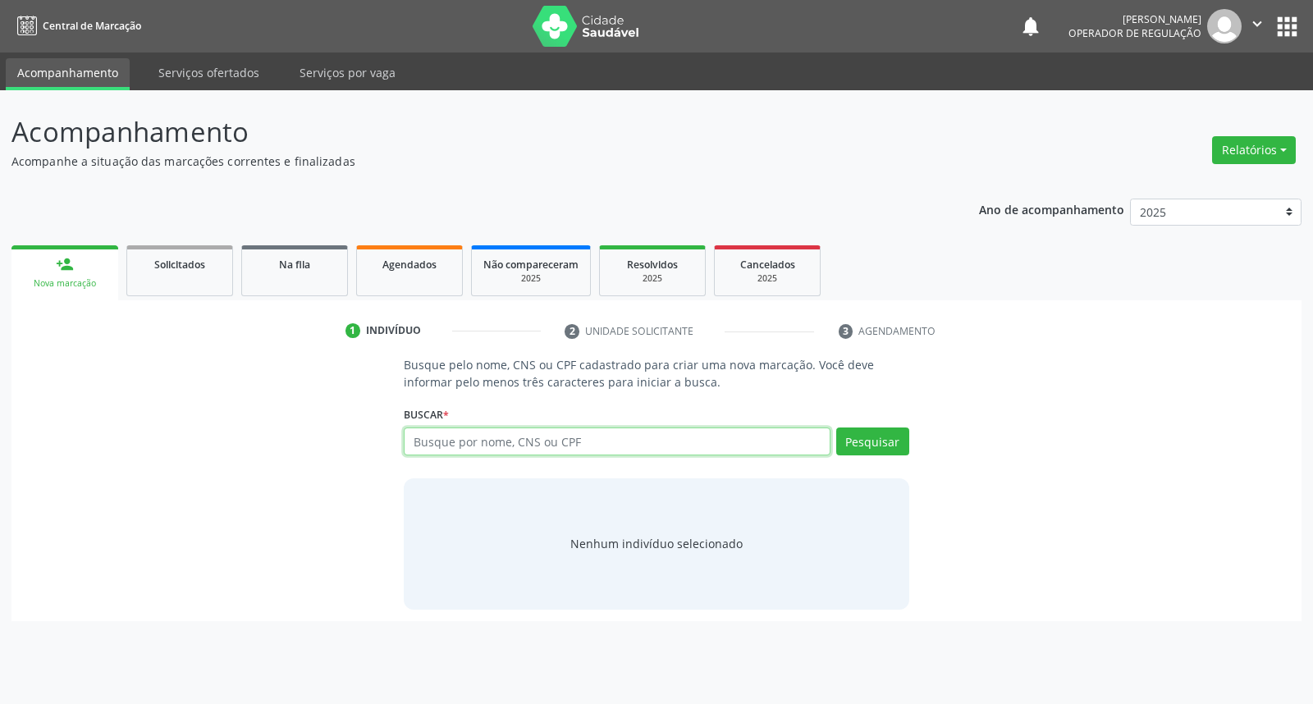
click at [491, 436] on input "text" at bounding box center [617, 441] width 426 height 28
type input "[PERSON_NAME]"
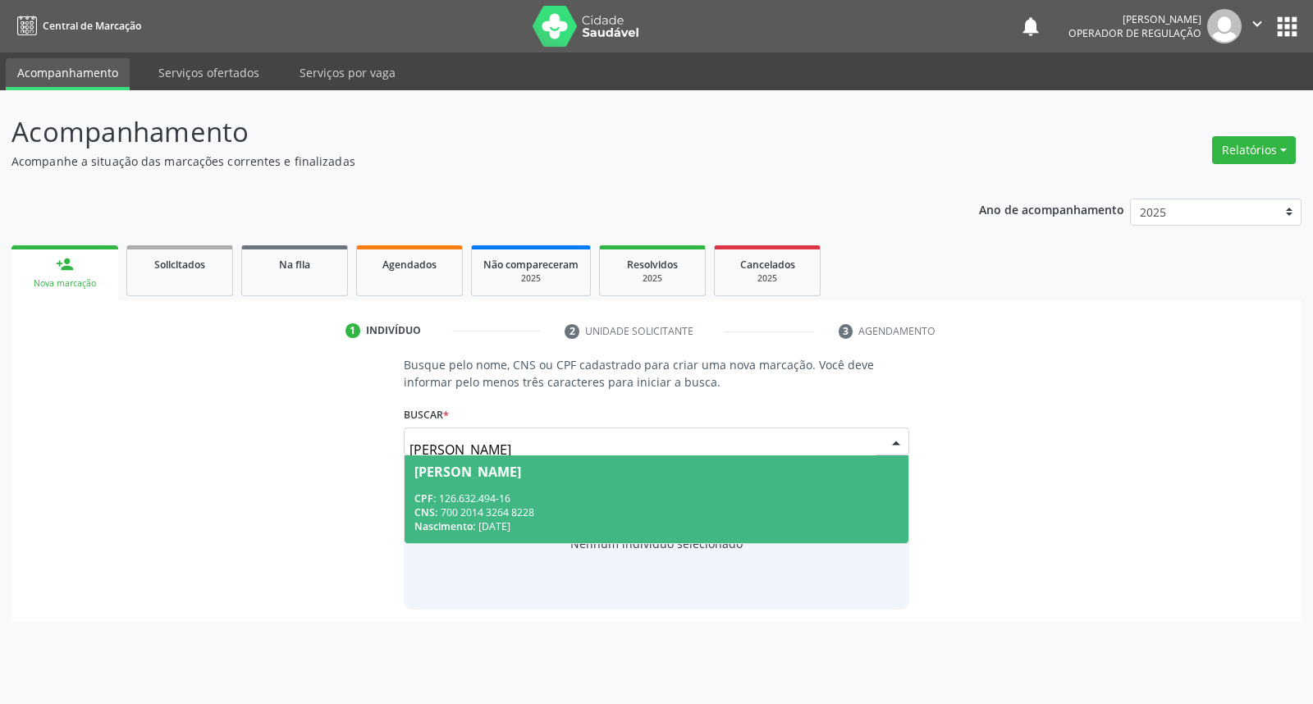
click at [502, 478] on span "[PERSON_NAME] CPF: 126.632.494-16 CNS: 700 2014 3264 8228 Nascimento: [DATE]" at bounding box center [655, 499] width 503 height 88
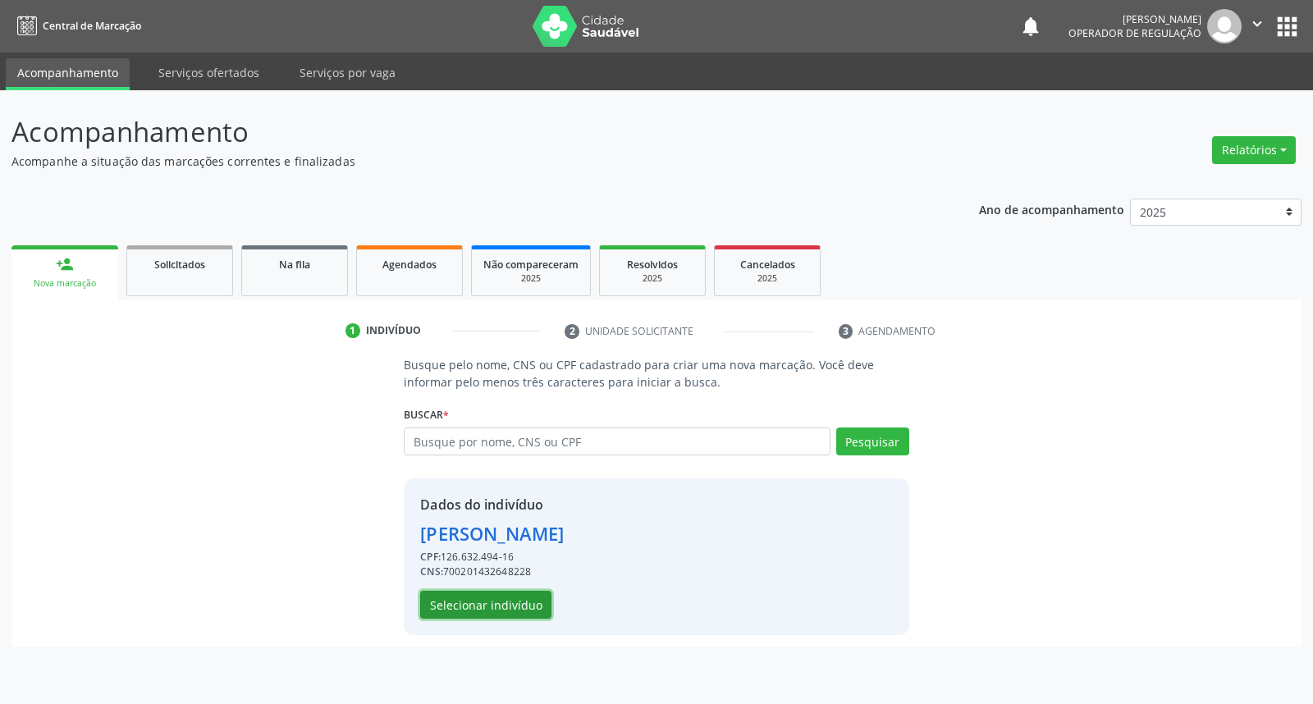
click at [495, 596] on button "Selecionar indivíduo" at bounding box center [485, 605] width 131 height 28
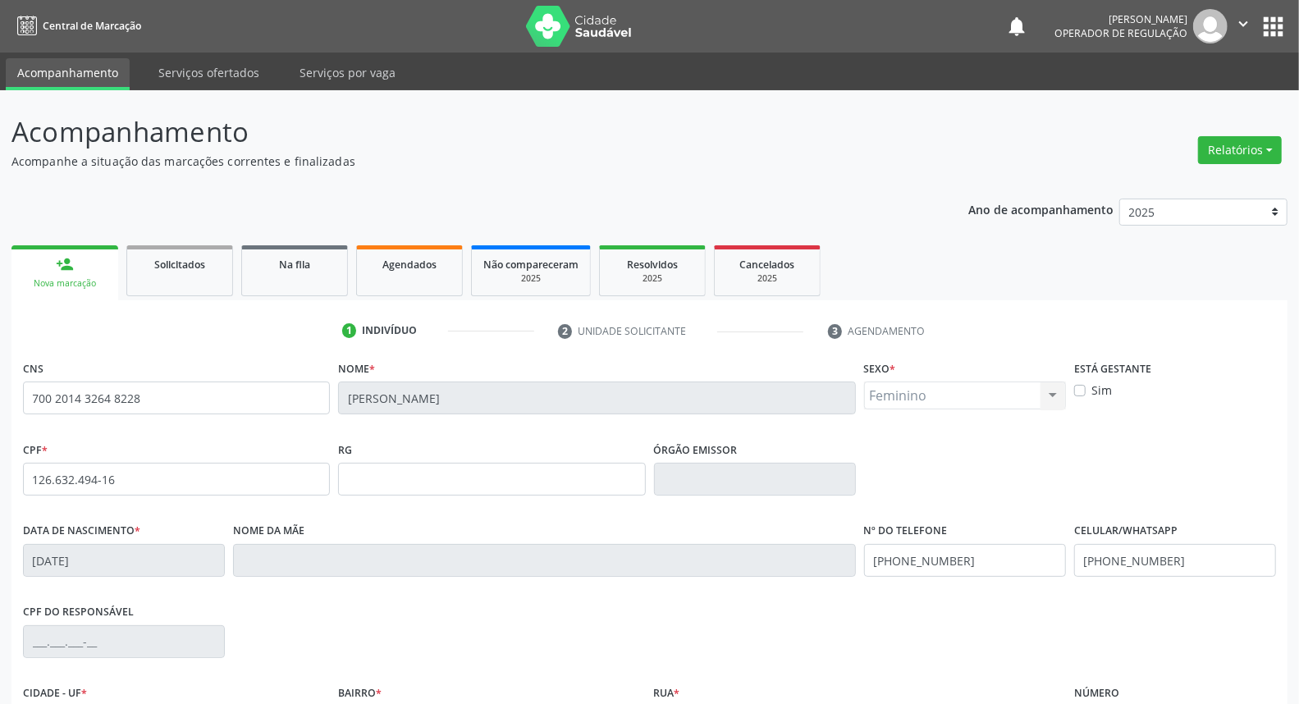
scroll to position [184, 0]
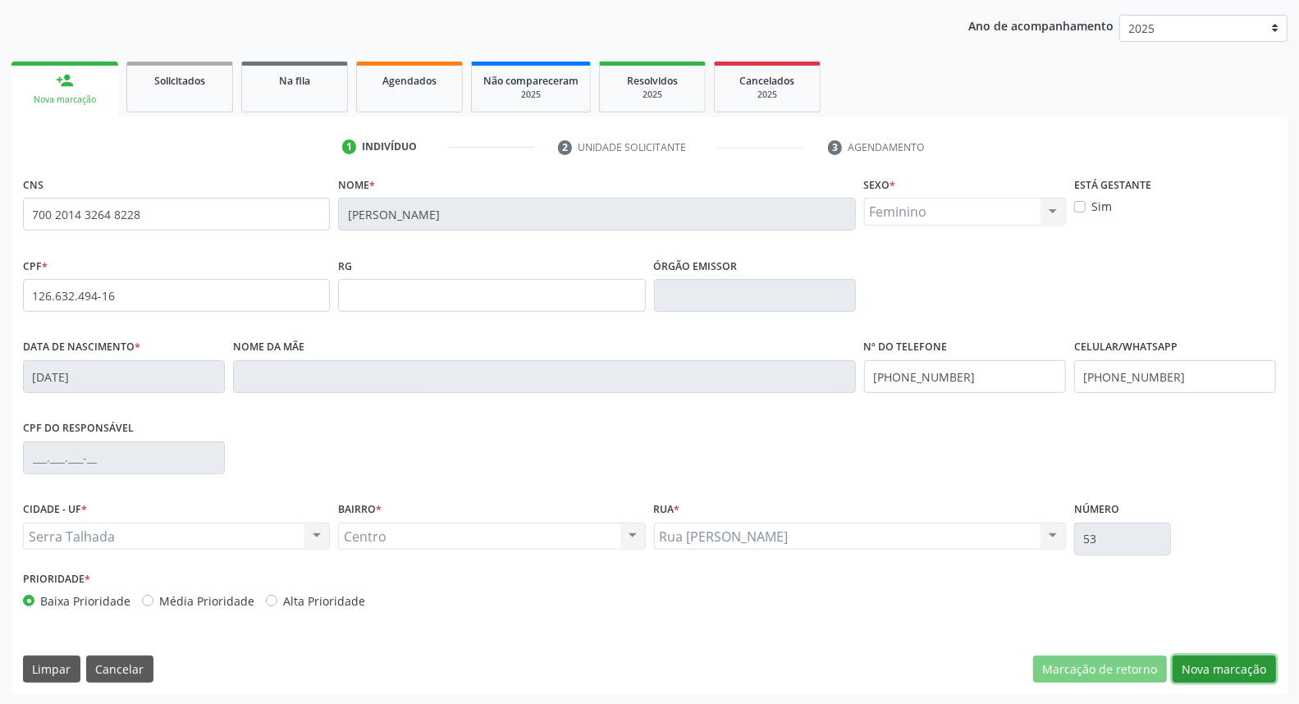
click at [1195, 673] on button "Nova marcação" at bounding box center [1223, 670] width 103 height 28
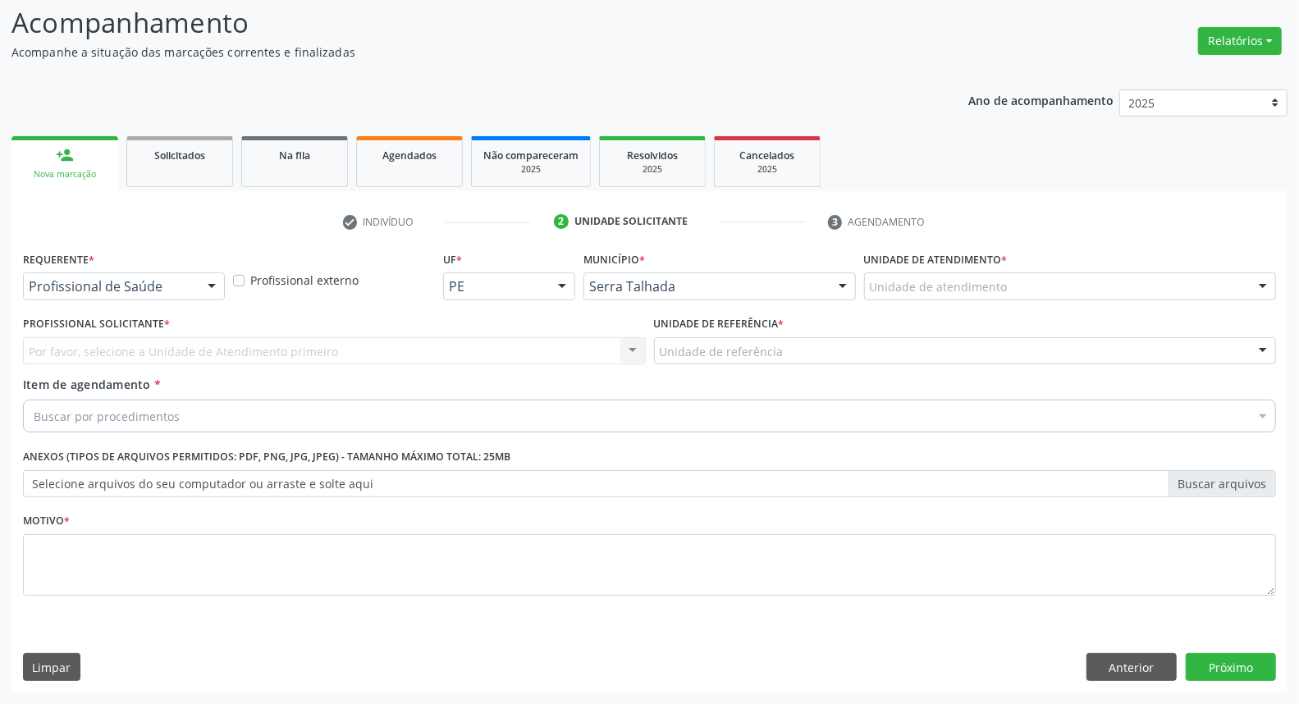
scroll to position [108, 0]
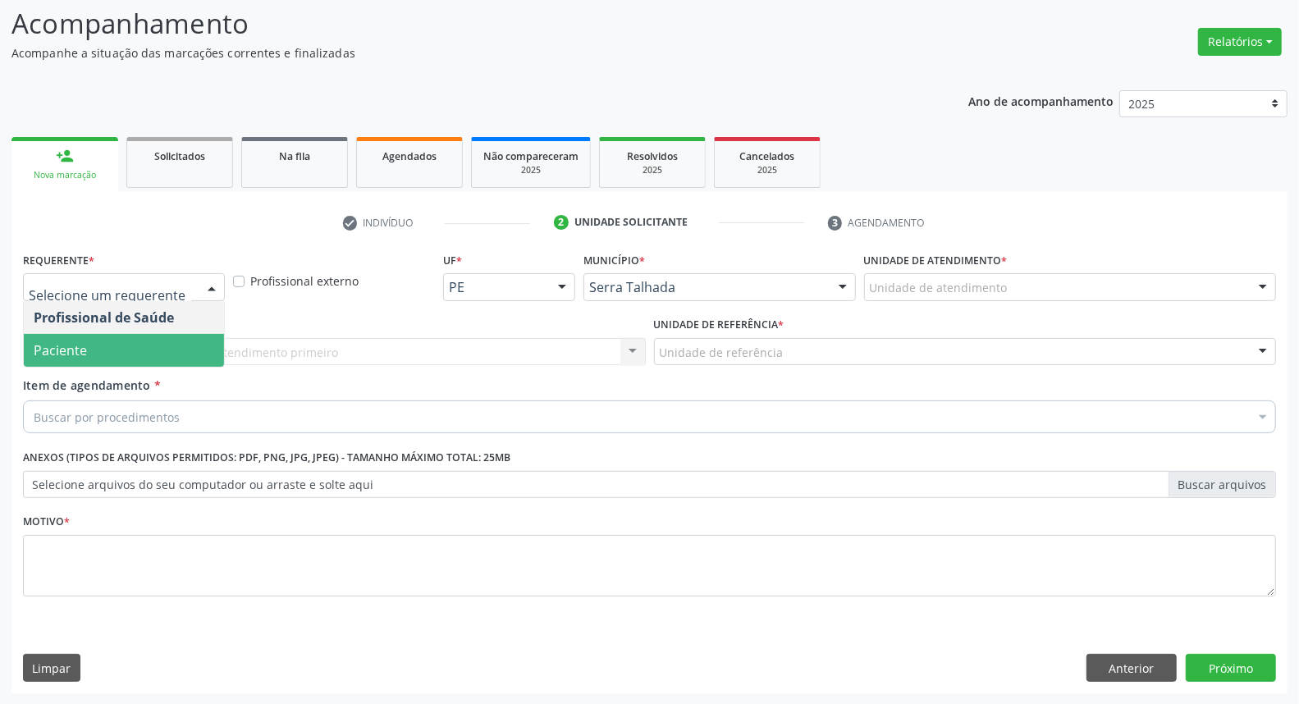
click at [158, 345] on span "Paciente" at bounding box center [124, 350] width 200 height 33
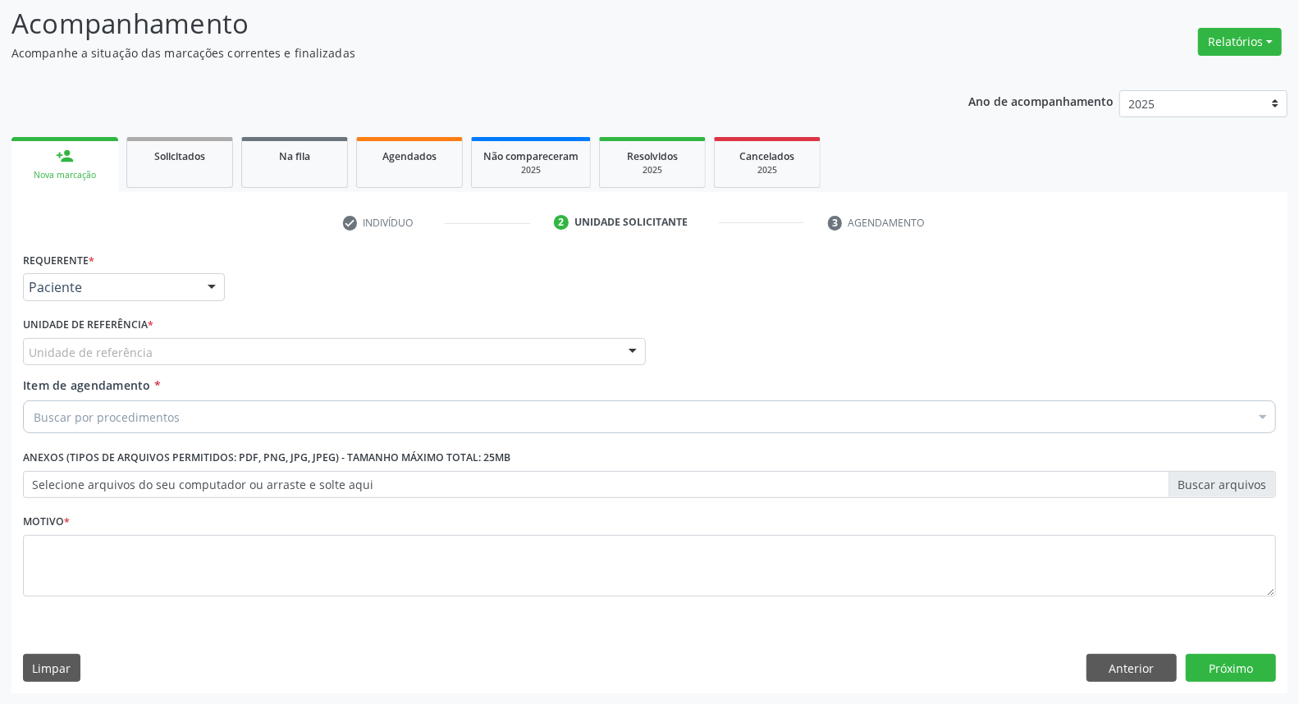
click at [158, 345] on div "Unidade de referência" at bounding box center [334, 352] width 623 height 28
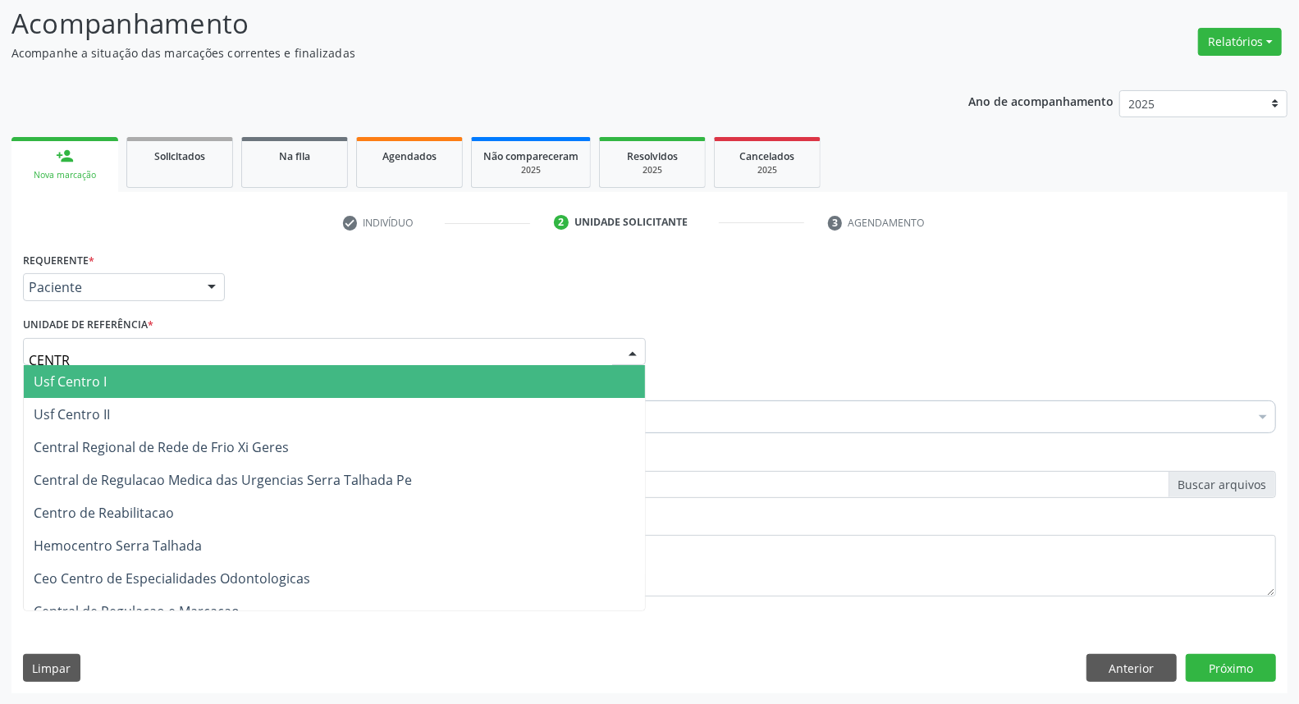
type input "CENTRO"
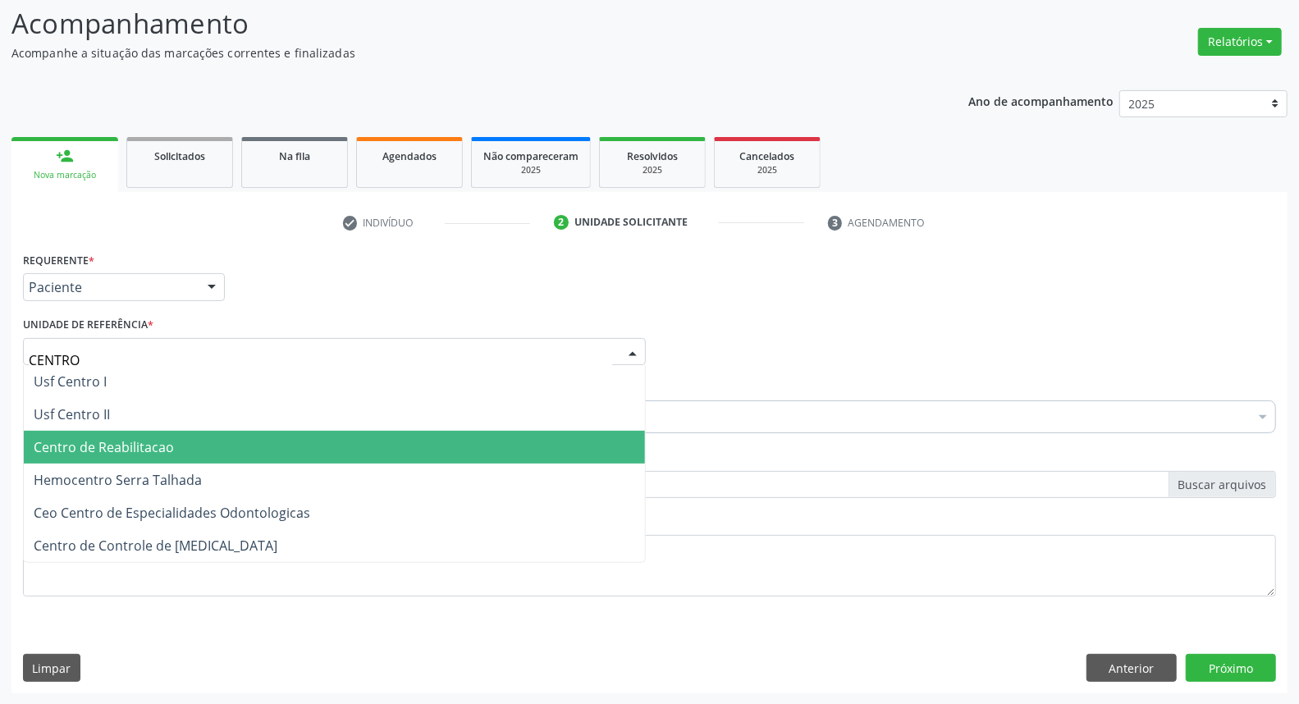
click at [97, 455] on span "Centro de Reabilitacao" at bounding box center [334, 447] width 621 height 33
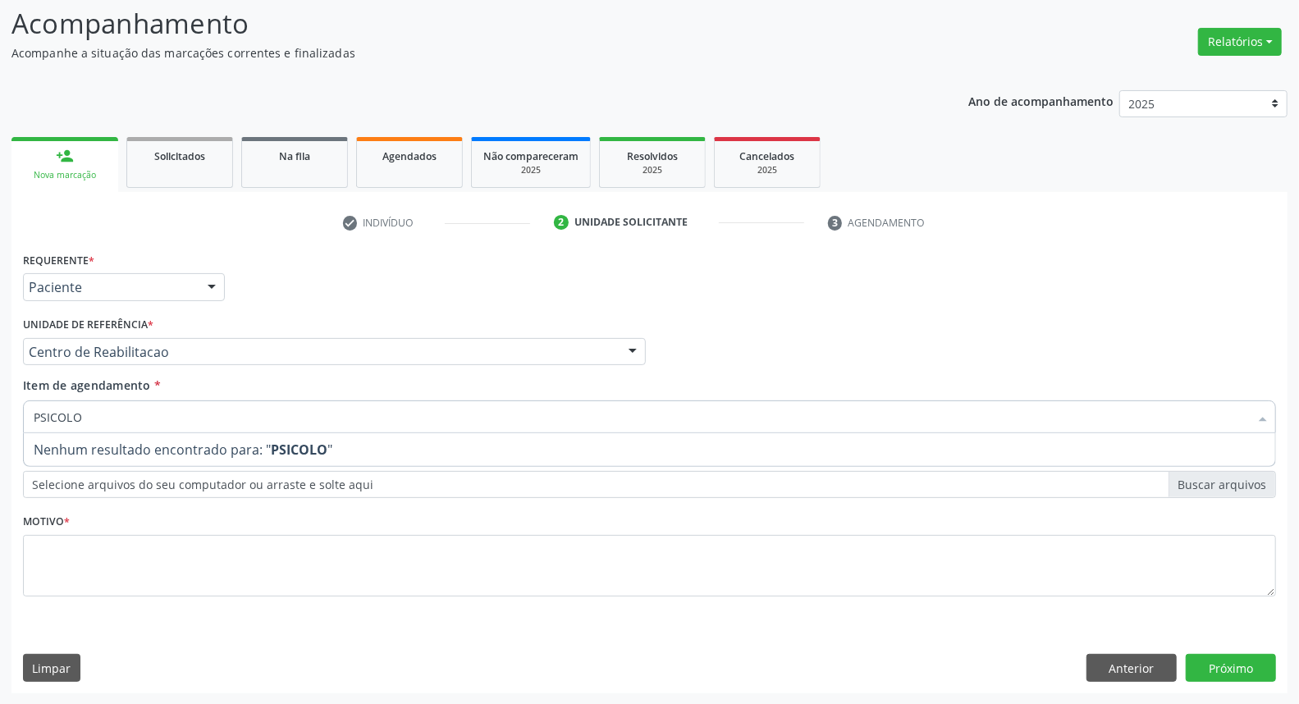
type input "PSICOL"
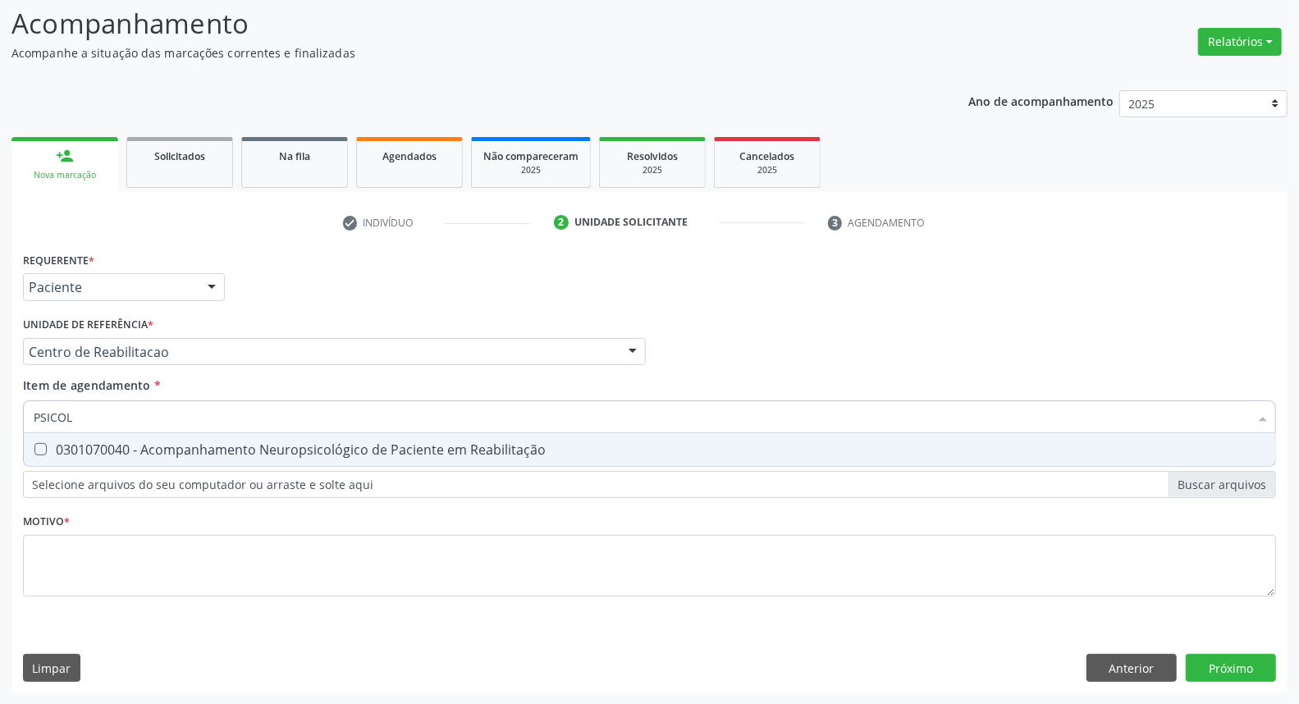
click at [78, 455] on div "0301070040 - Acompanhamento Neuropsicológico de Paciente em Reabilitação" at bounding box center [650, 449] width 1232 height 13
checkbox Reabilitação "true"
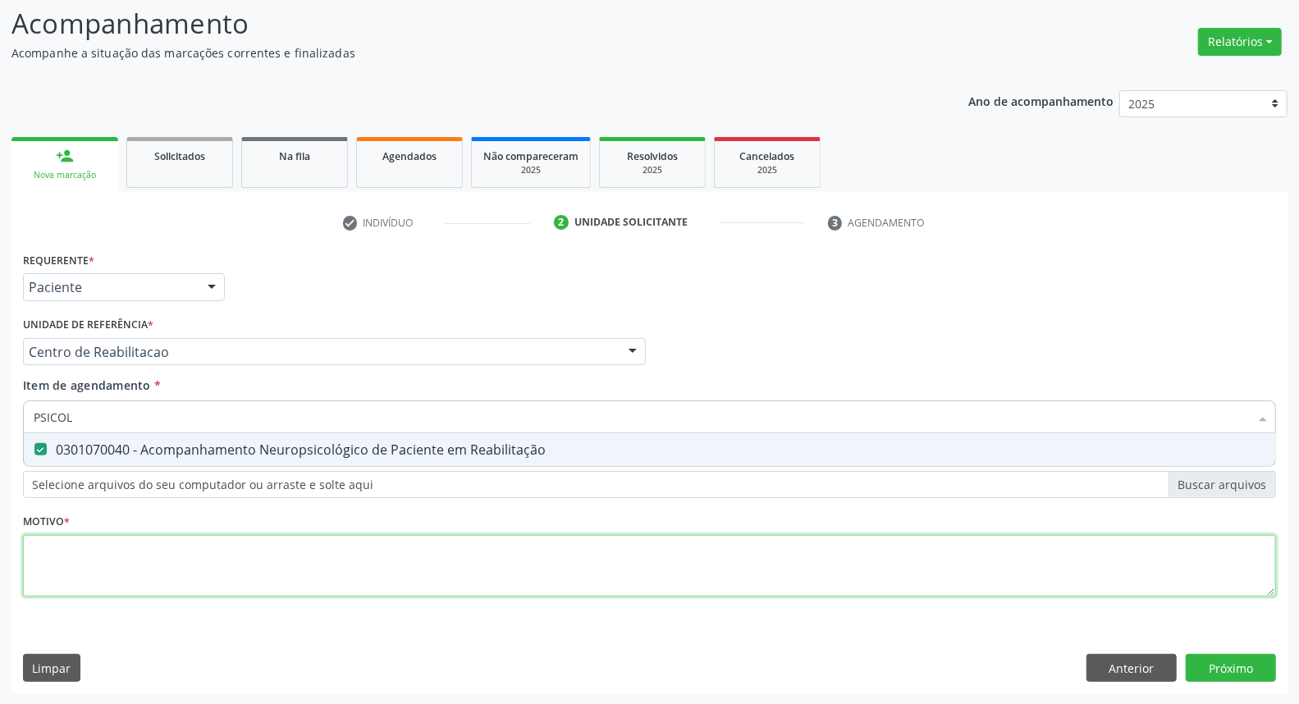
click at [87, 555] on div "Requerente * Paciente Profissional de Saúde Paciente Nenhum resultado encontrad…" at bounding box center [649, 434] width 1253 height 372
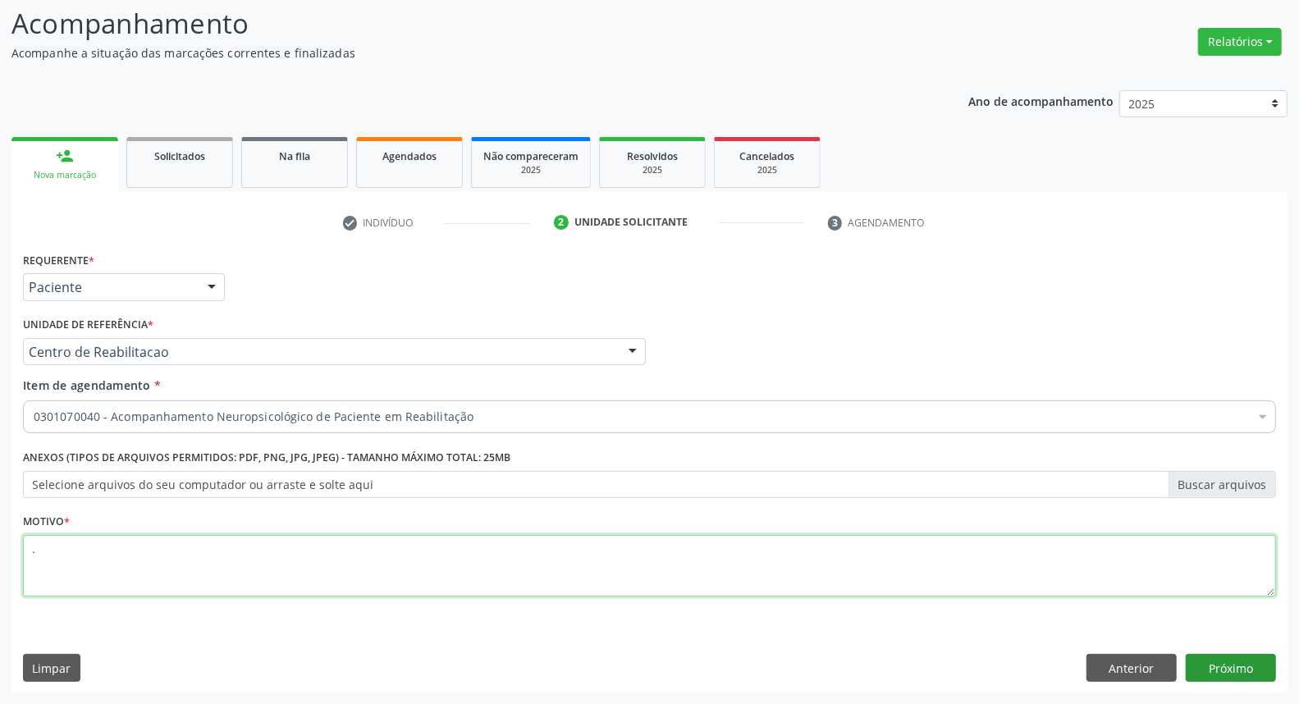
type textarea "."
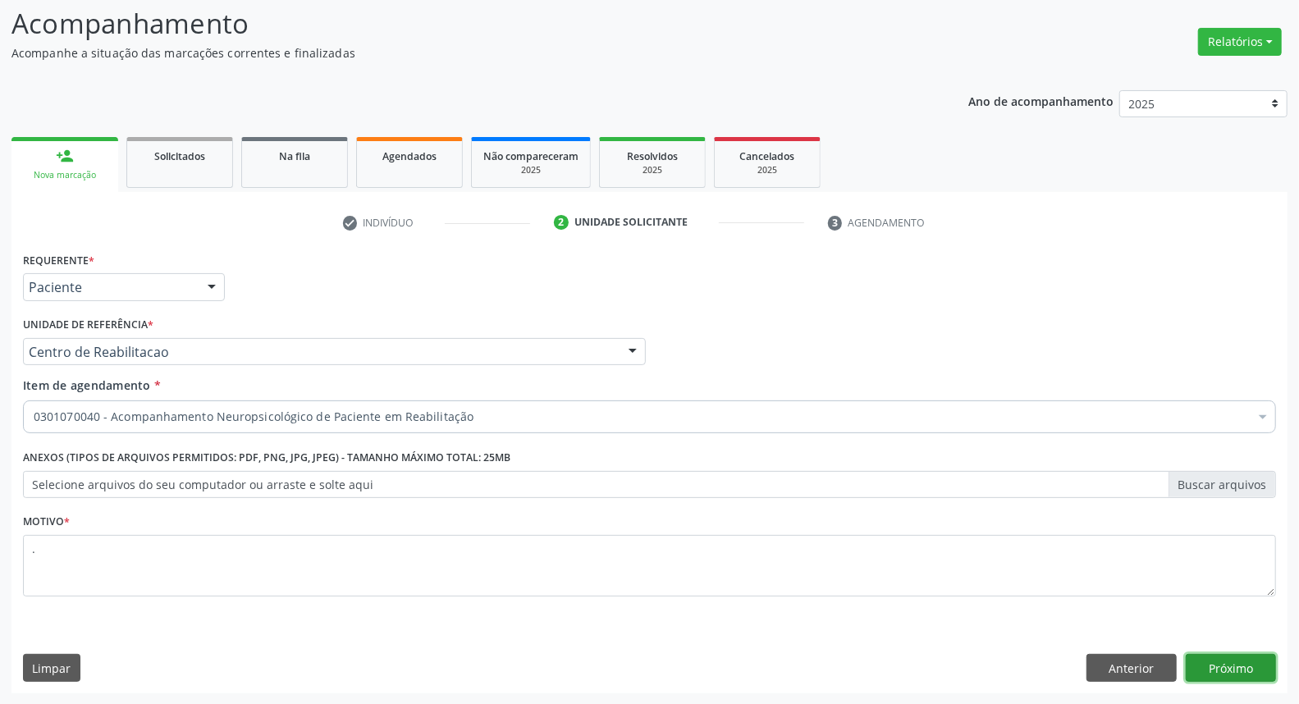
click at [1237, 663] on button "Próximo" at bounding box center [1231, 668] width 90 height 28
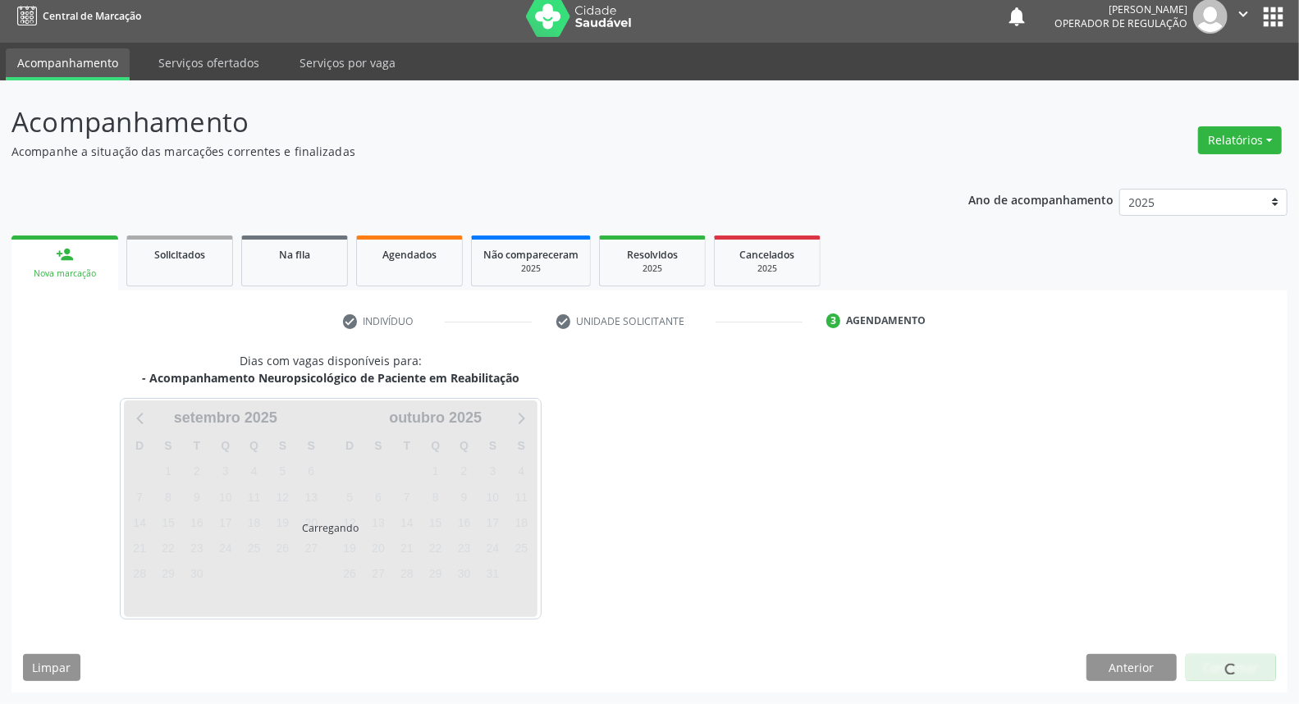
scroll to position [9, 0]
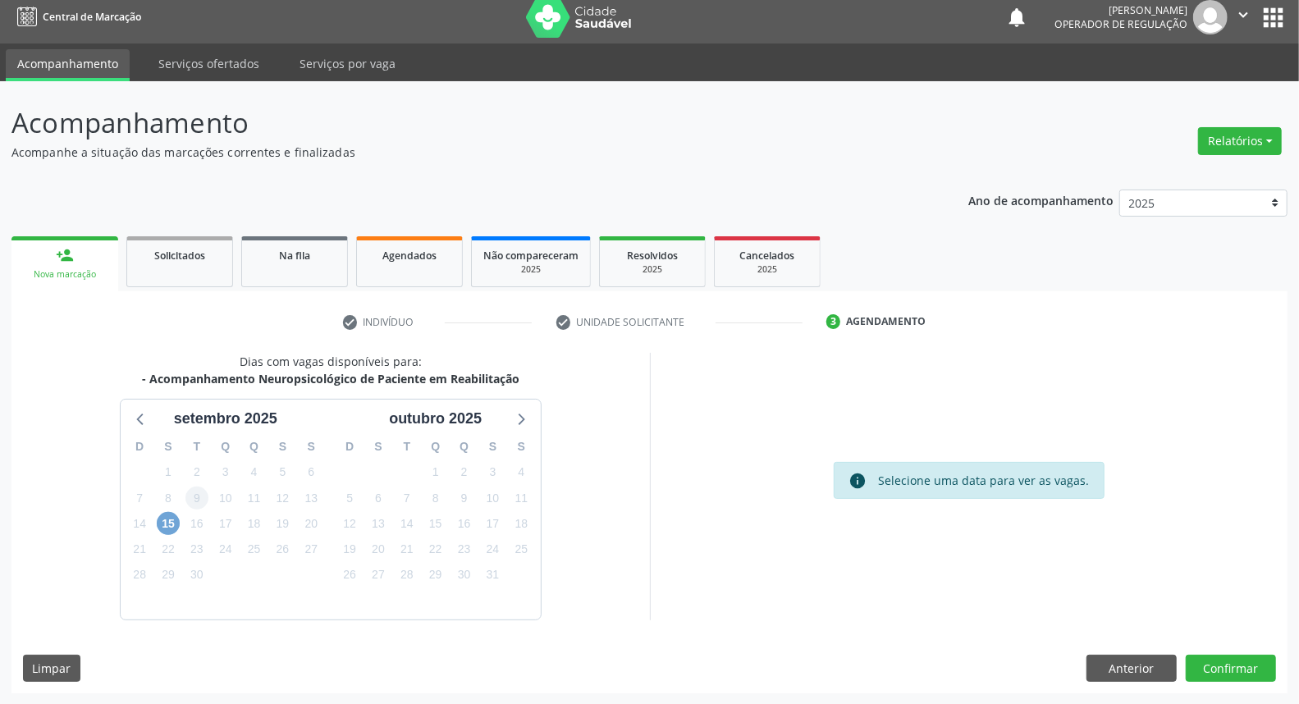
drag, startPoint x: 158, startPoint y: 525, endPoint x: 198, endPoint y: 500, distance: 46.4
click at [159, 525] on span "15" at bounding box center [168, 523] width 23 height 23
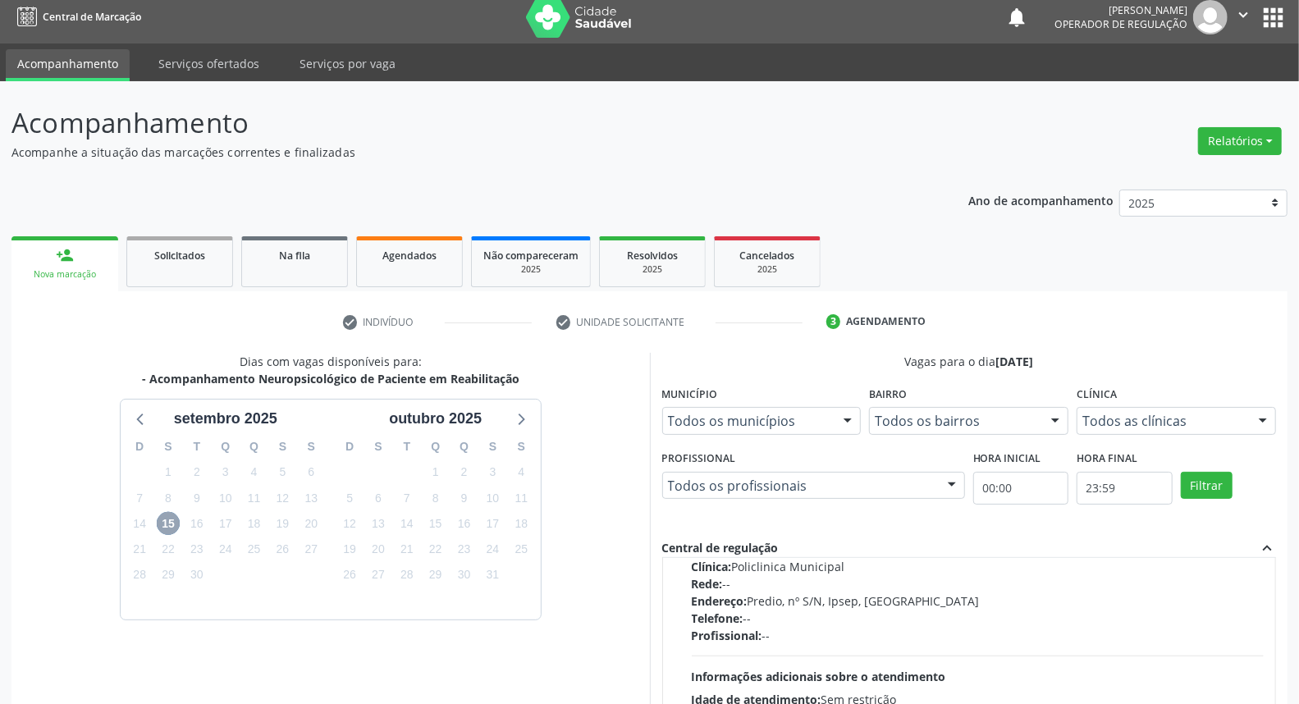
scroll to position [275, 0]
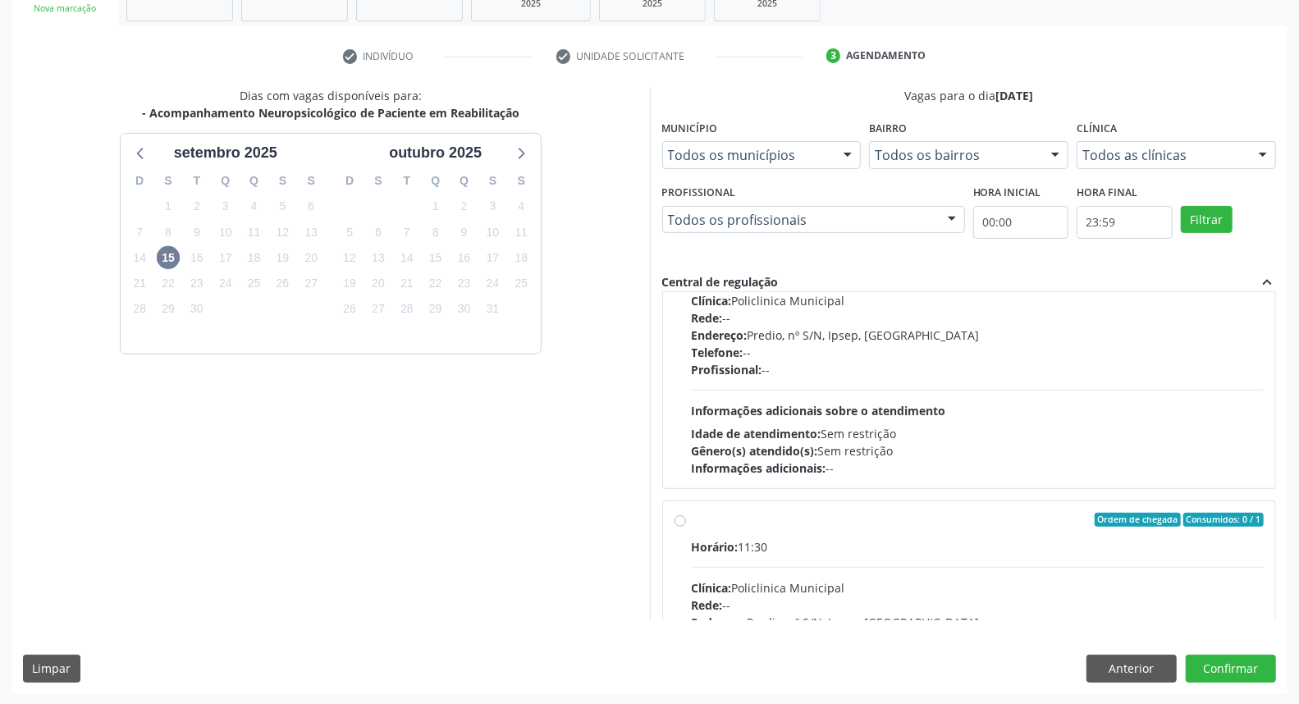
click at [785, 372] on div "Profissional: --" at bounding box center [978, 369] width 573 height 17
click at [686, 240] on input "Ordem de chegada Consumidos: 0 / 1 Horário: 11:00 Clínica: Policlinica Municipa…" at bounding box center [679, 232] width 11 height 15
radio input "true"
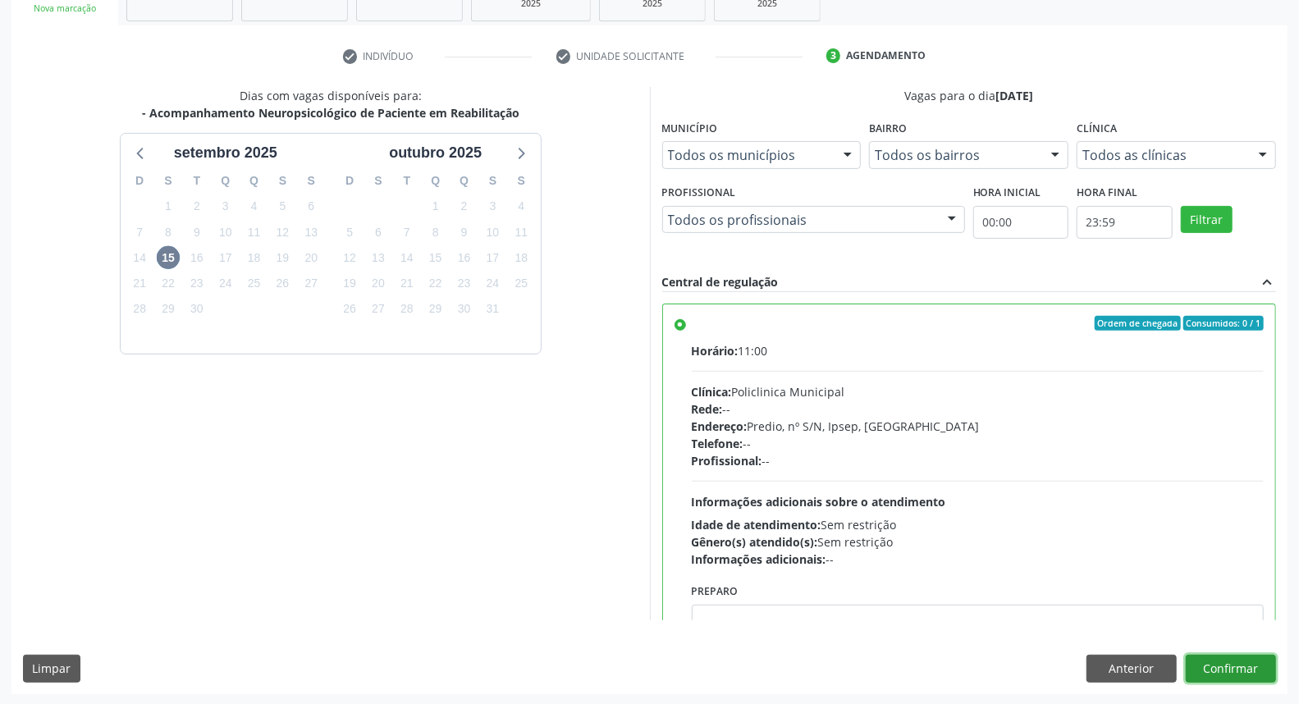
click at [1228, 663] on button "Confirmar" at bounding box center [1231, 669] width 90 height 28
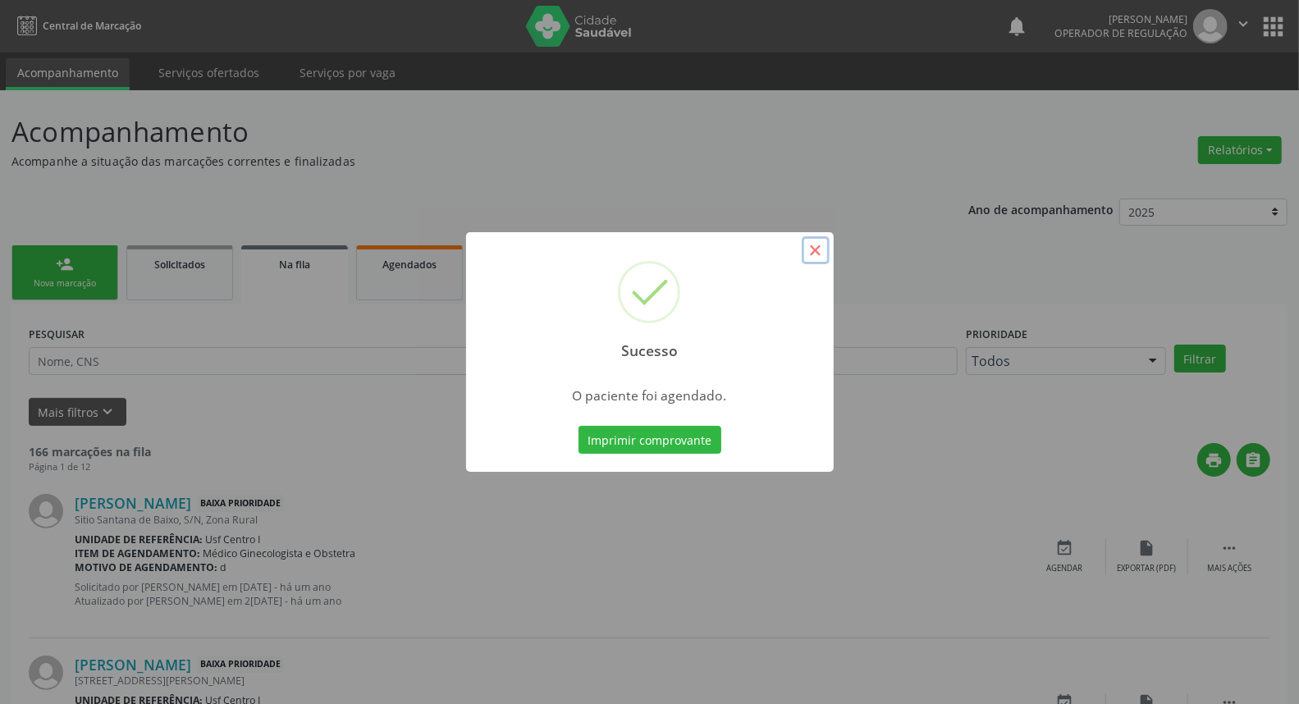
click at [816, 252] on button "×" at bounding box center [816, 250] width 28 height 28
